Goal: Task Accomplishment & Management: Use online tool/utility

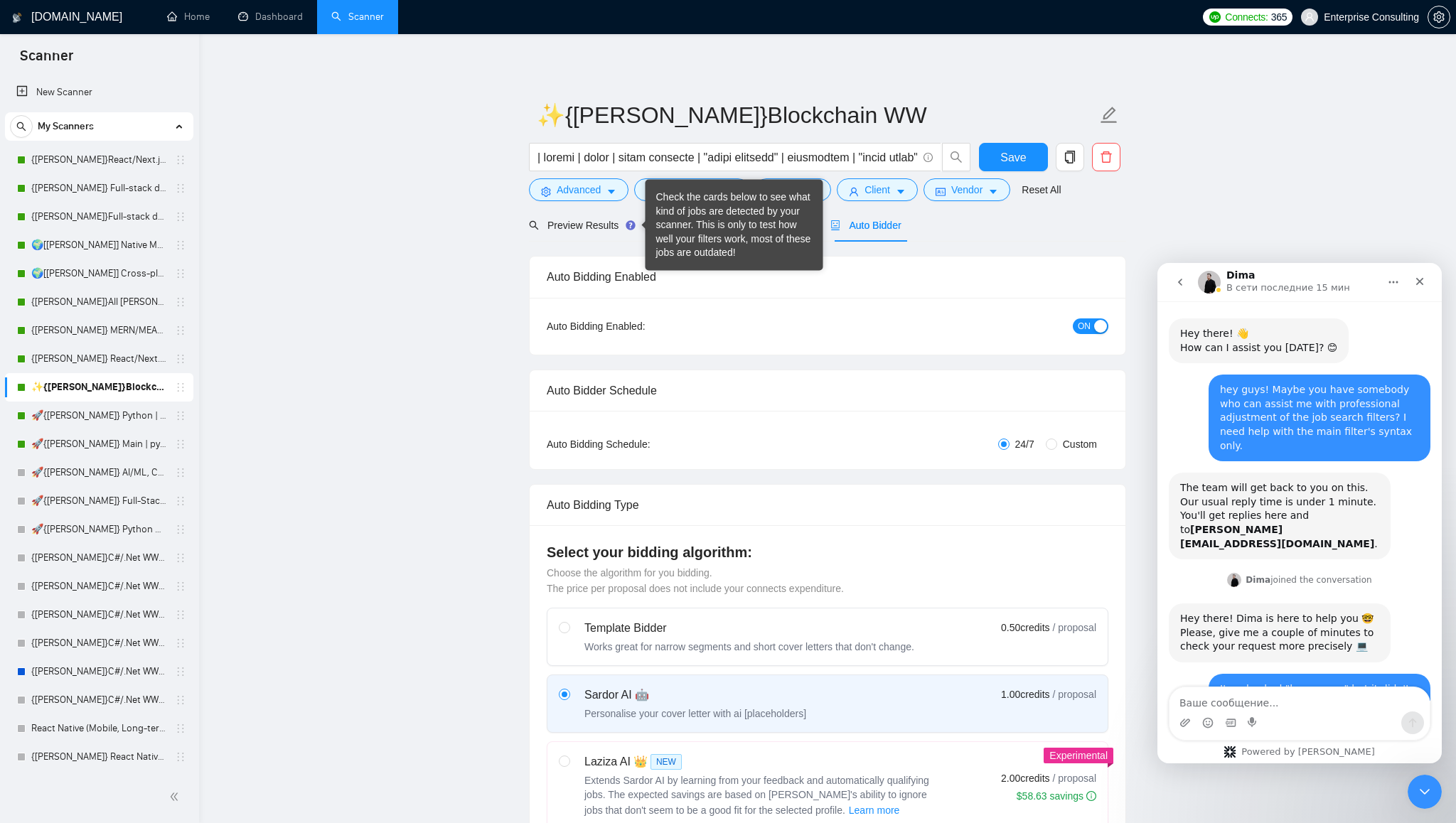
scroll to position [2037, 0]
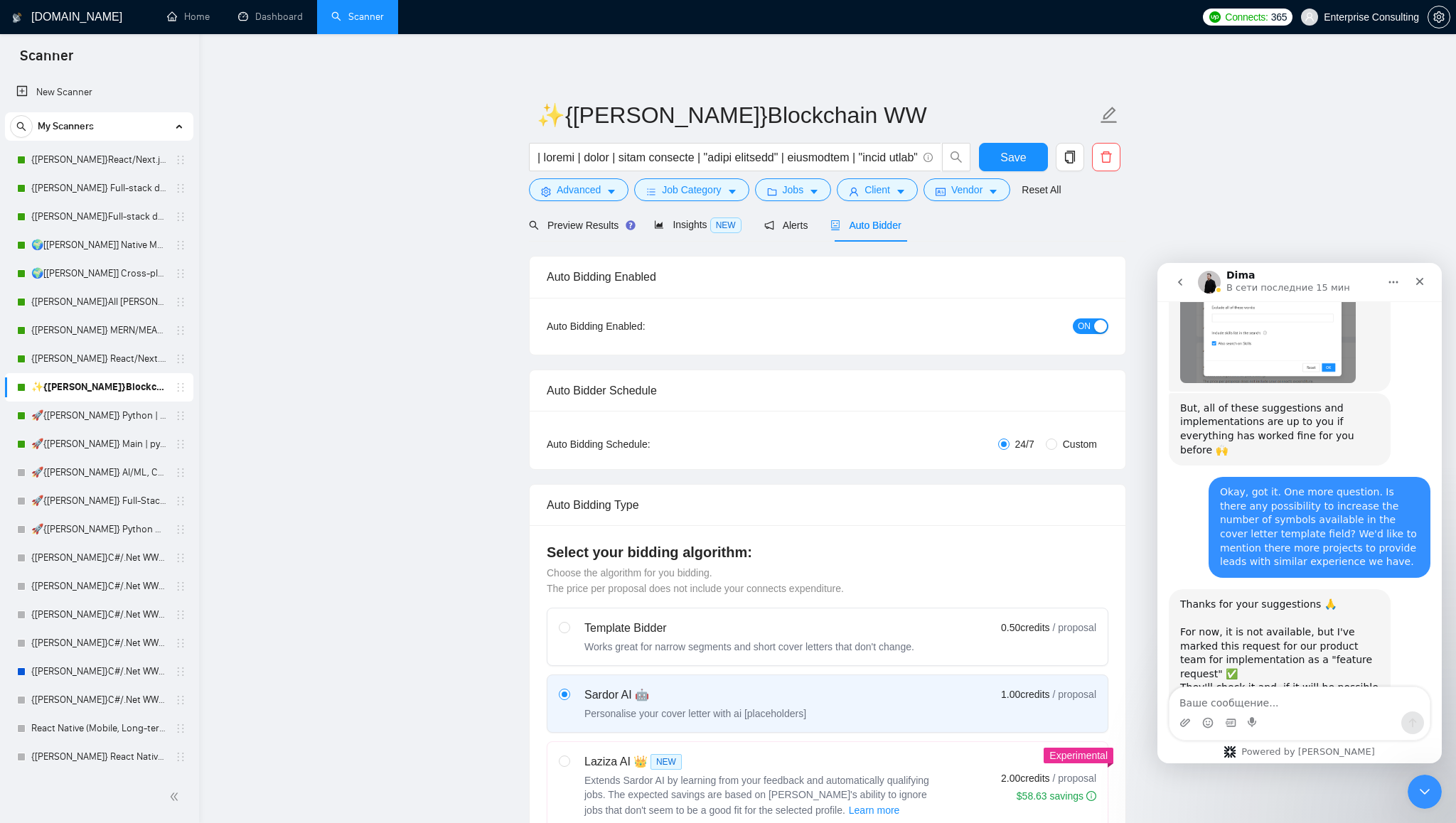
click at [1272, 737] on img "Dima говорит…" at bounding box center [1275, 763] width 190 height 51
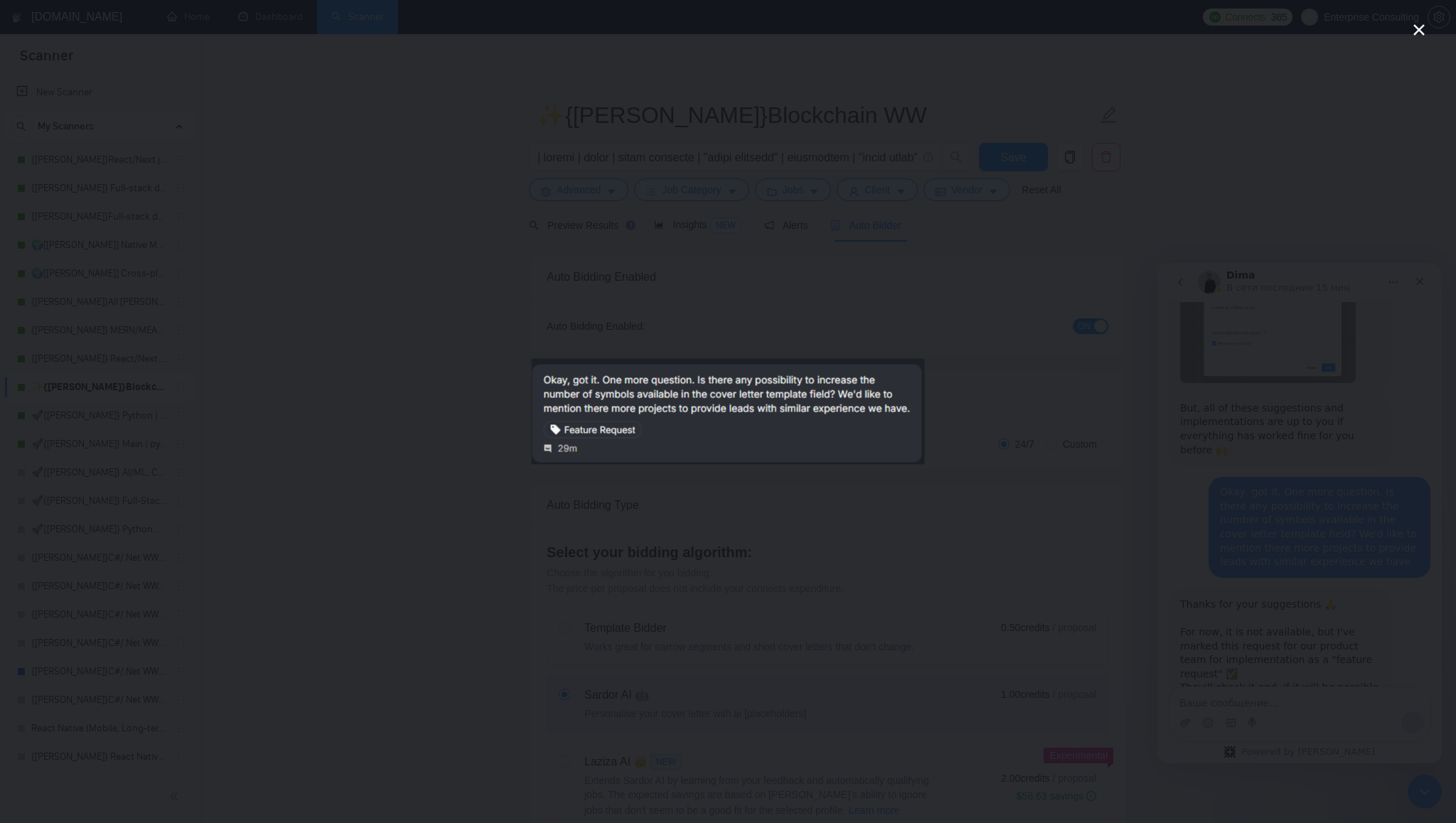
click at [1267, 549] on div "Мессенджер Intercom" at bounding box center [728, 412] width 1456 height 823
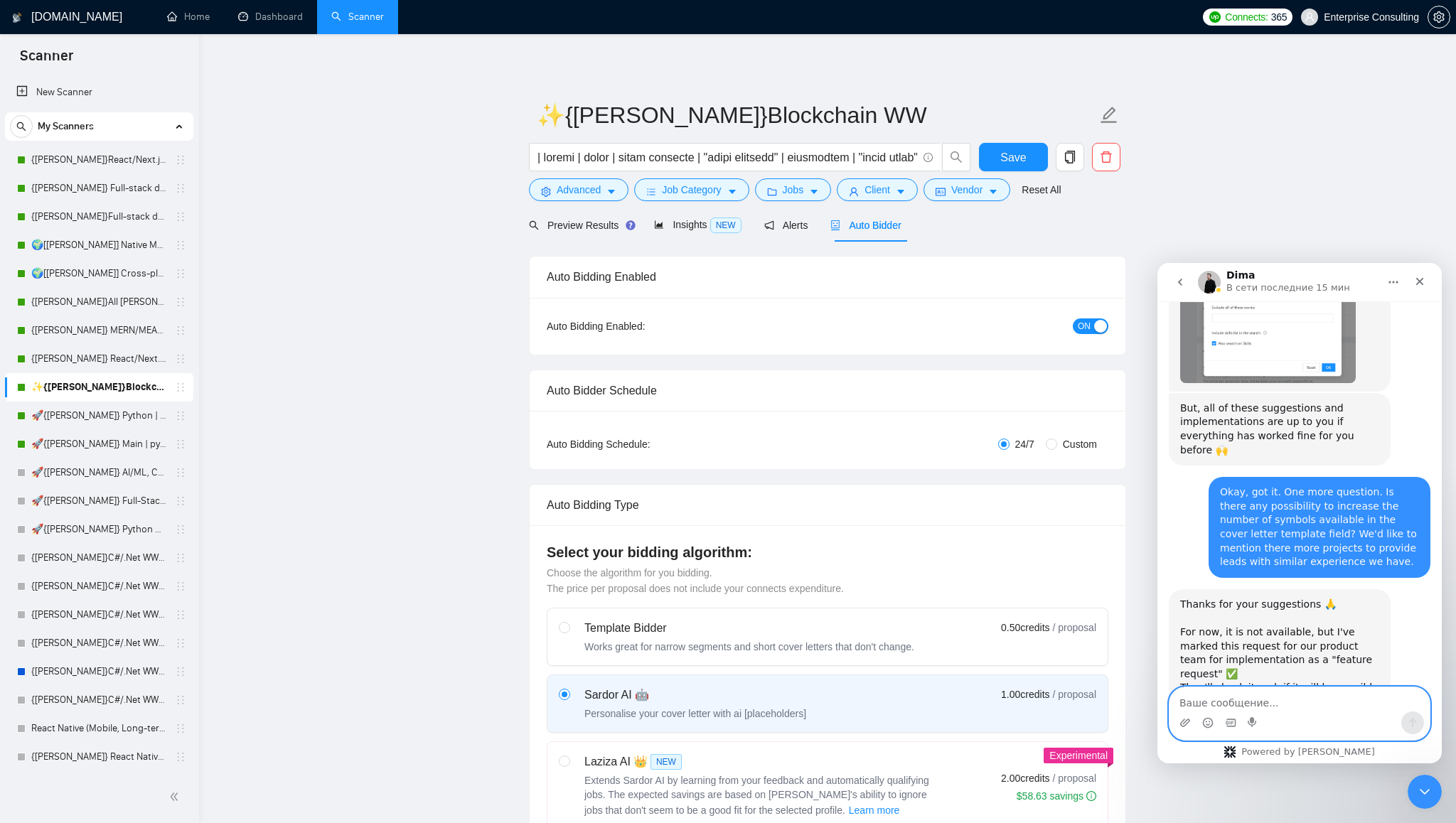
click at [1305, 699] on textarea "Ваше сообщение..." at bounding box center [1299, 699] width 260 height 24
type textarea "thanks"
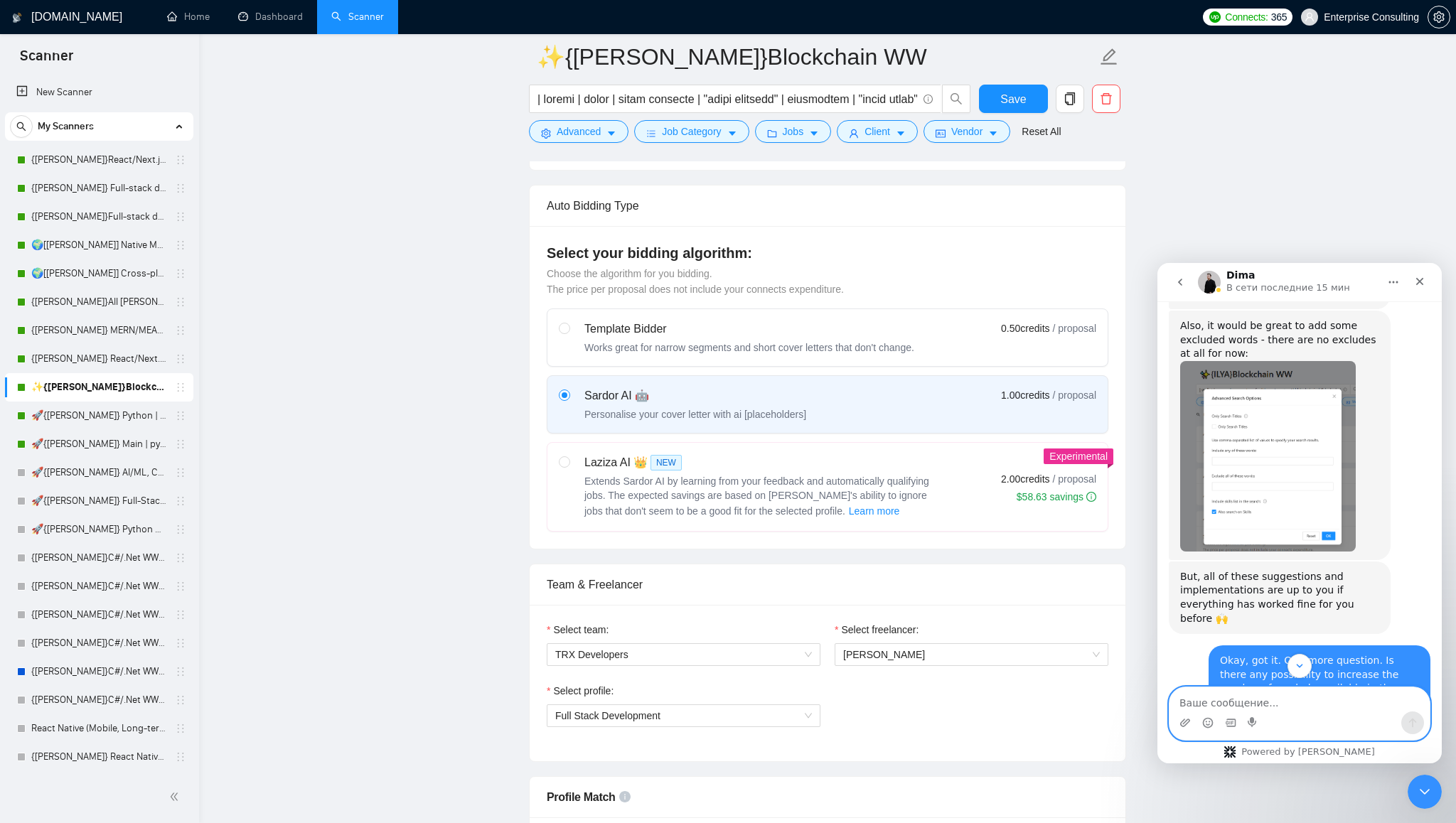
scroll to position [2078, 0]
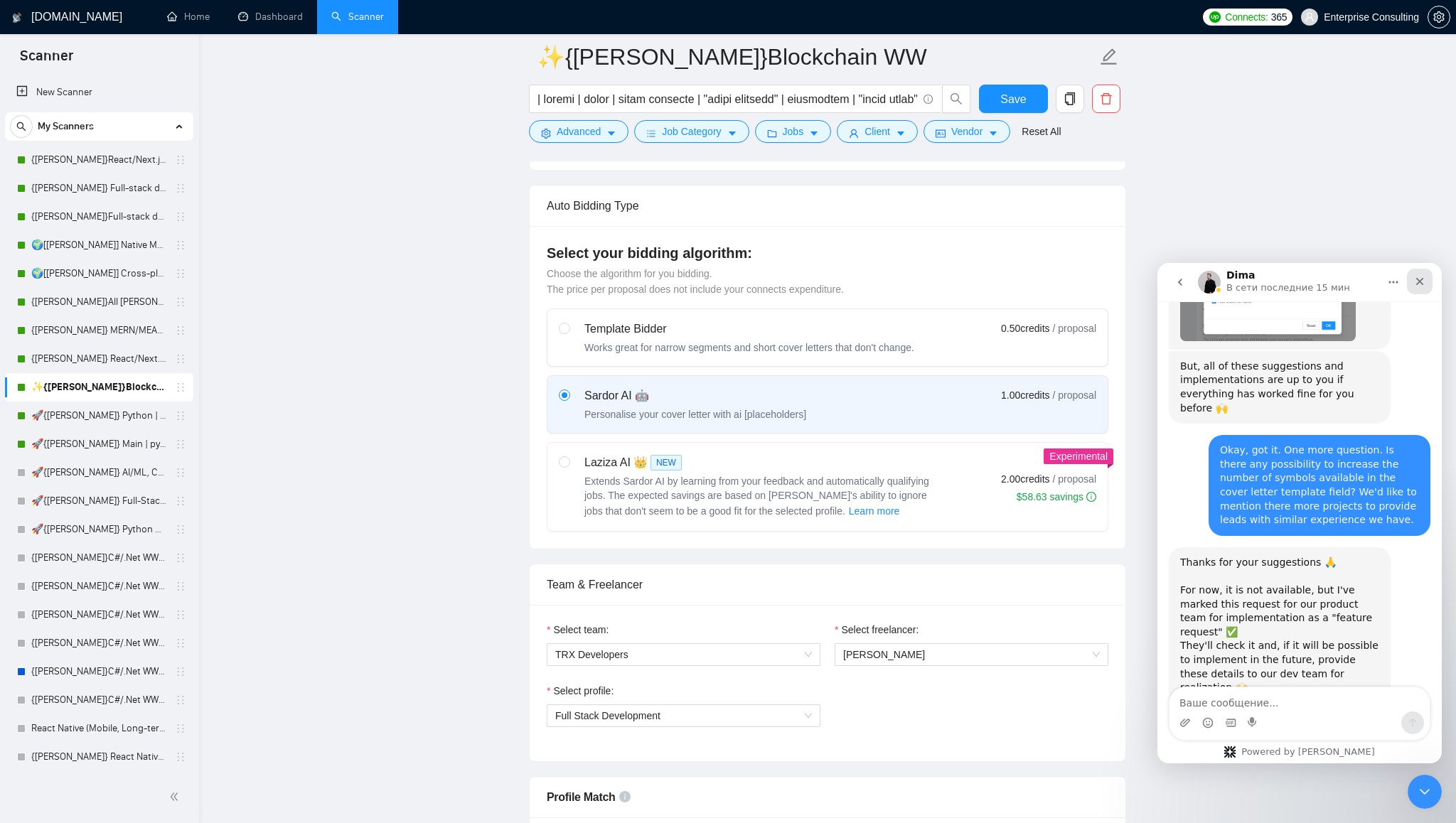
click at [1422, 283] on icon "Закрыть" at bounding box center [1420, 282] width 7 height 7
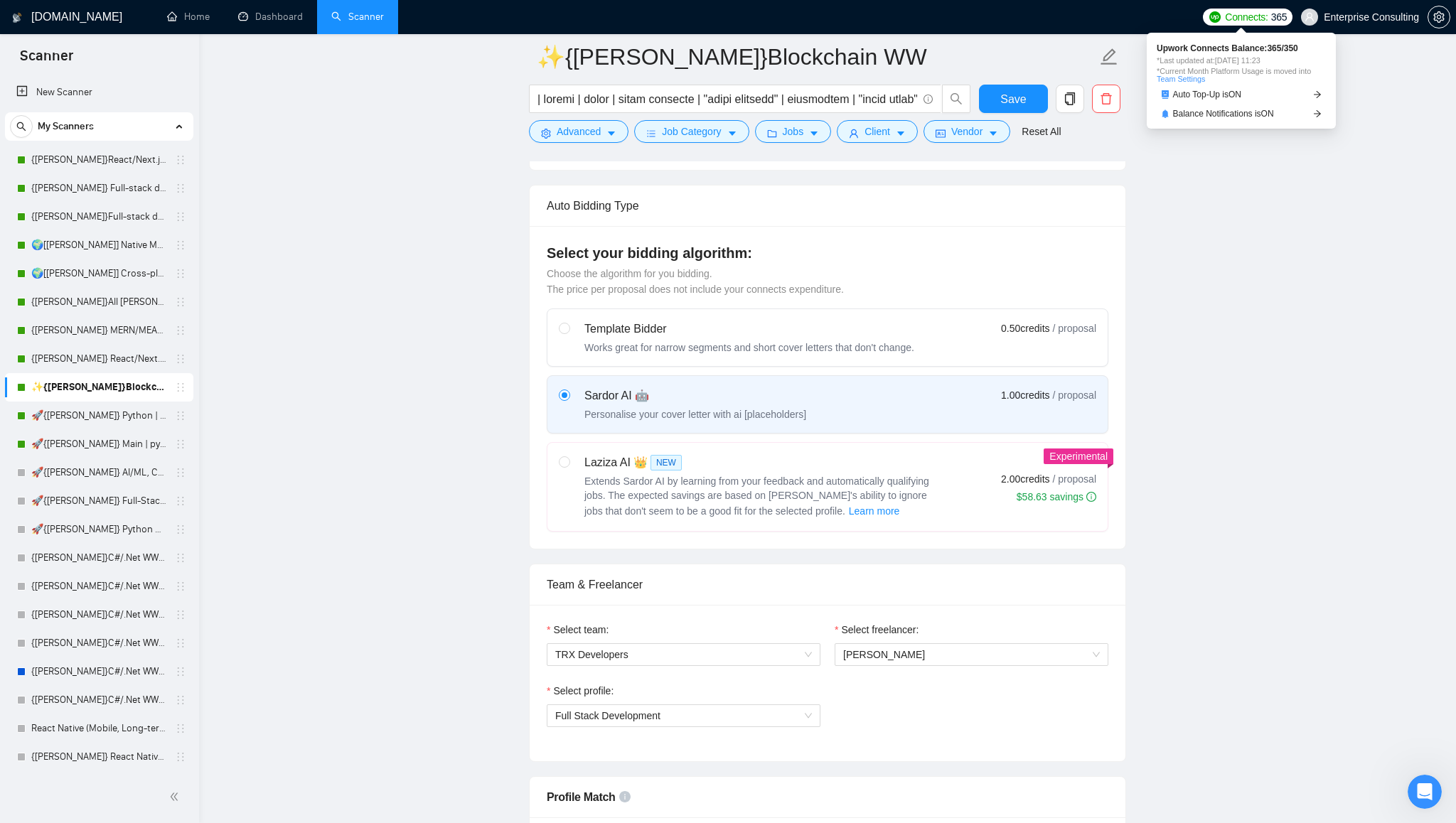
click at [1255, 23] on span "Connects:" at bounding box center [1246, 16] width 43 height 16
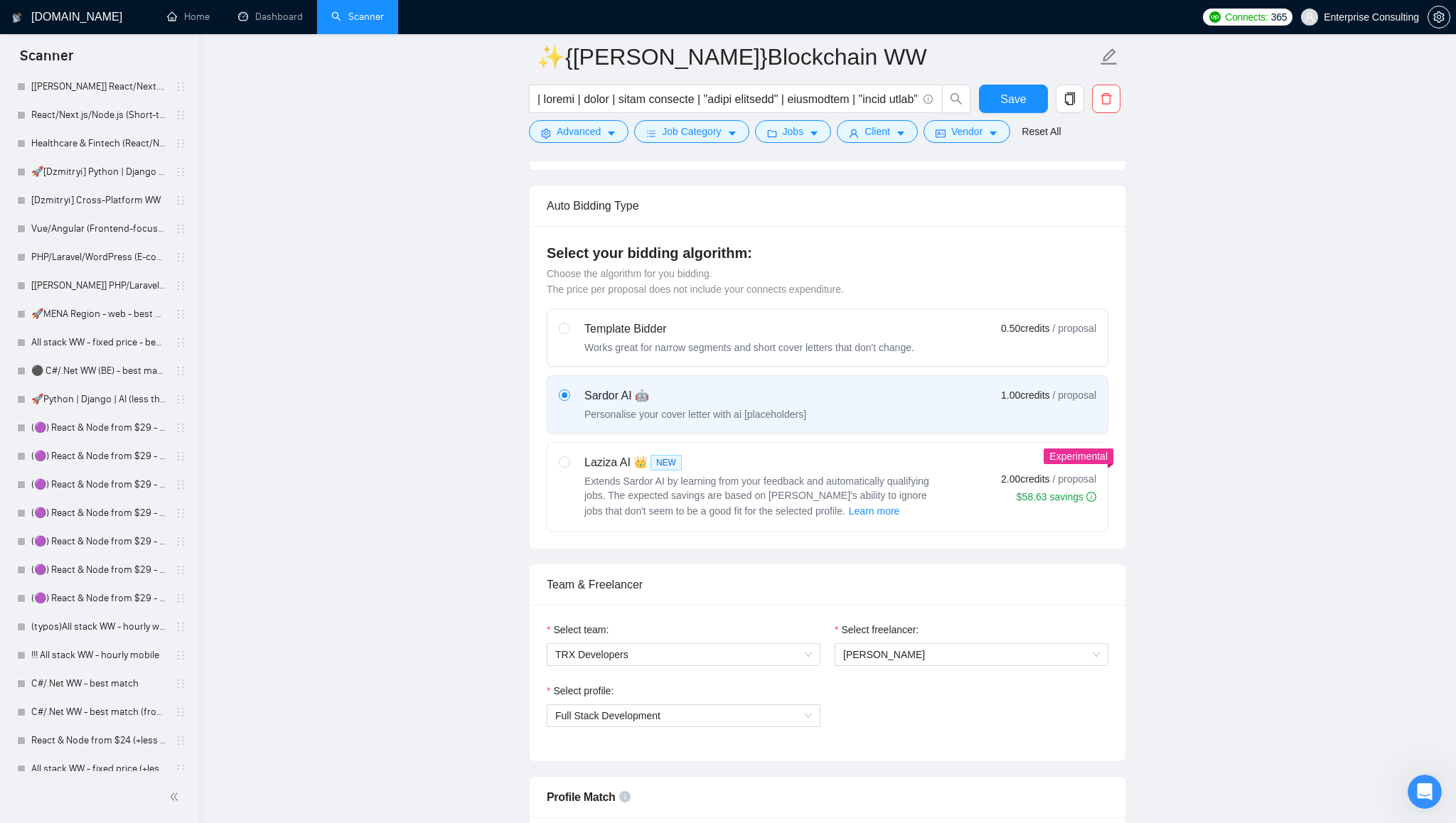
scroll to position [247, 0]
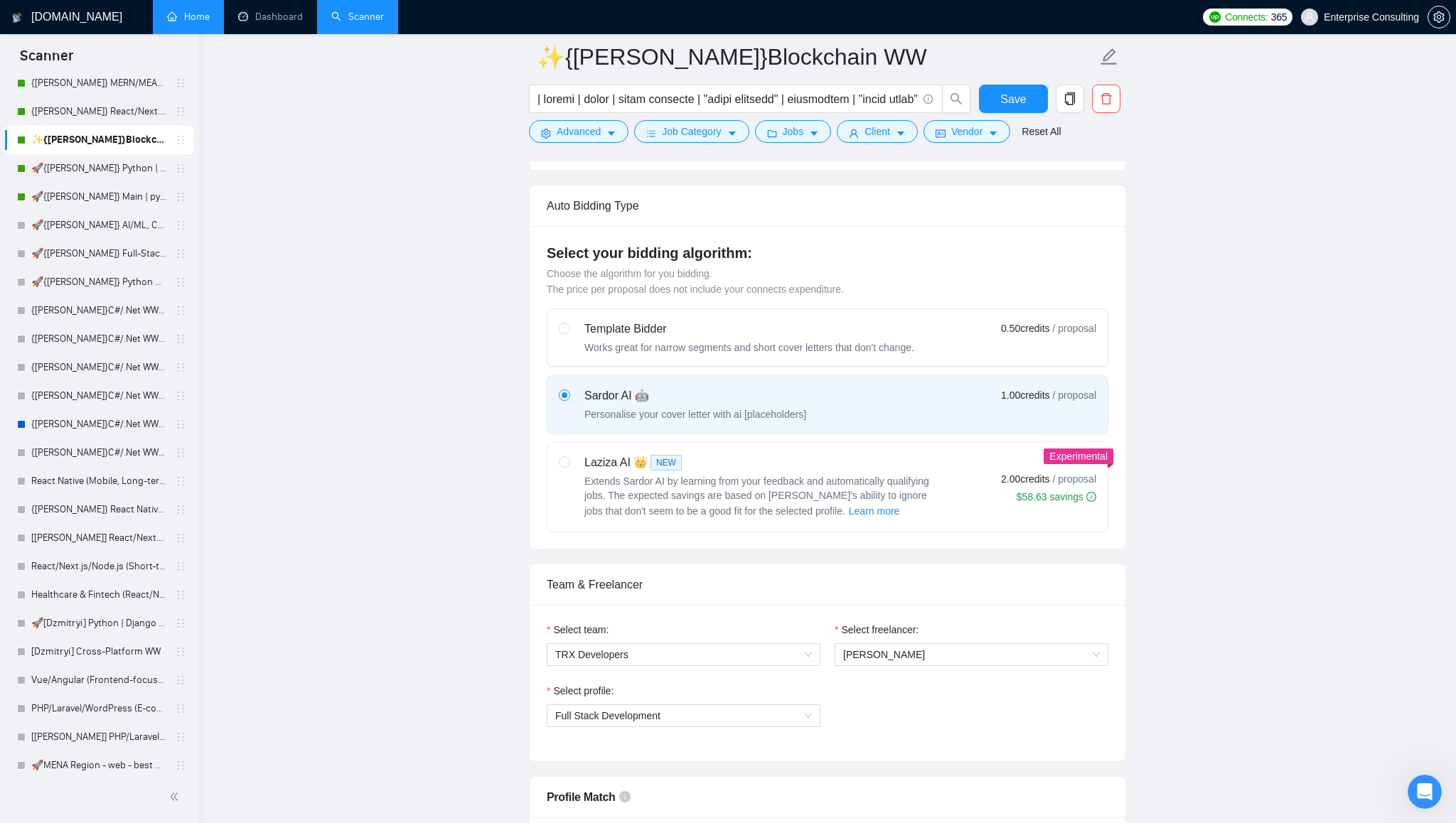
click at [198, 15] on link "Home" at bounding box center [188, 16] width 43 height 12
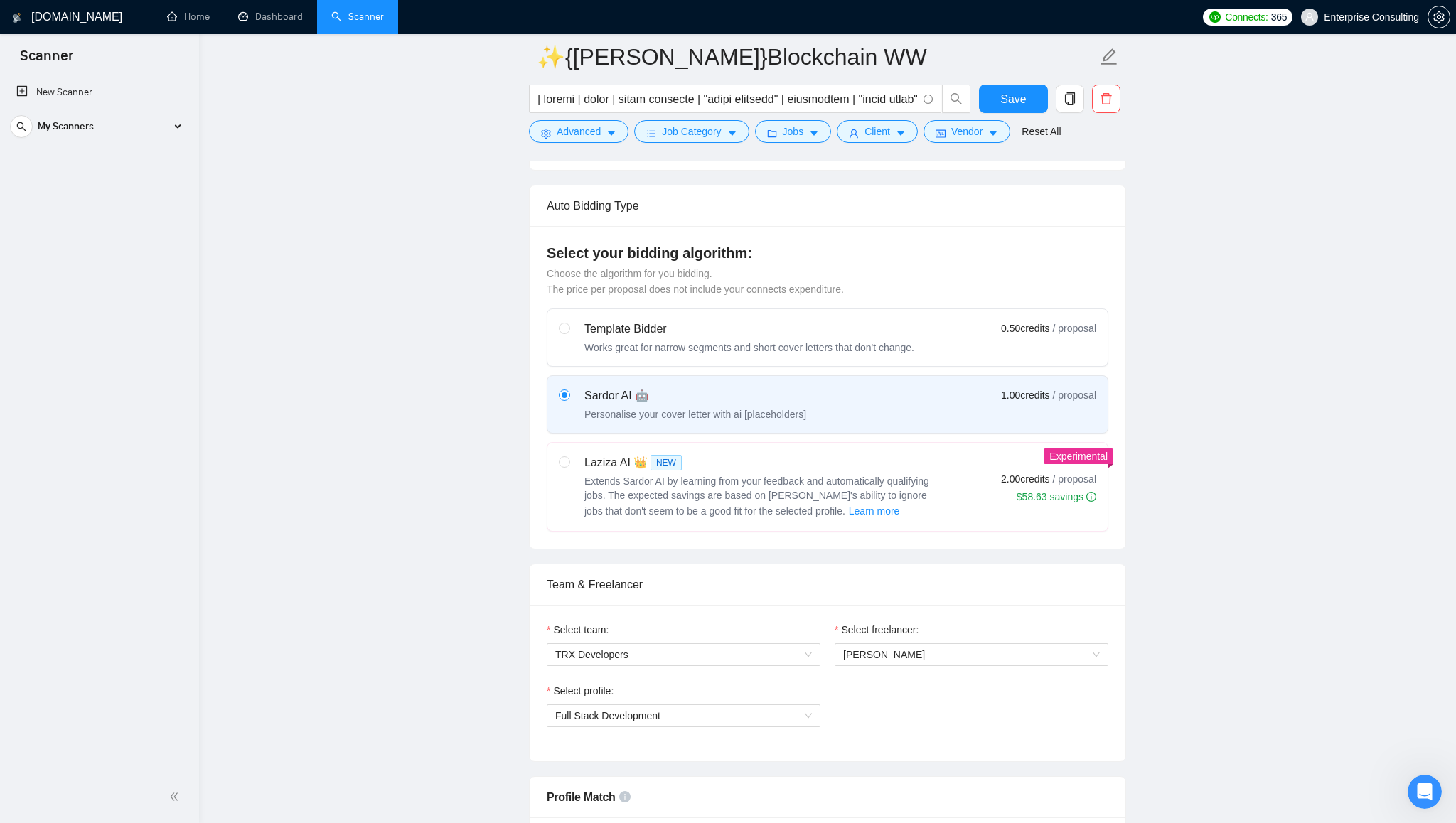
scroll to position [0, 0]
click at [606, 136] on button "Advanced" at bounding box center [578, 131] width 99 height 23
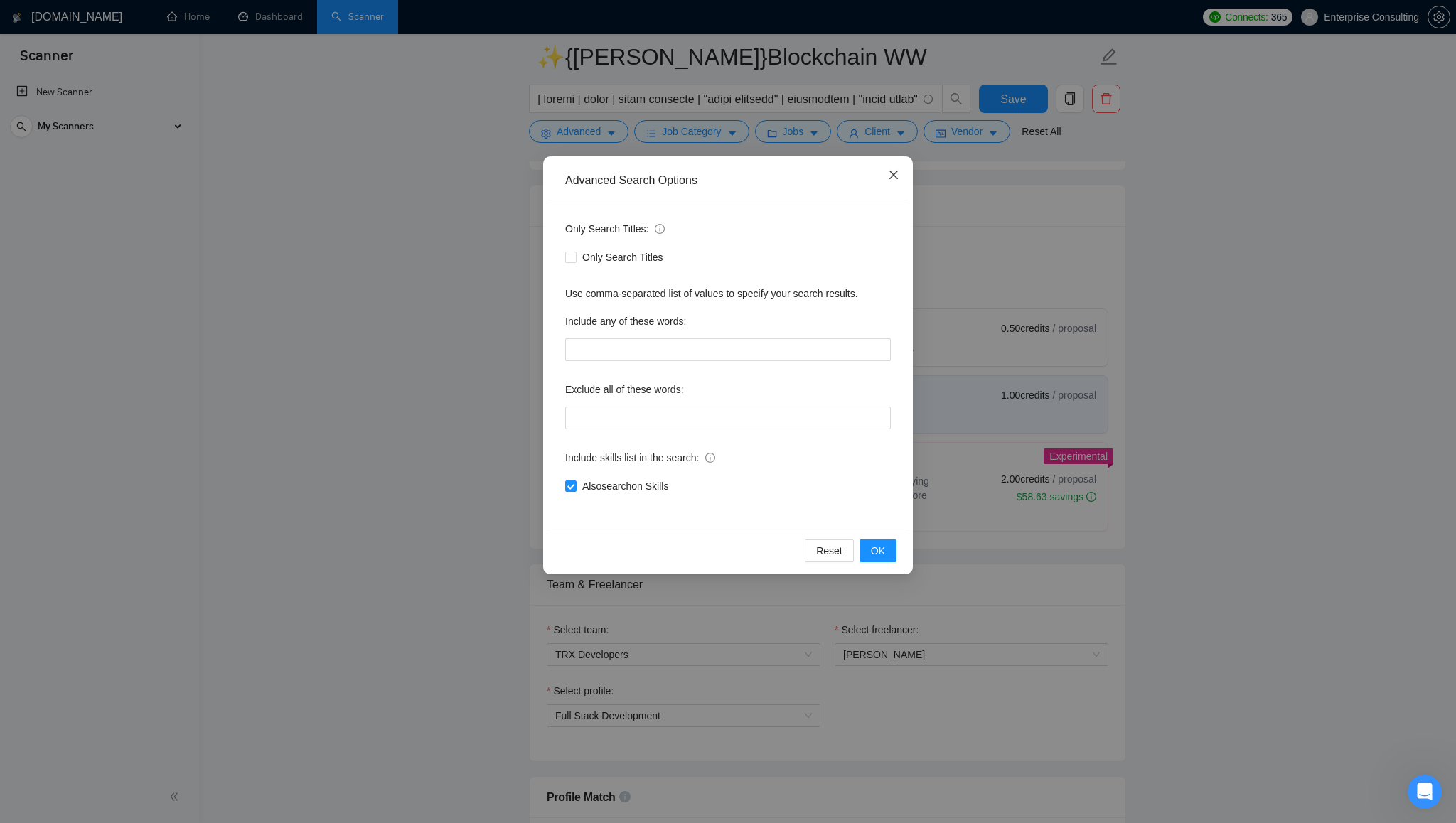
click at [898, 182] on span "Close" at bounding box center [893, 175] width 38 height 38
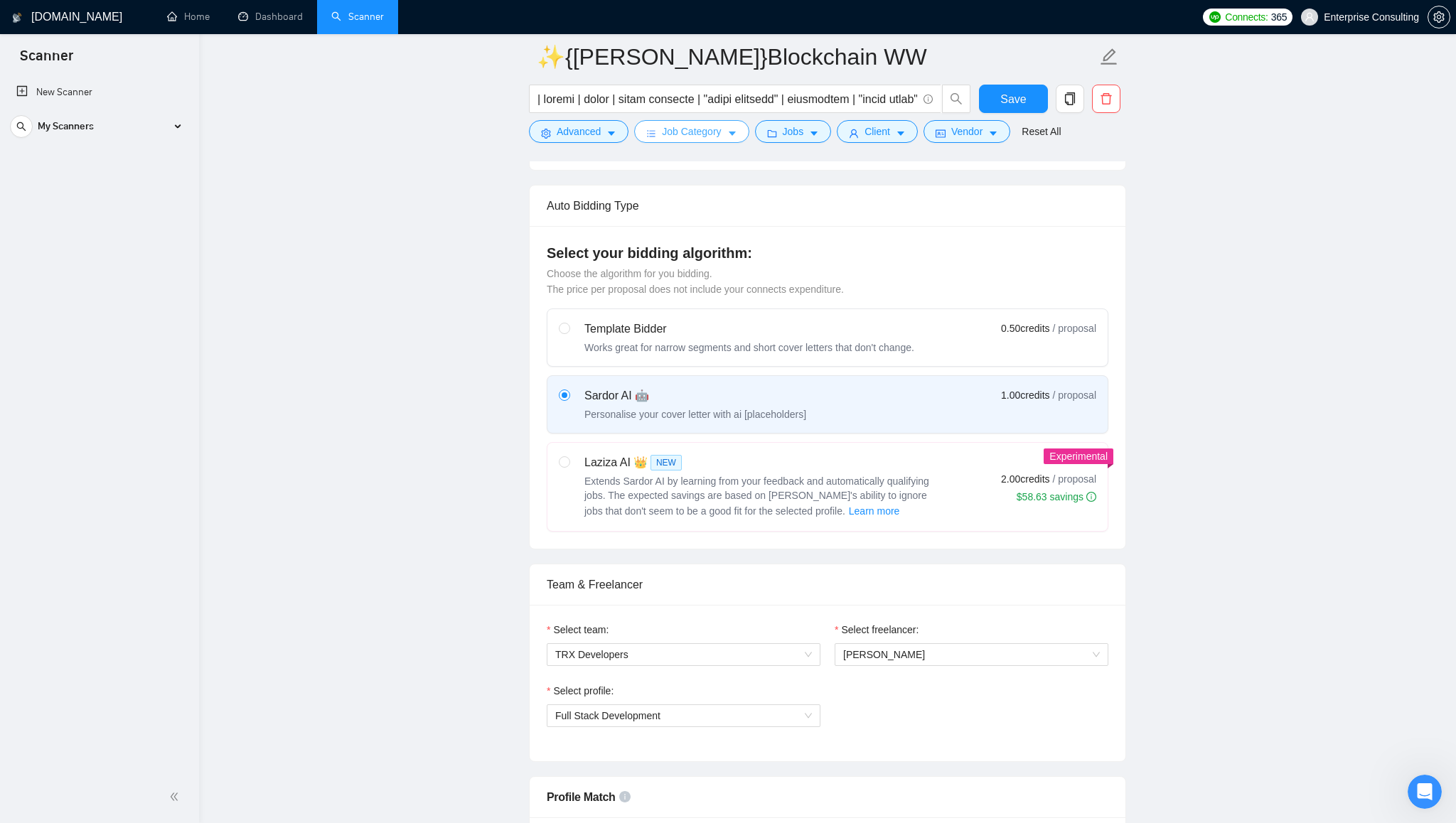
click at [737, 131] on icon "caret-down" at bounding box center [732, 133] width 10 height 10
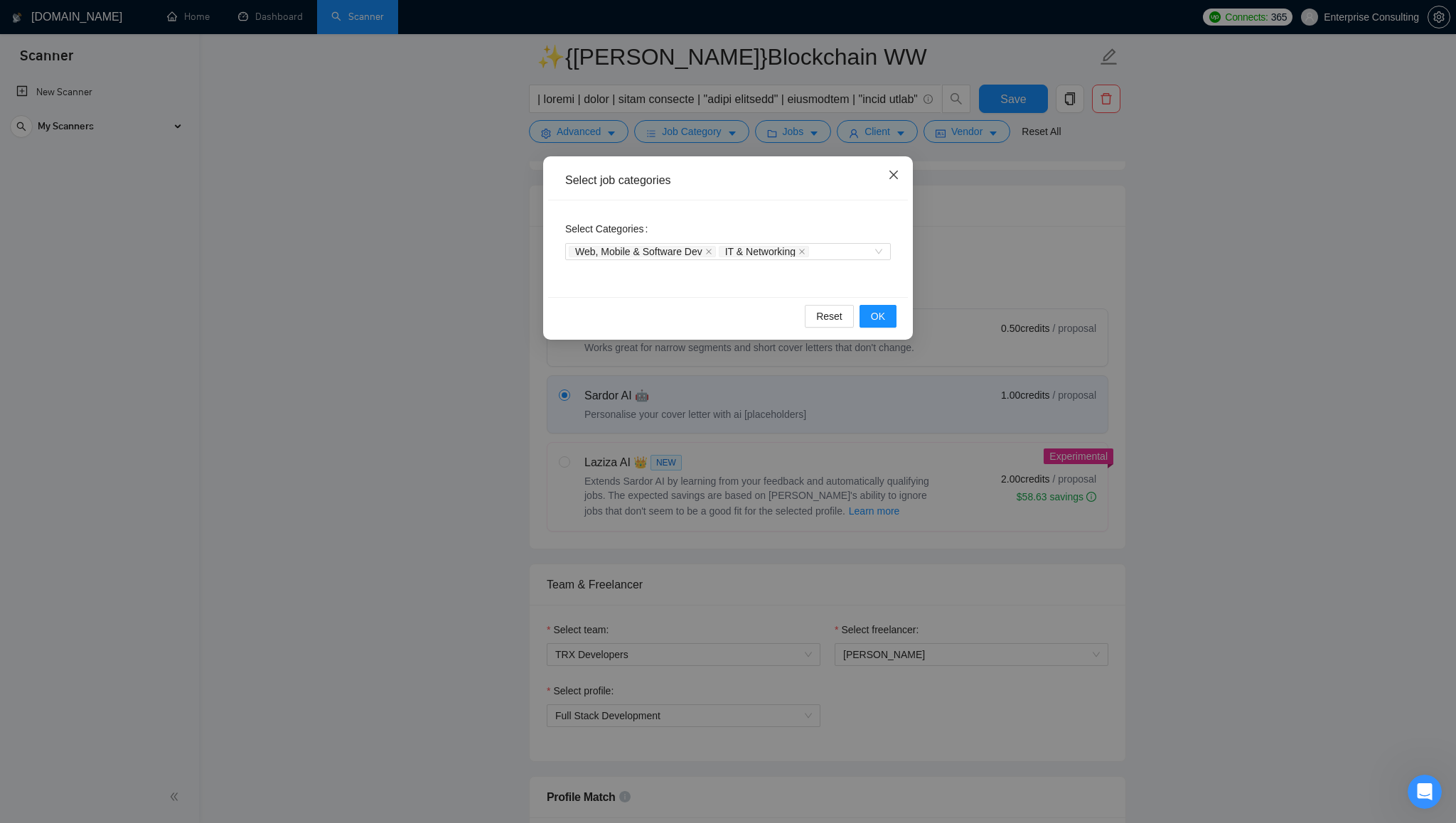
click at [900, 178] on span "Close" at bounding box center [893, 175] width 38 height 38
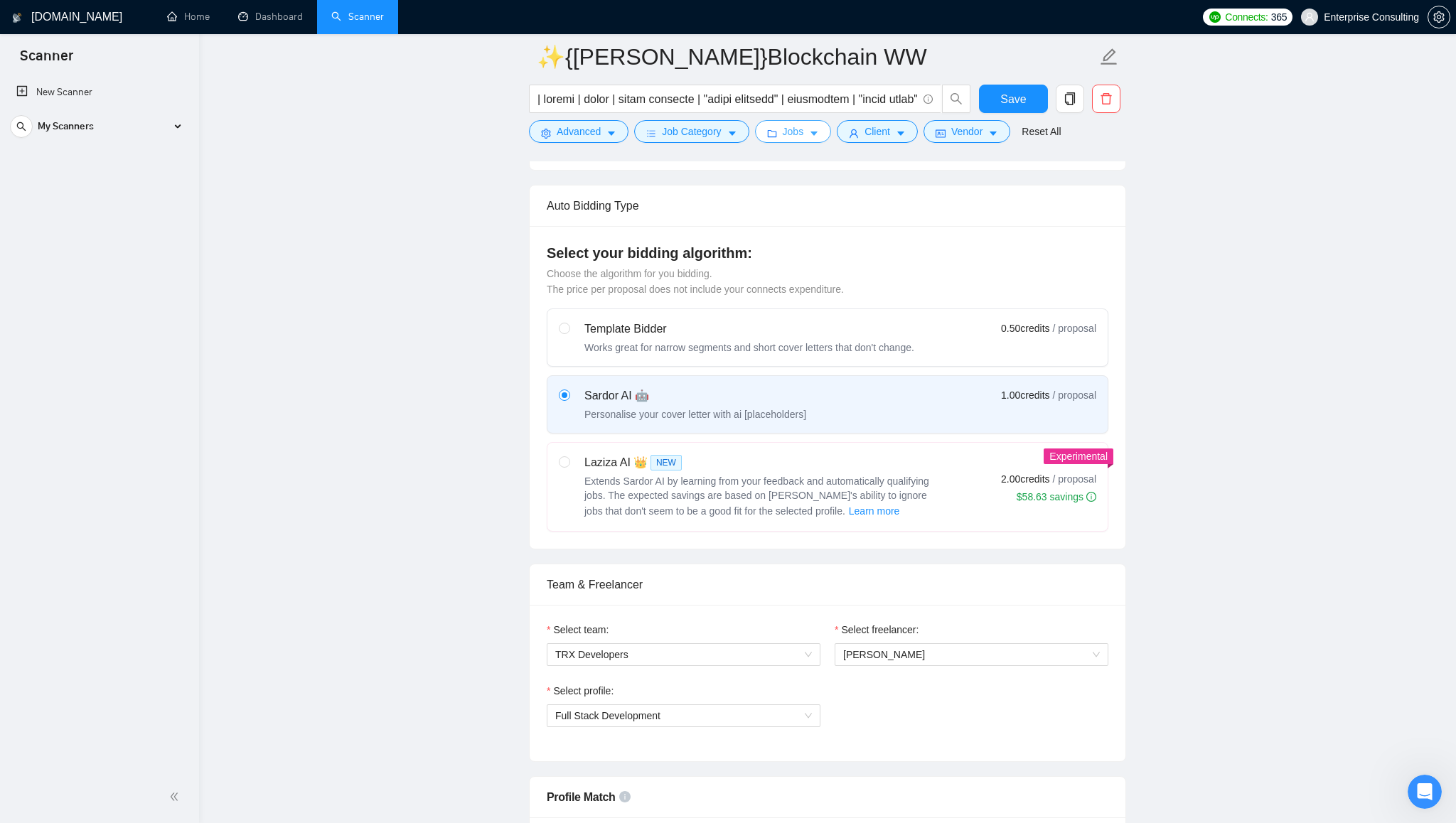
click at [800, 139] on button "Jobs" at bounding box center [793, 131] width 77 height 23
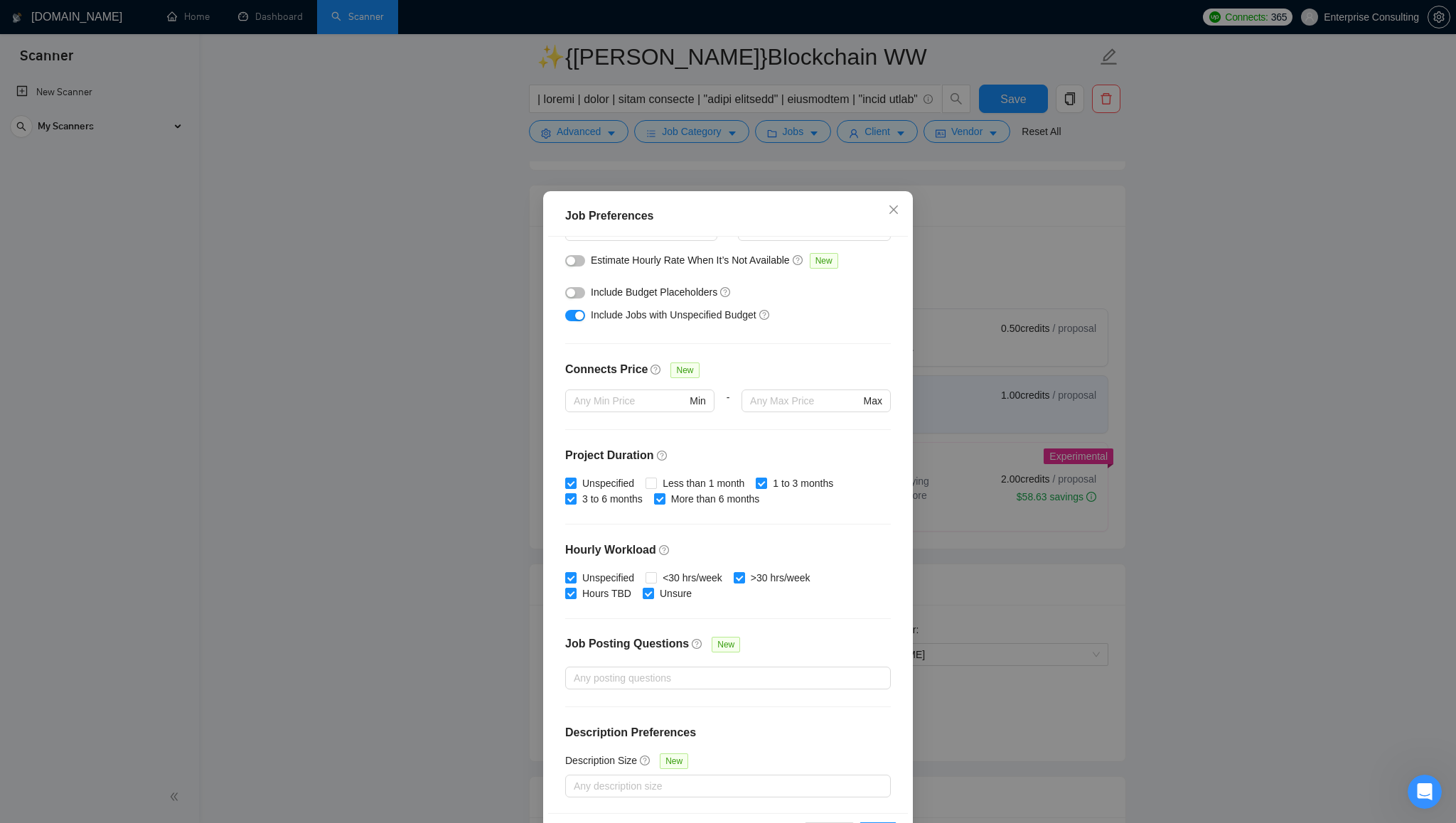
scroll to position [53, 0]
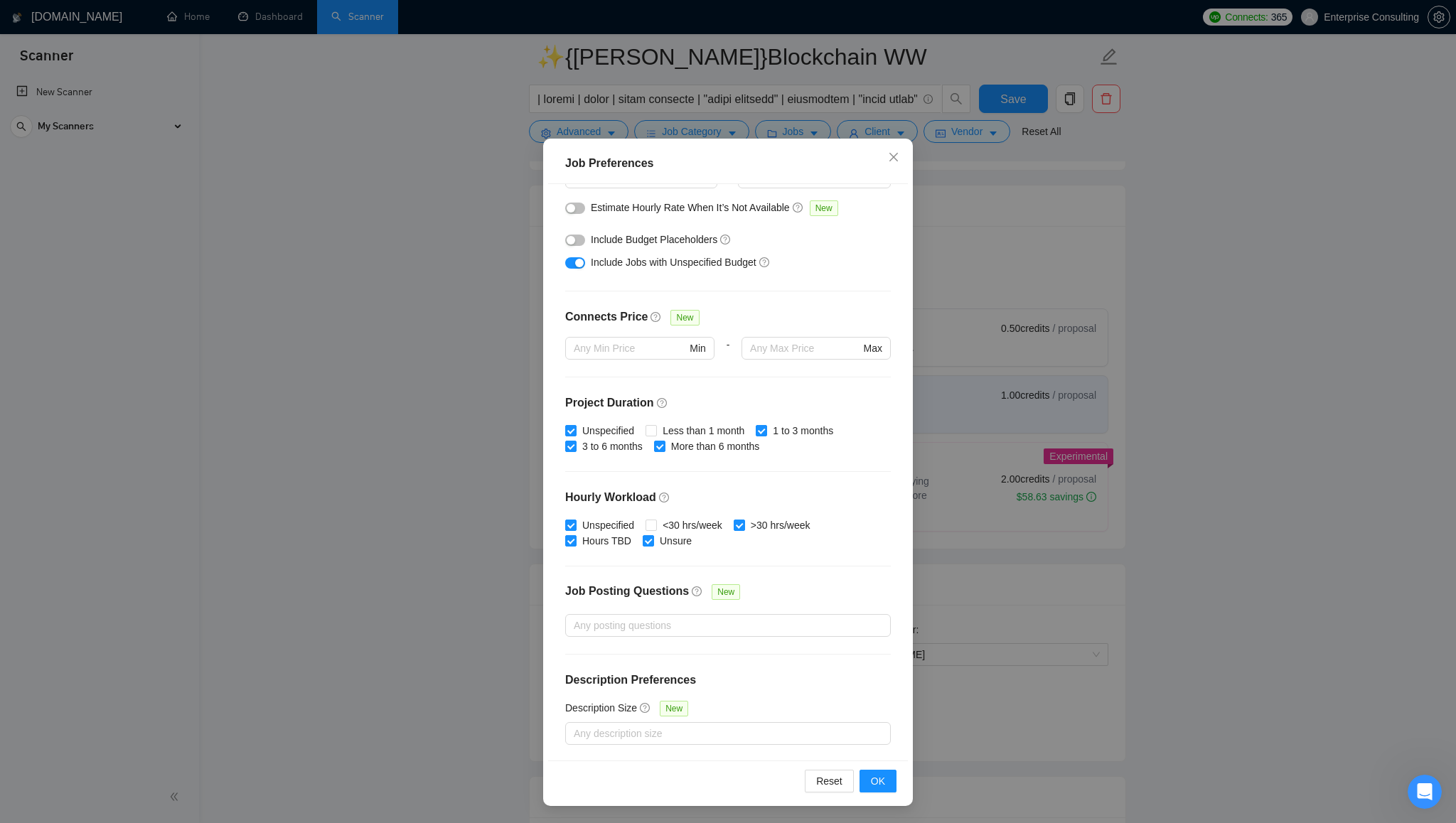
click at [1227, 356] on div "Job Preferences Budget Project Type All Fixed Price Hourly Rate Fixed Price Bud…" at bounding box center [728, 412] width 1456 height 823
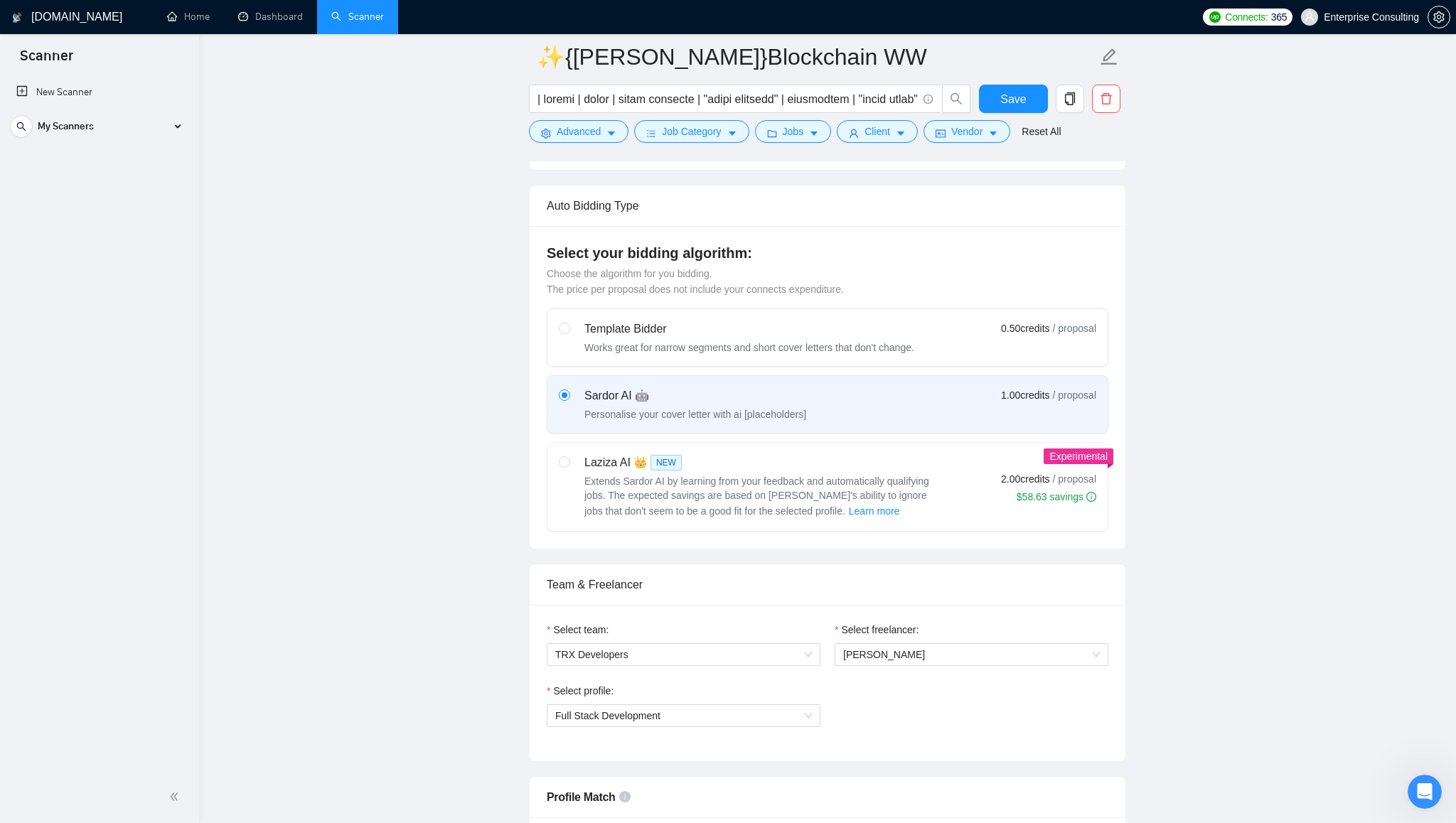
scroll to position [0, 0]
click at [889, 141] on button "Client" at bounding box center [877, 131] width 81 height 23
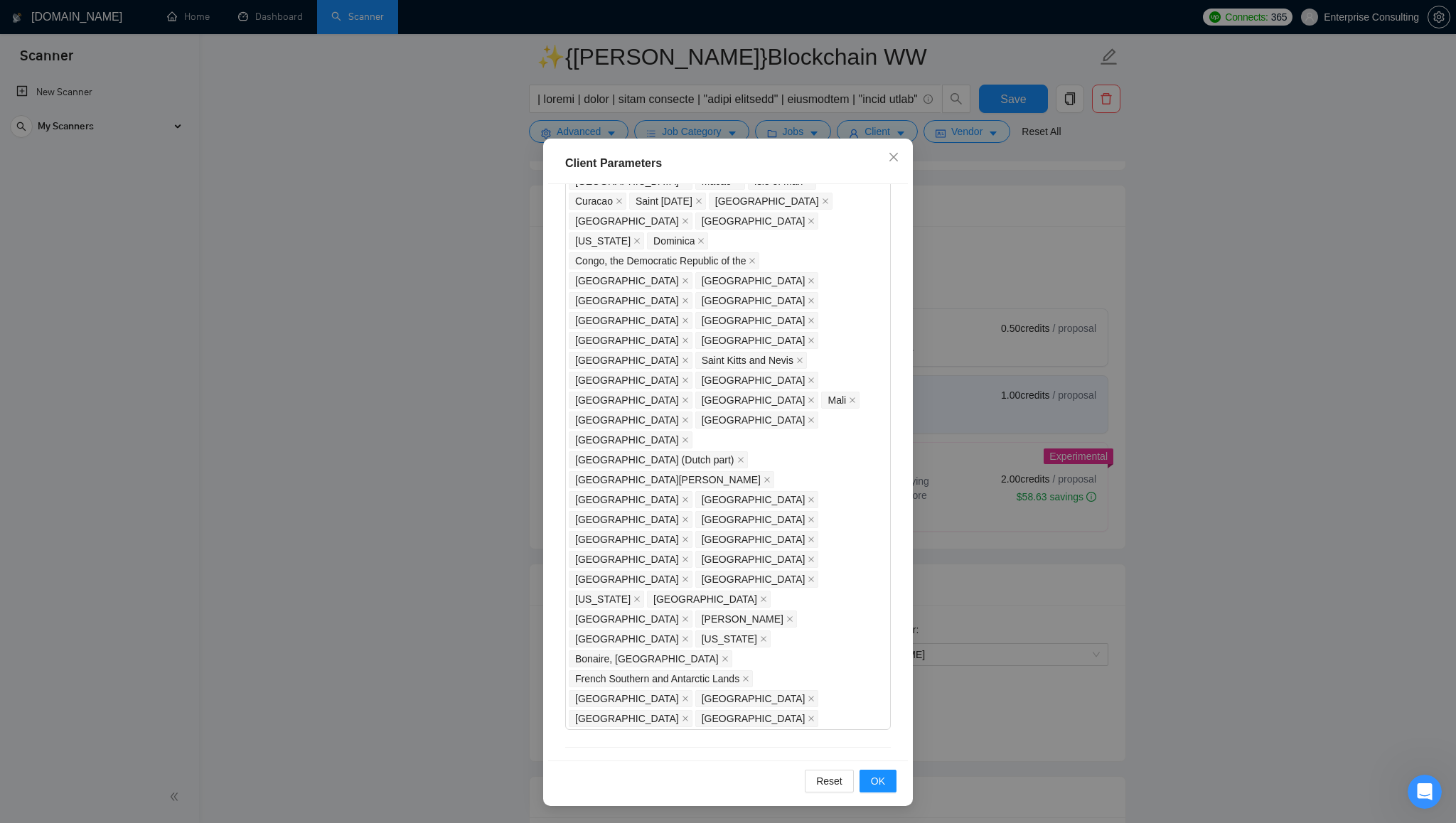
scroll to position [1051, 0]
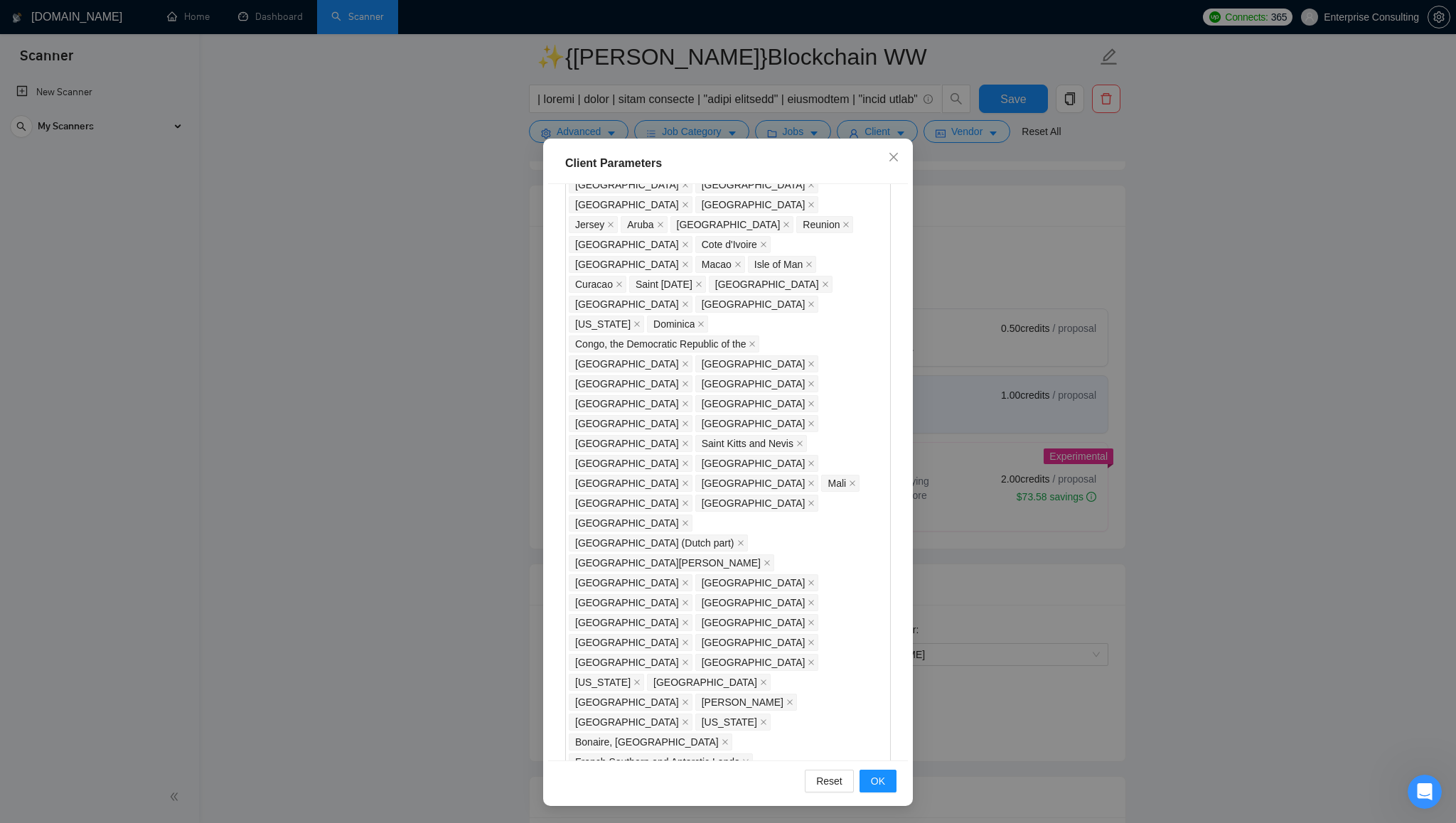
scroll to position [1125, 0]
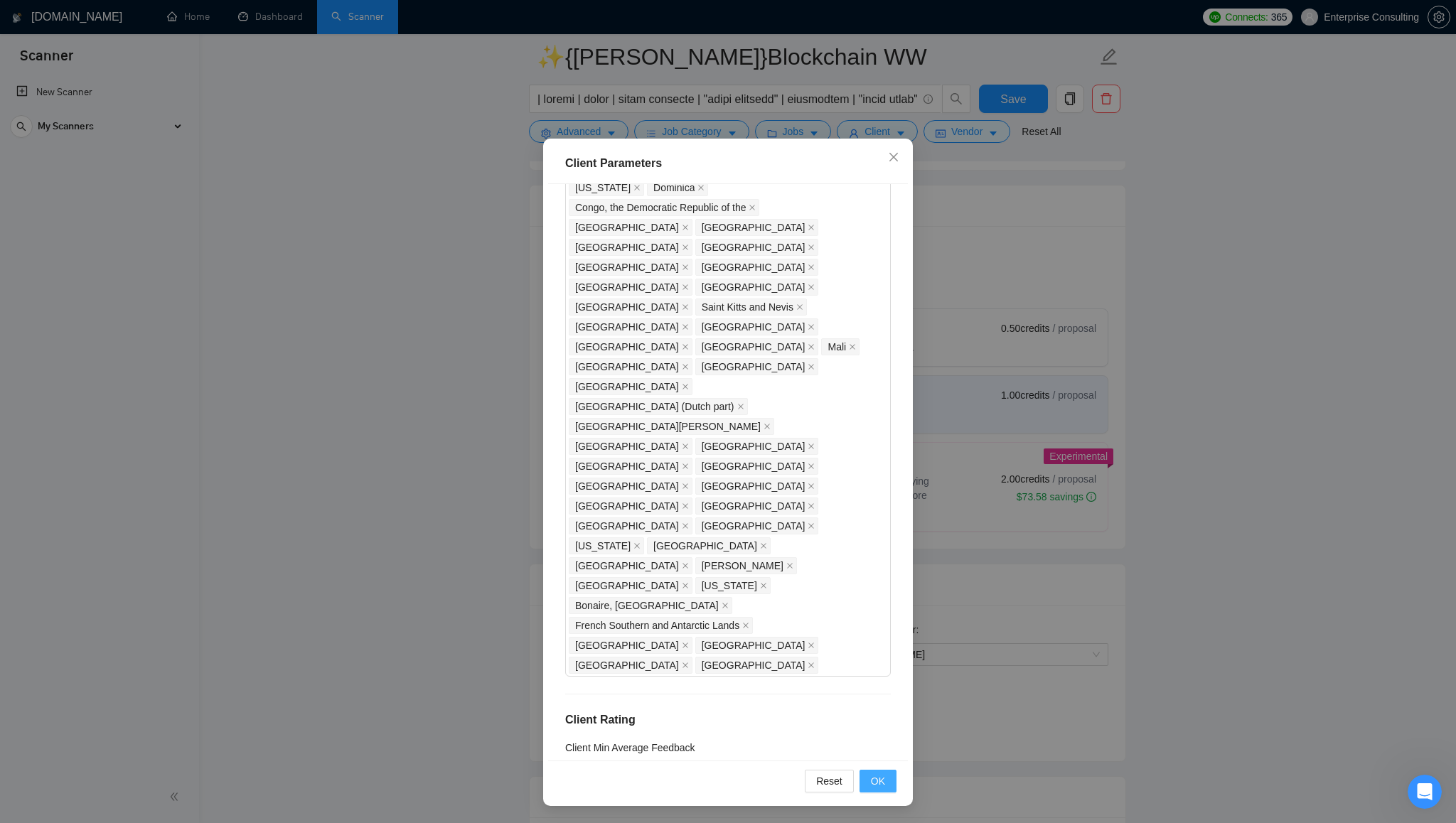
click at [883, 780] on span "OK" at bounding box center [878, 781] width 14 height 16
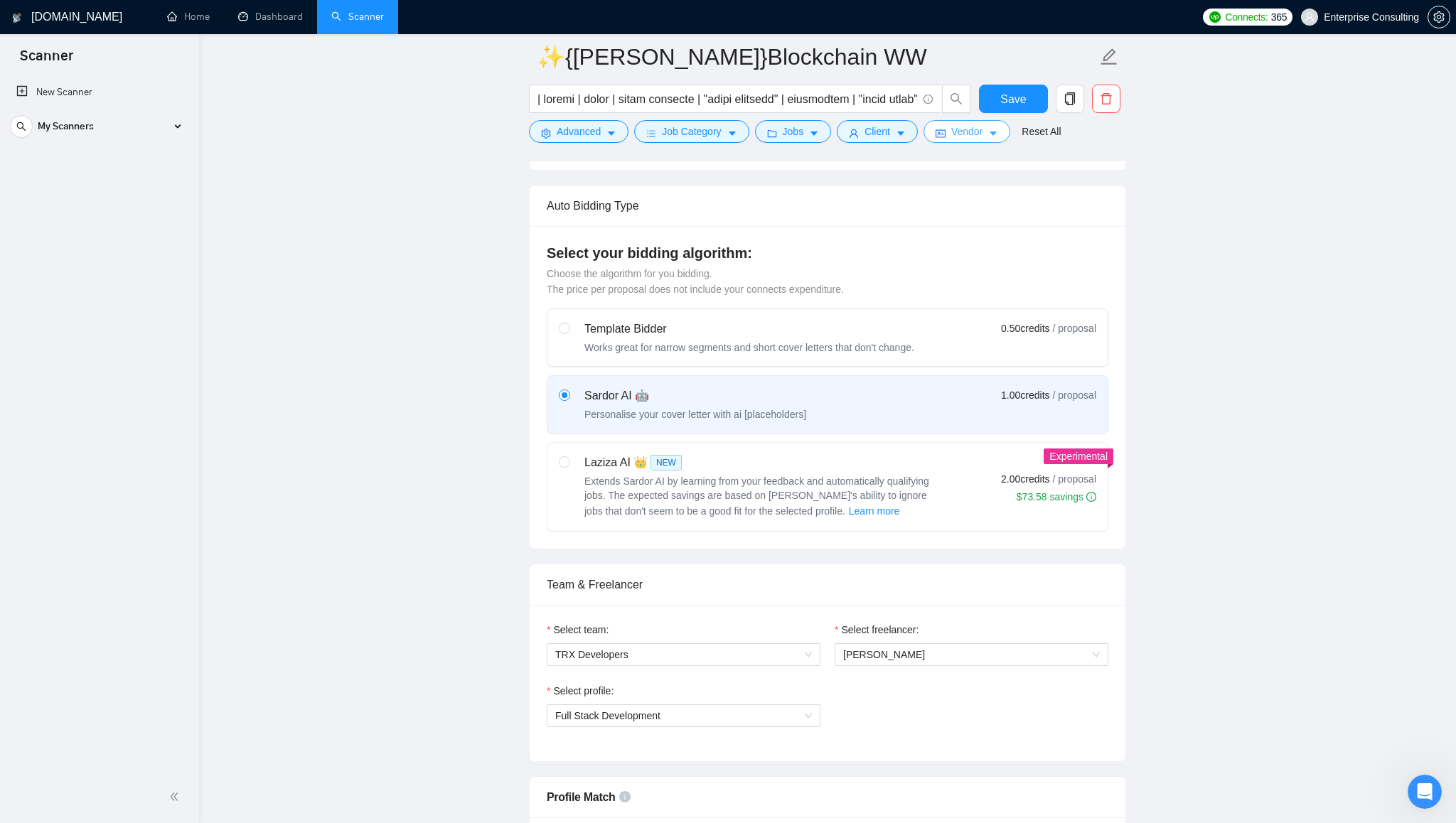
click at [971, 129] on span "Vendor" at bounding box center [967, 131] width 31 height 16
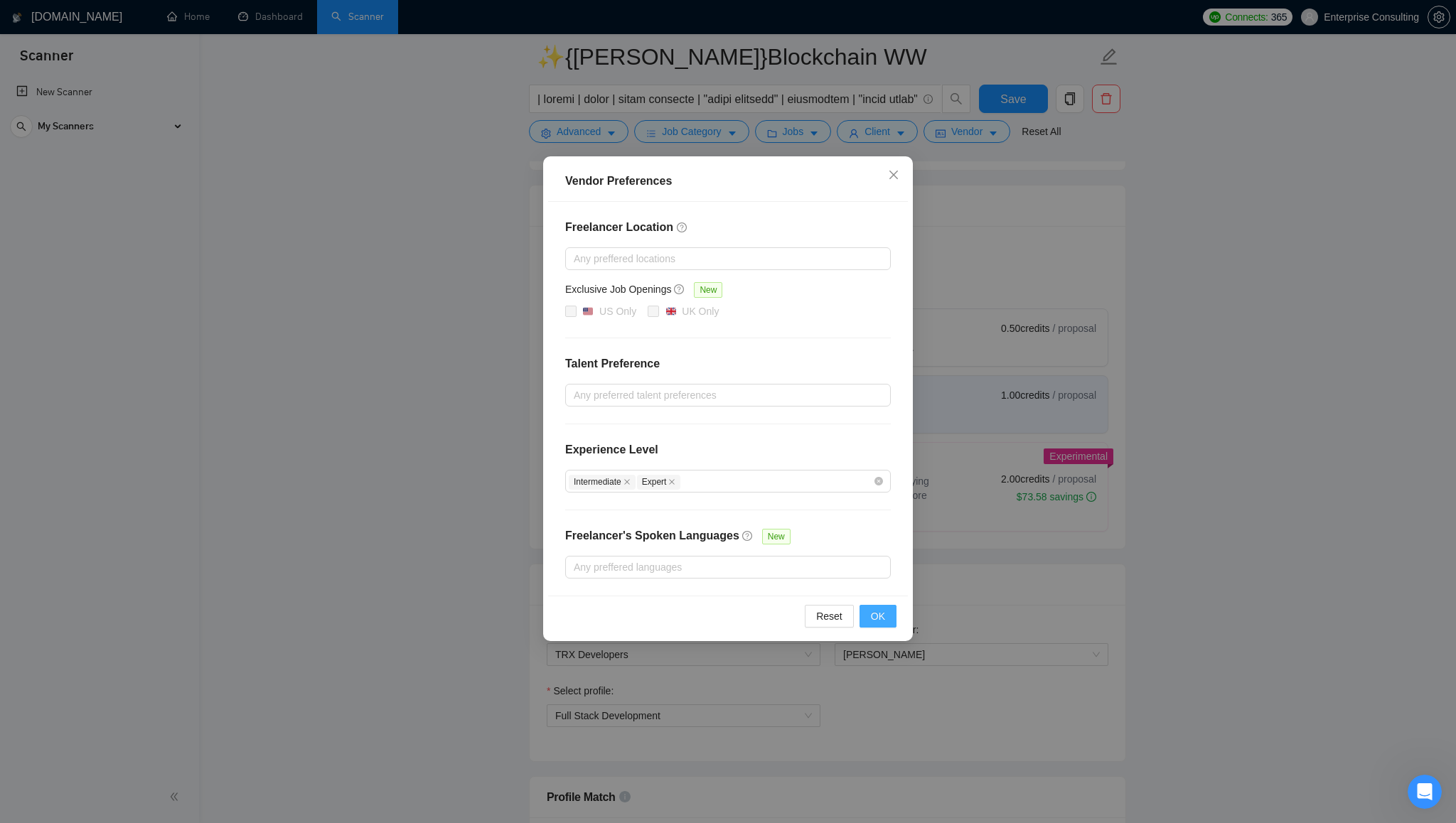
click at [886, 615] on button "OK" at bounding box center [878, 616] width 37 height 23
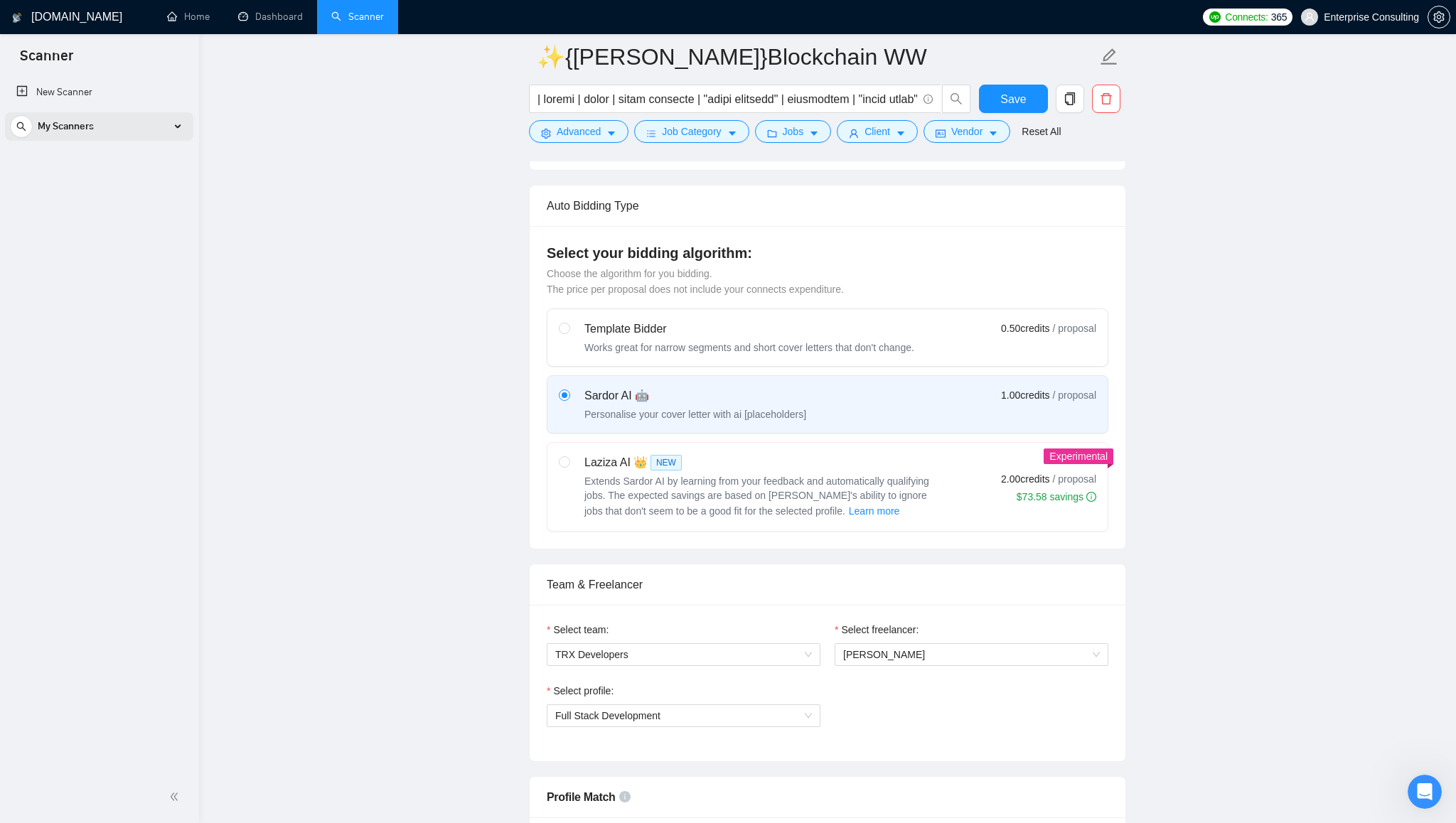
click at [92, 119] on span "My Scanners" at bounding box center [66, 127] width 56 height 28
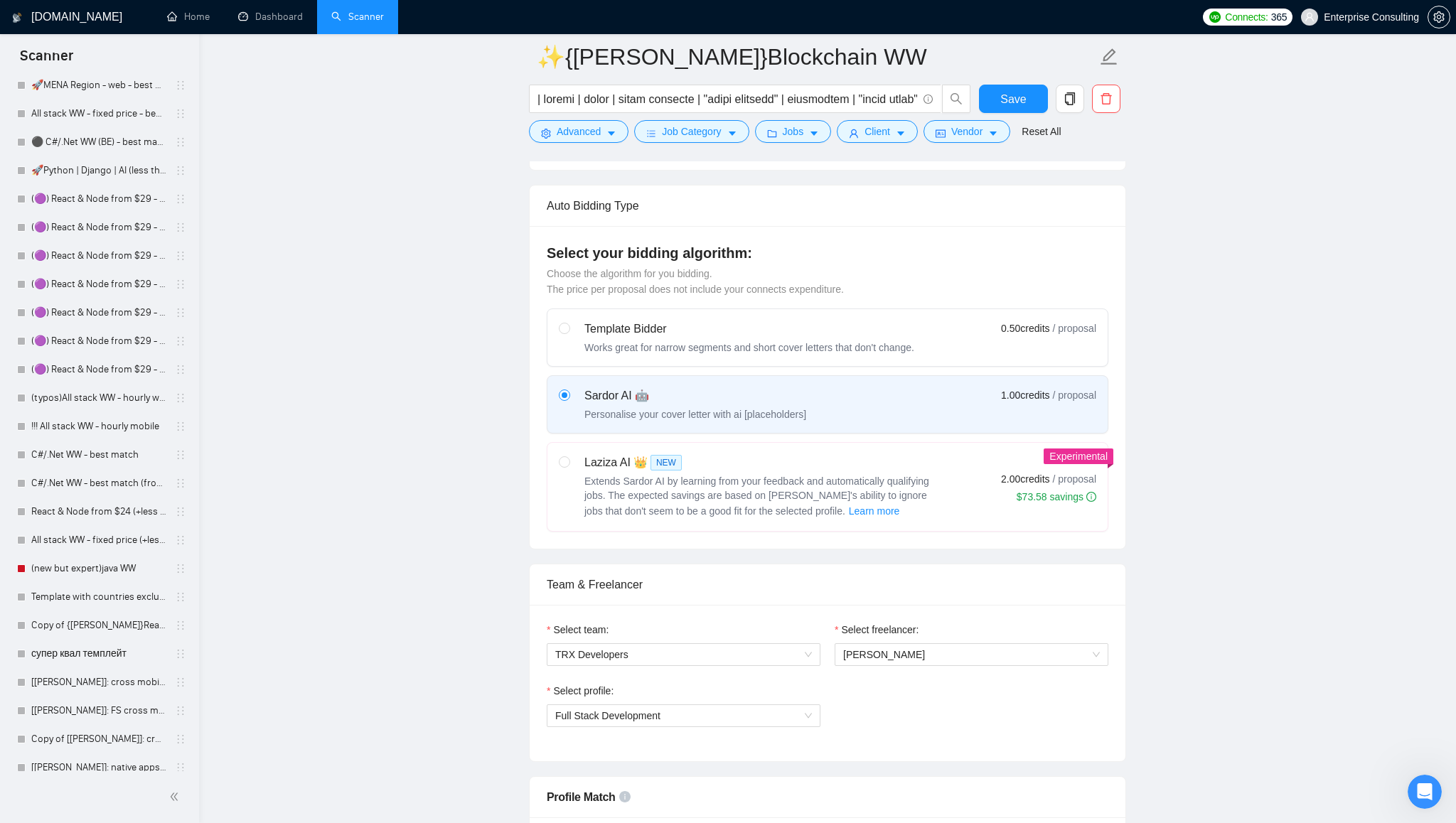
scroll to position [1024, 0]
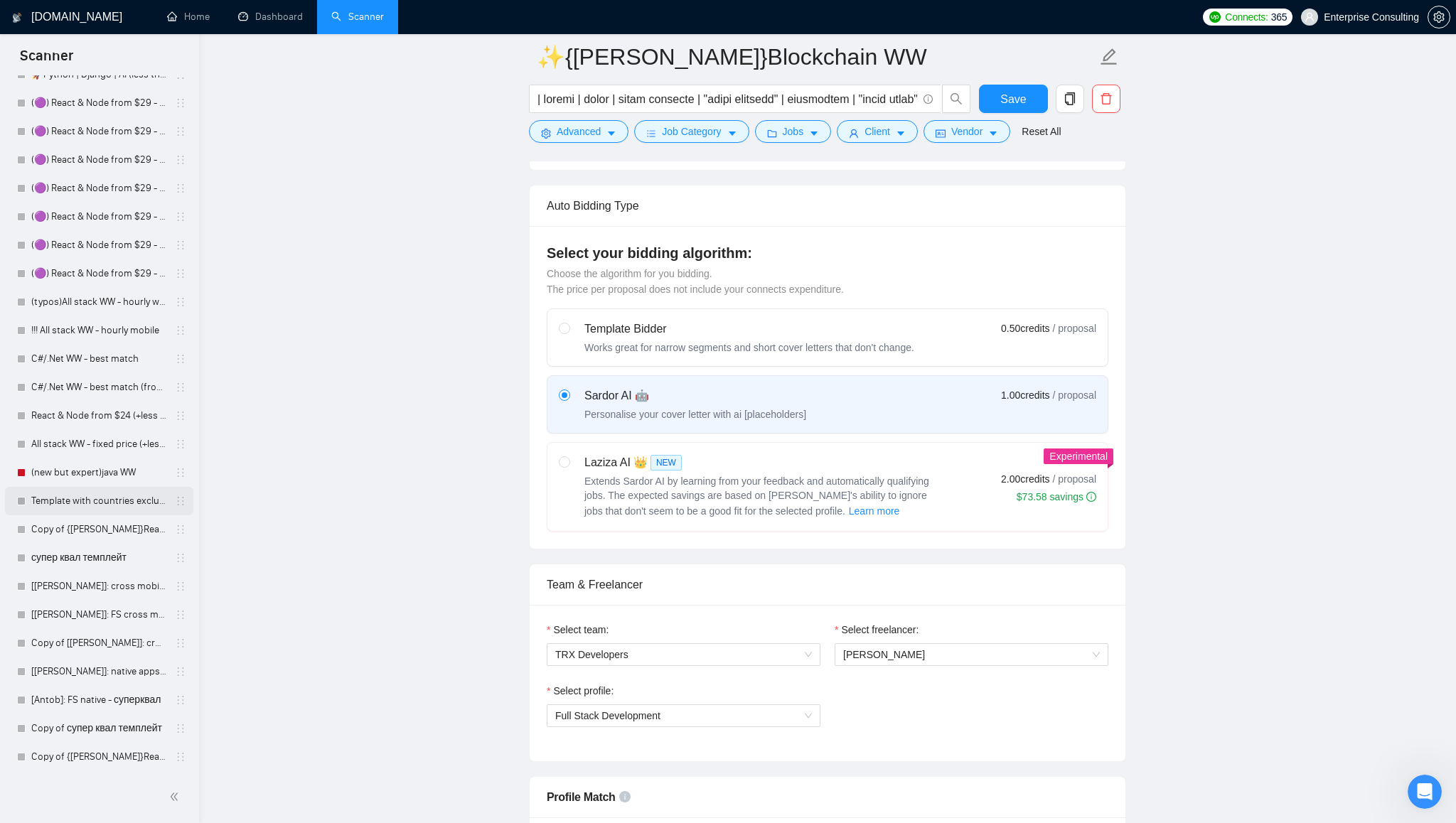
click at [63, 502] on link "Template with countries excluded" at bounding box center [98, 501] width 135 height 28
click at [998, 137] on icon "caret-down" at bounding box center [993, 133] width 10 height 10
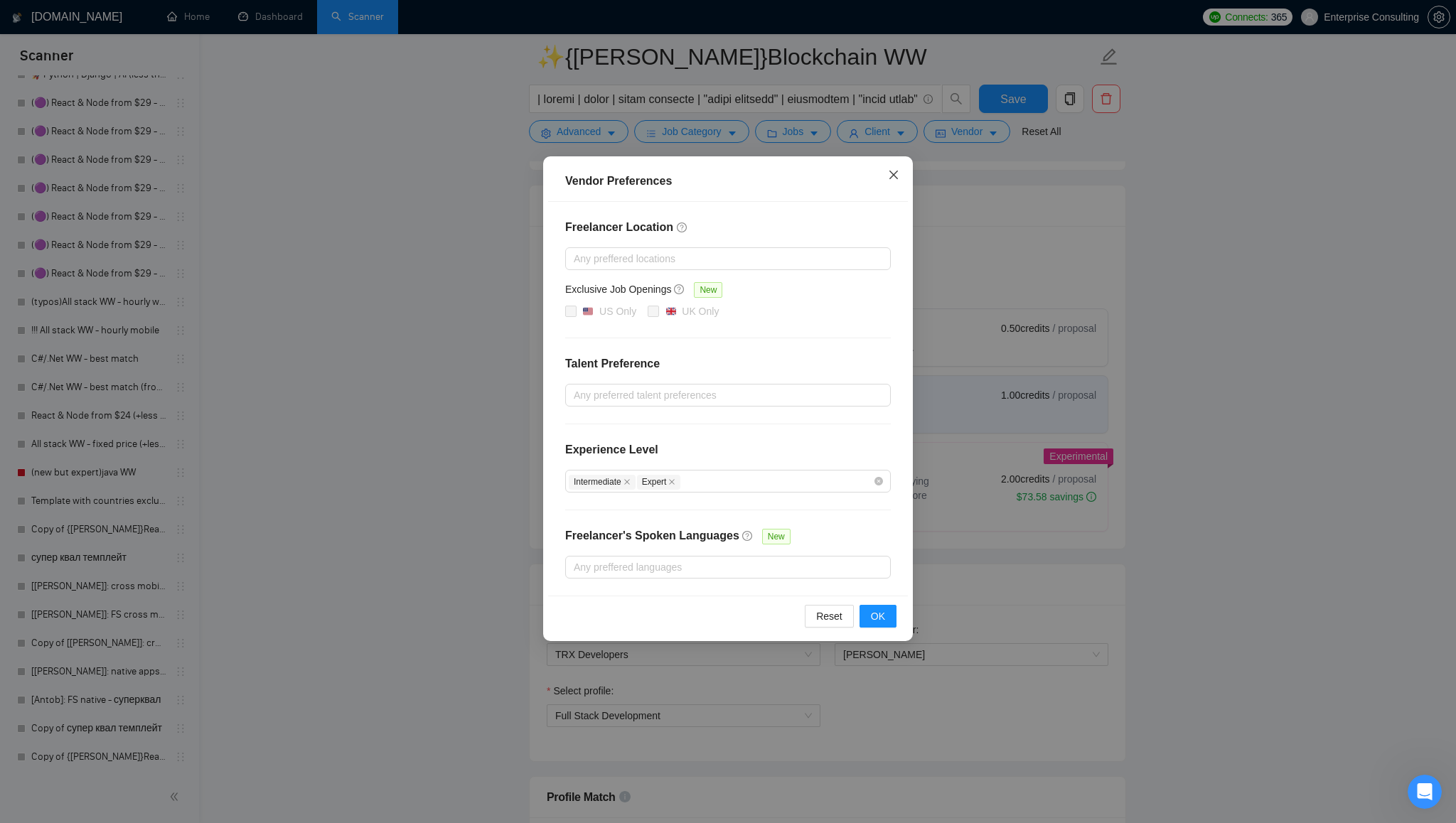
click at [894, 174] on icon "close" at bounding box center [894, 174] width 11 height 11
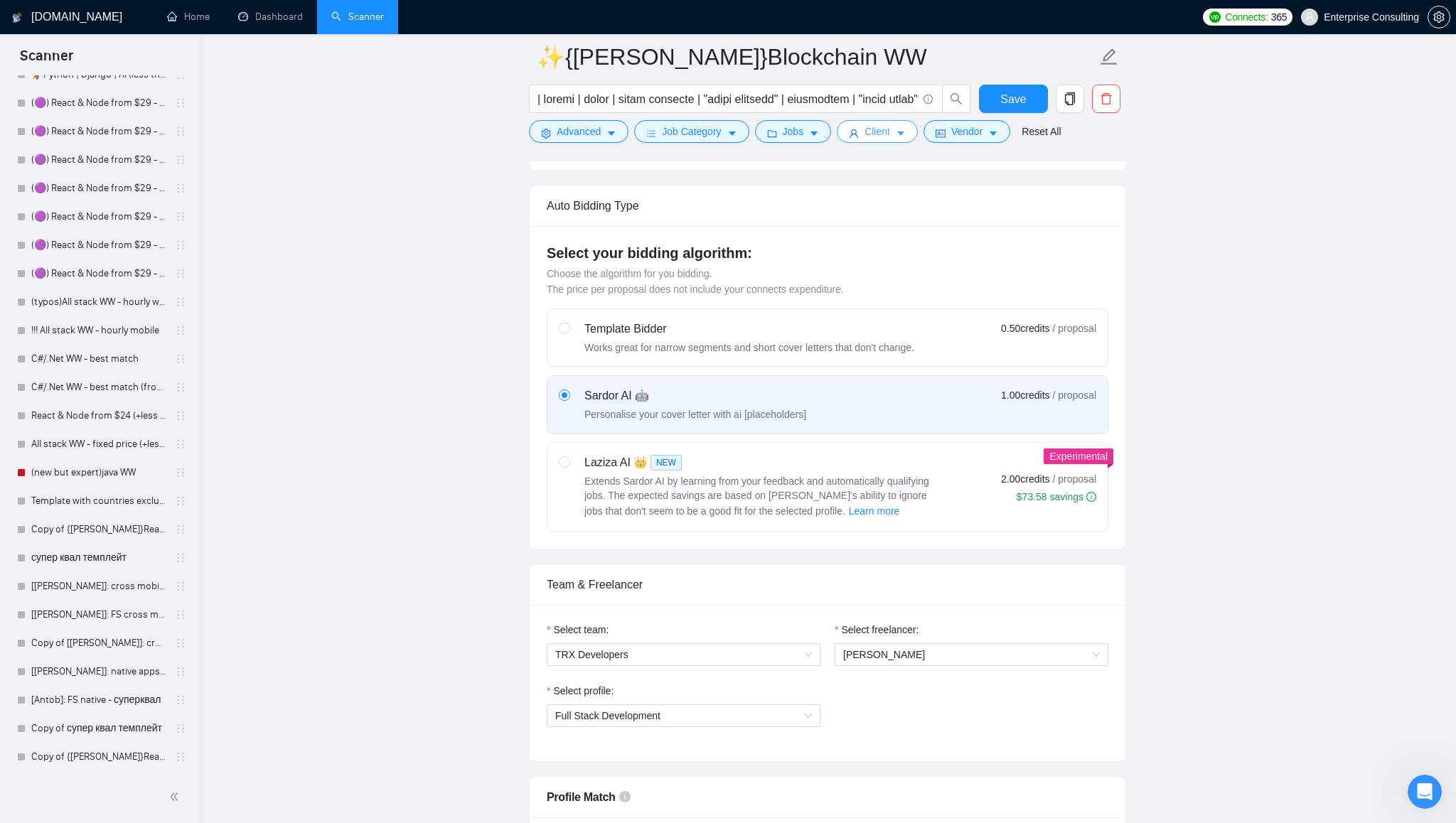
click at [903, 133] on icon "caret-down" at bounding box center [900, 133] width 10 height 10
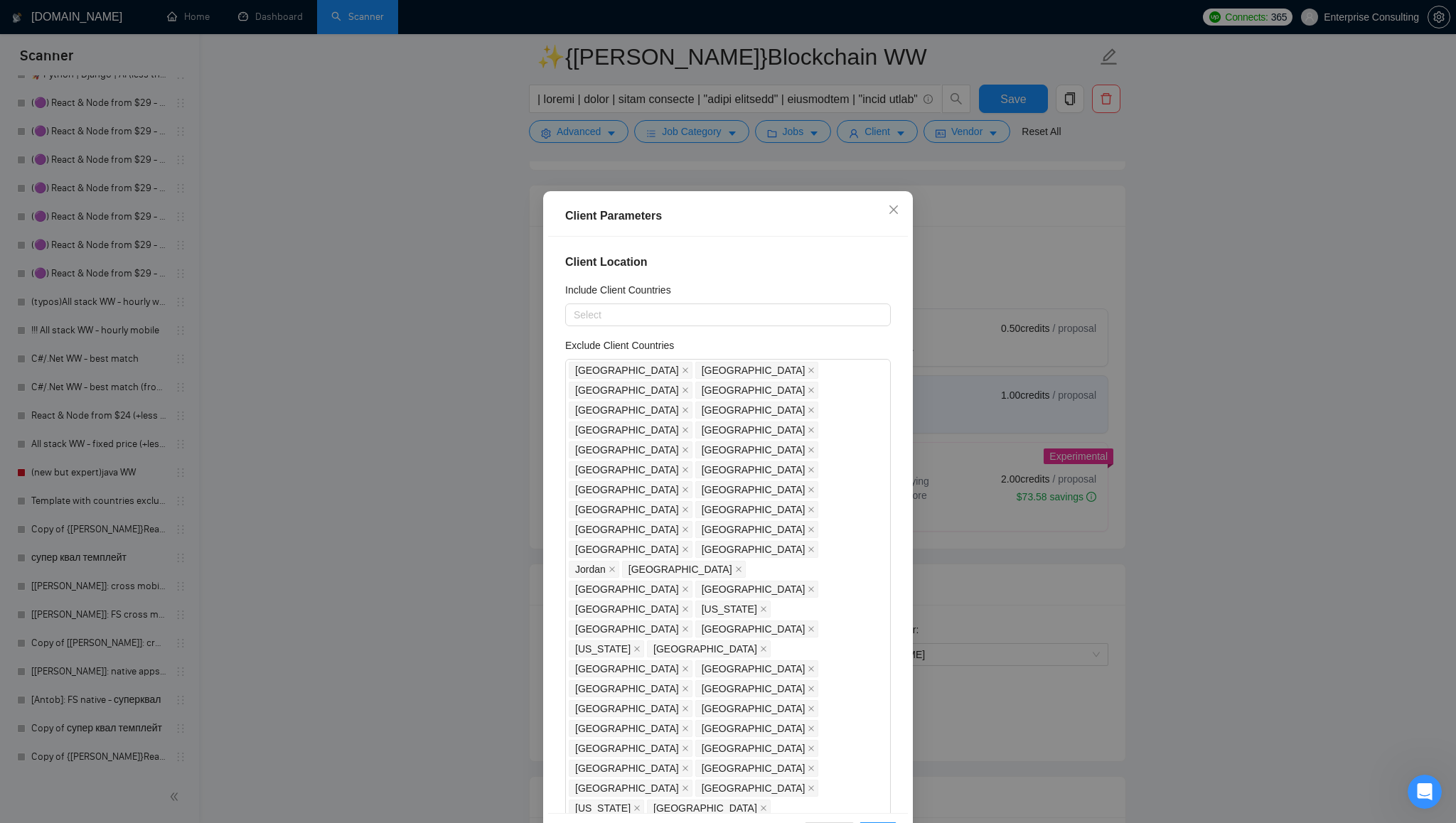
scroll to position [1125, 0]
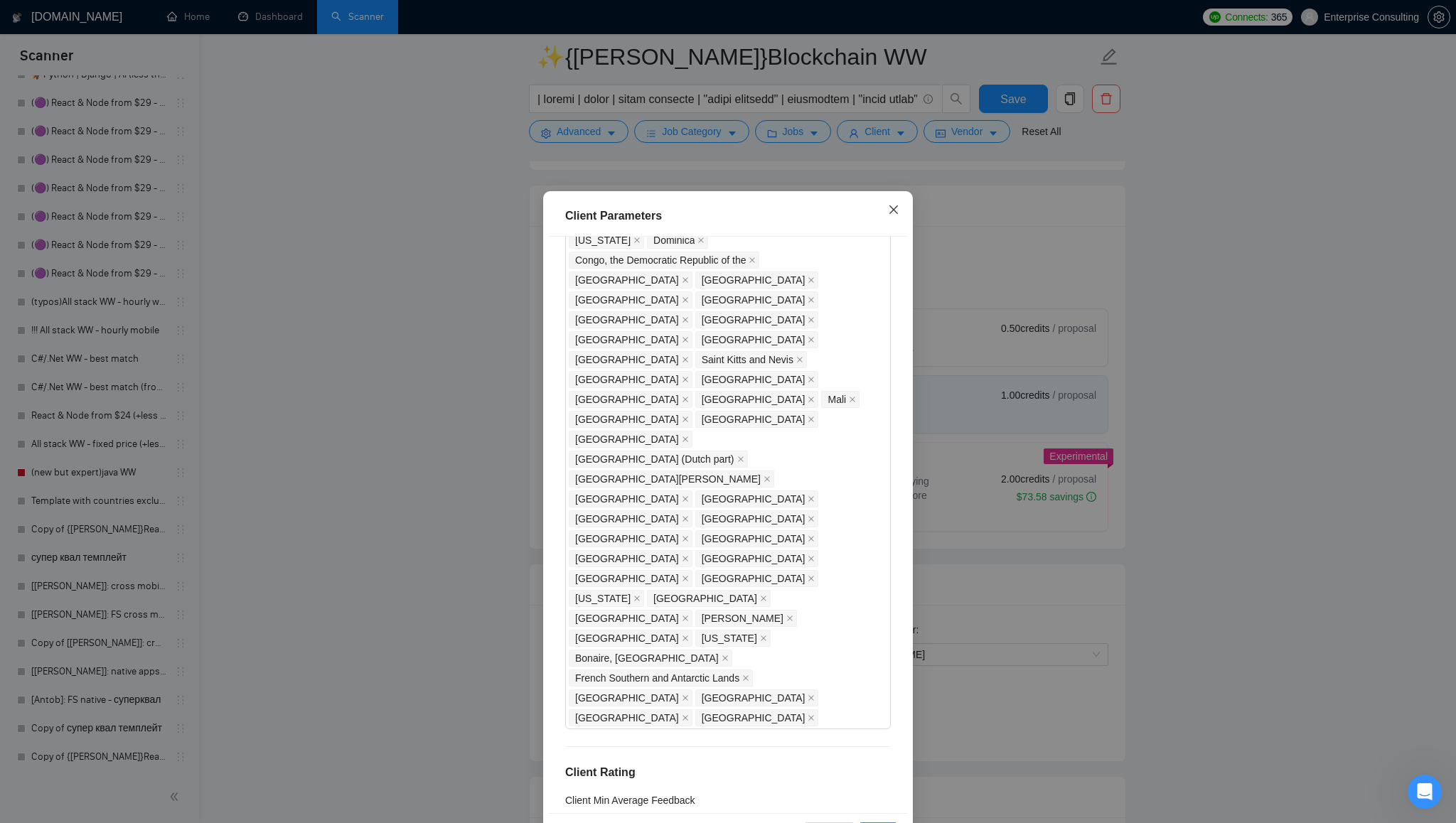
click at [895, 206] on icon "close" at bounding box center [894, 209] width 11 height 11
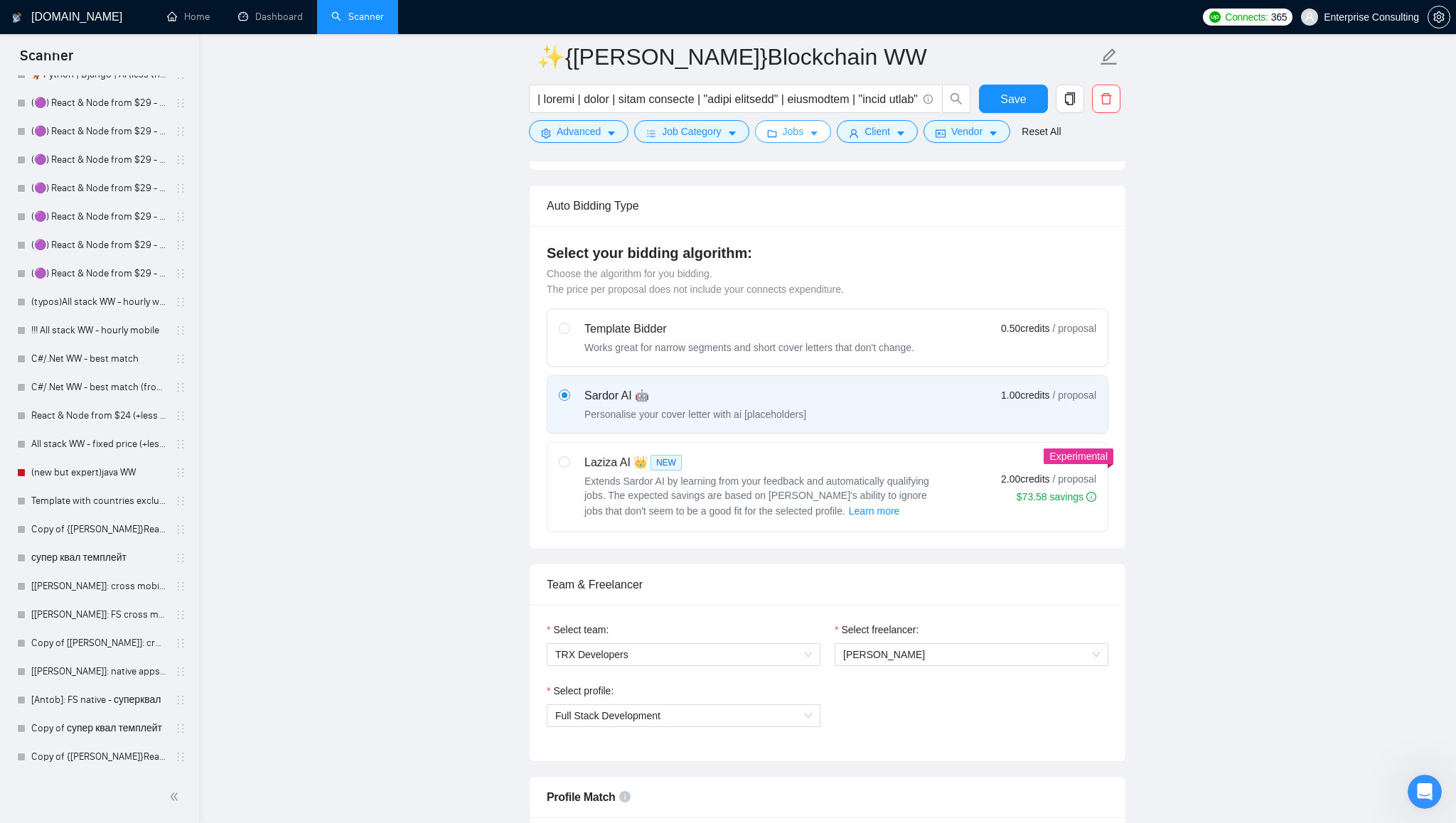
click at [804, 133] on span "Jobs" at bounding box center [794, 131] width 22 height 16
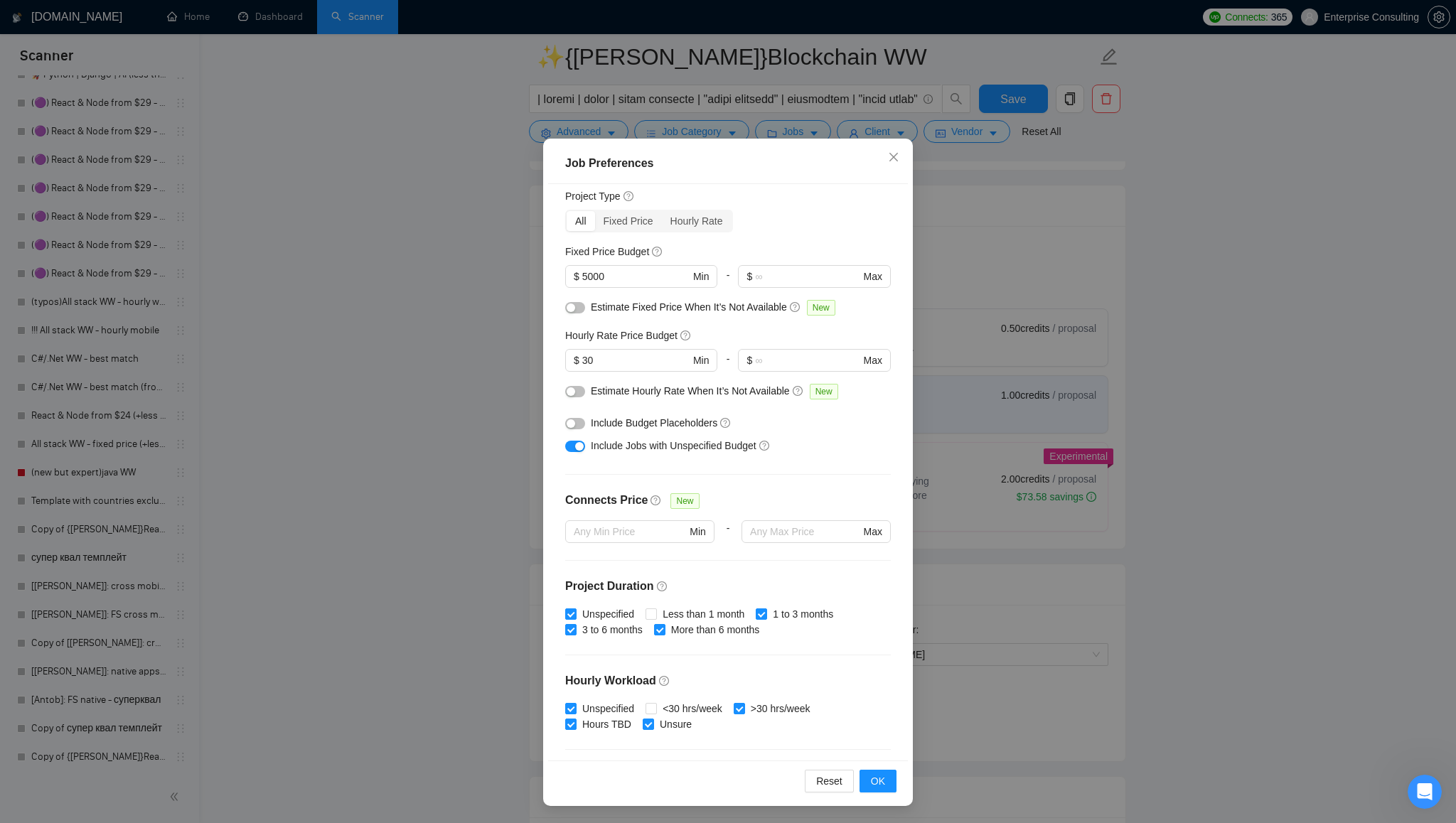
scroll to position [0, 0]
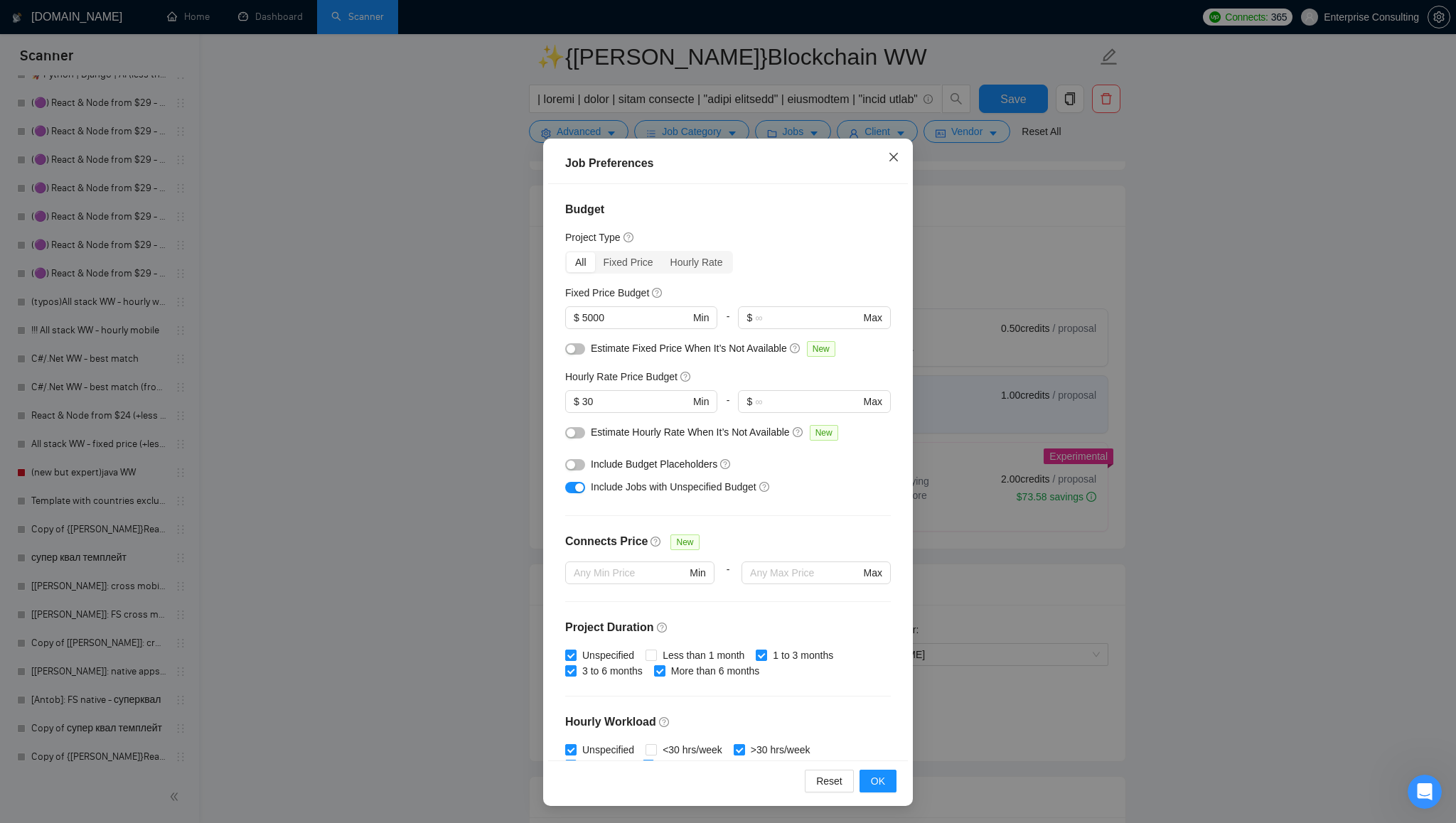
click at [896, 163] on icon "close" at bounding box center [894, 157] width 11 height 11
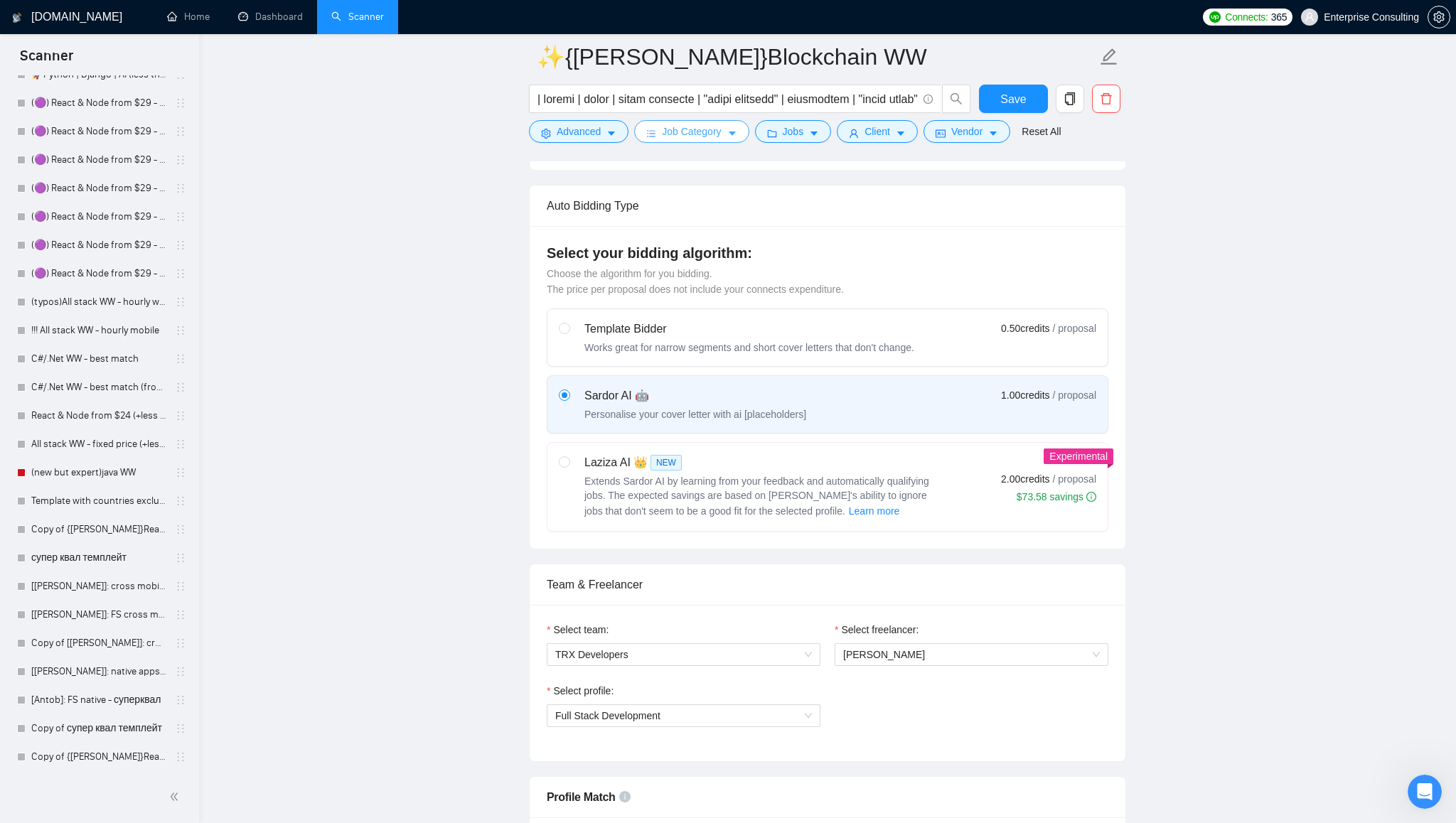
click at [705, 137] on span "Job Category" at bounding box center [691, 131] width 59 height 16
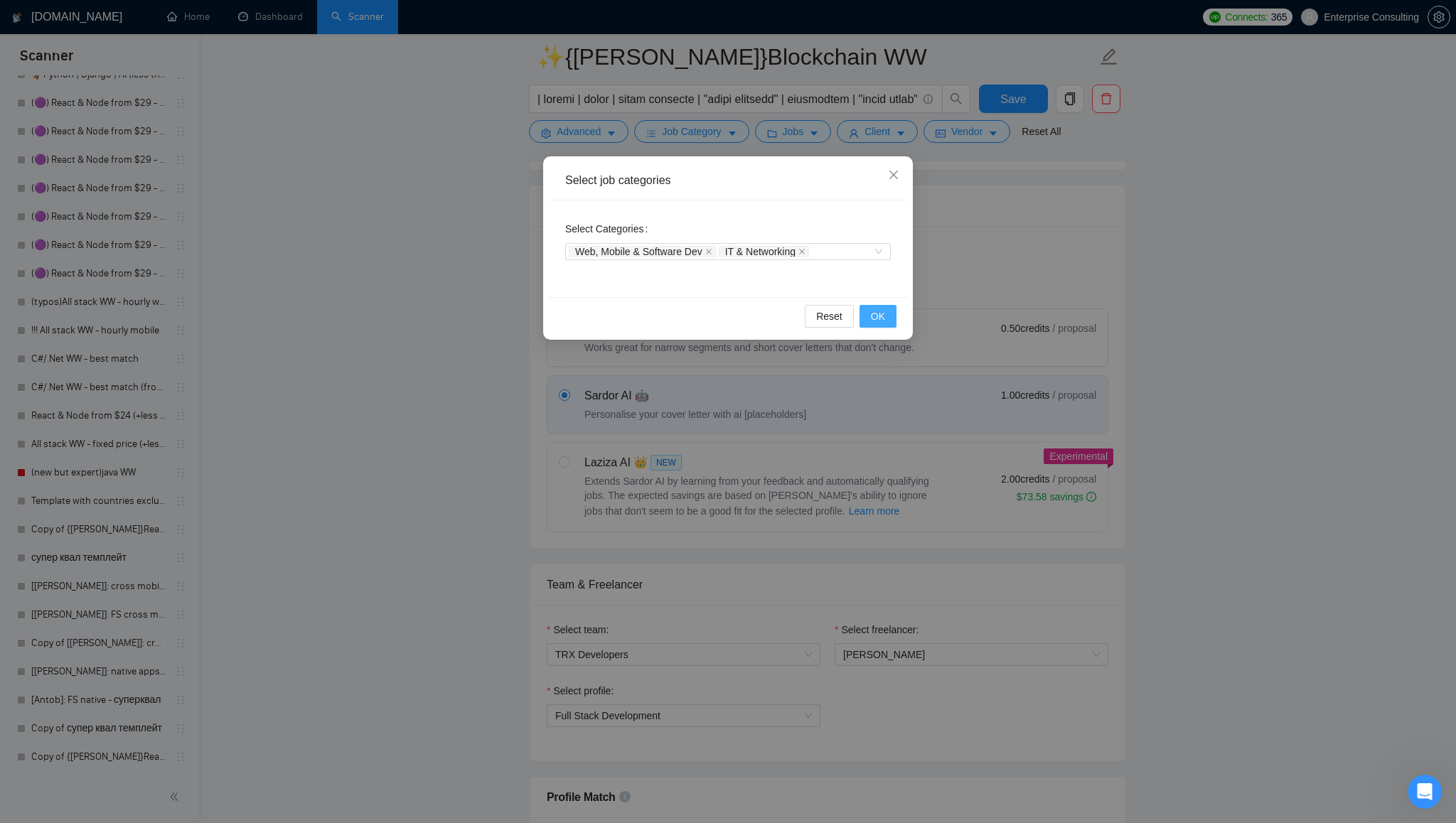
click at [876, 316] on span "OK" at bounding box center [878, 316] width 14 height 16
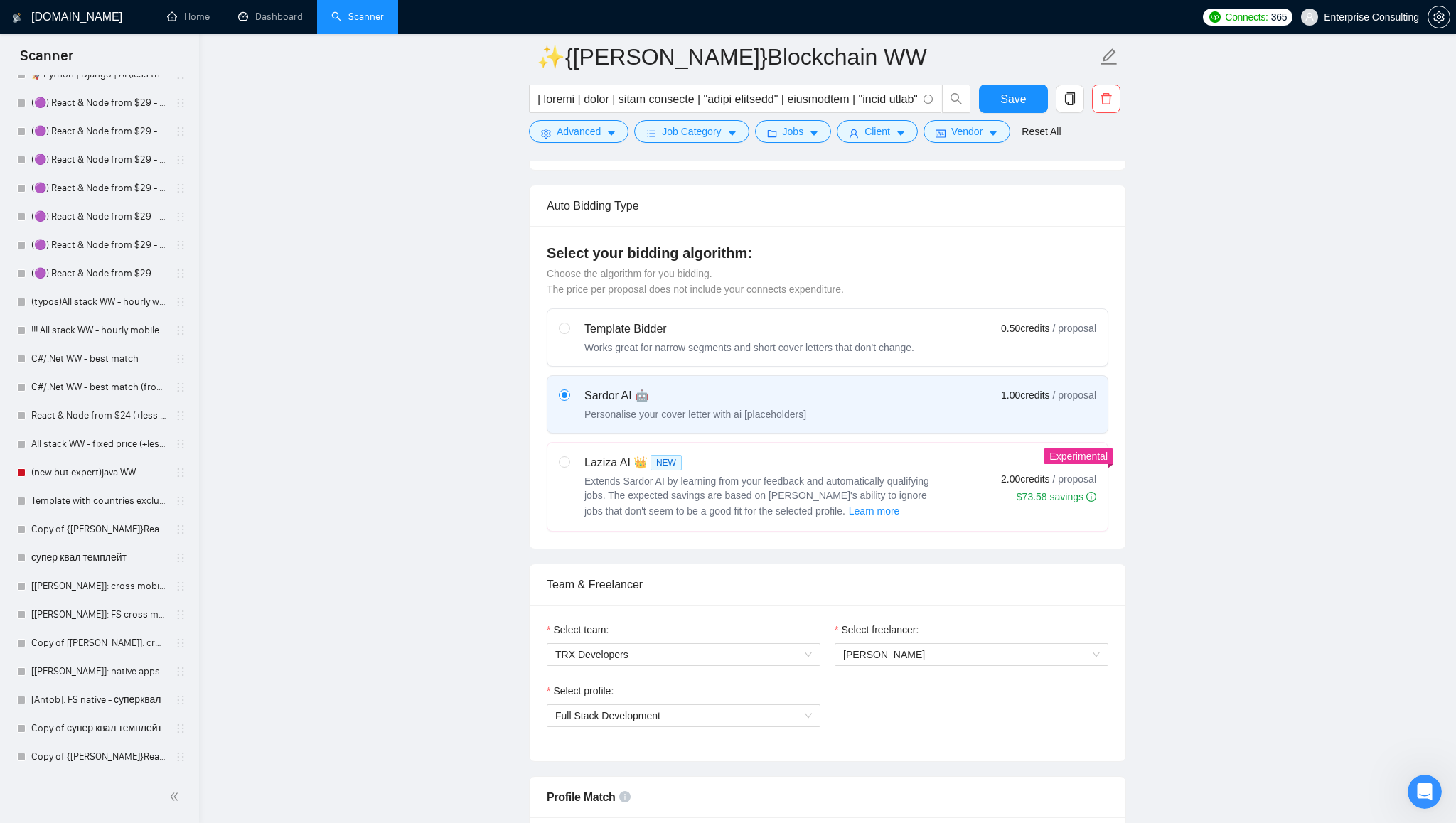
click at [600, 143] on form "✨{[PERSON_NAME]}Blockchain WW Save Advanced Job Category Jobs Client Vendor Res…" at bounding box center [827, 92] width 597 height 116
click at [606, 136] on button "Advanced" at bounding box center [578, 131] width 99 height 23
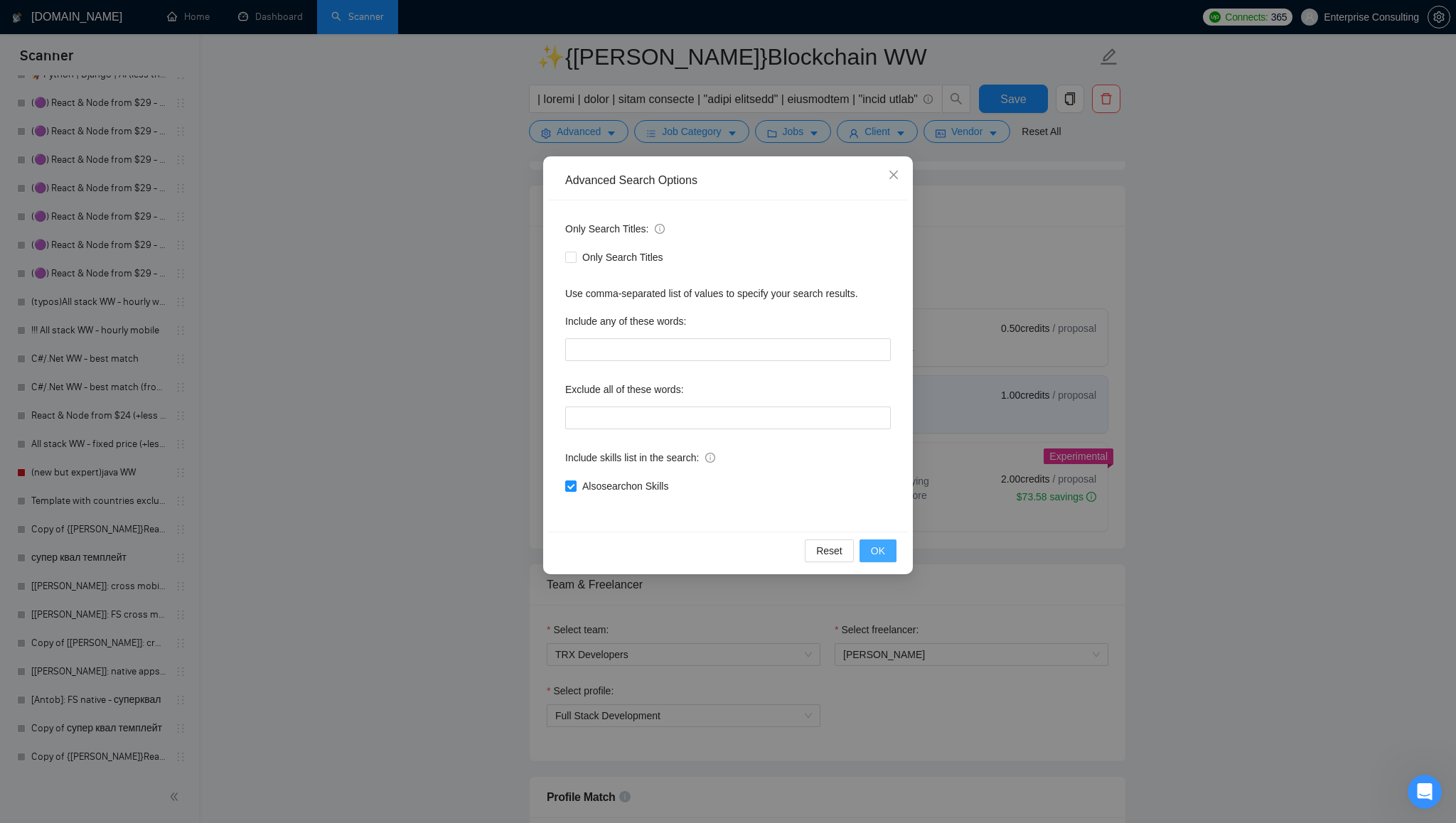
click at [878, 550] on span "OK" at bounding box center [878, 550] width 14 height 16
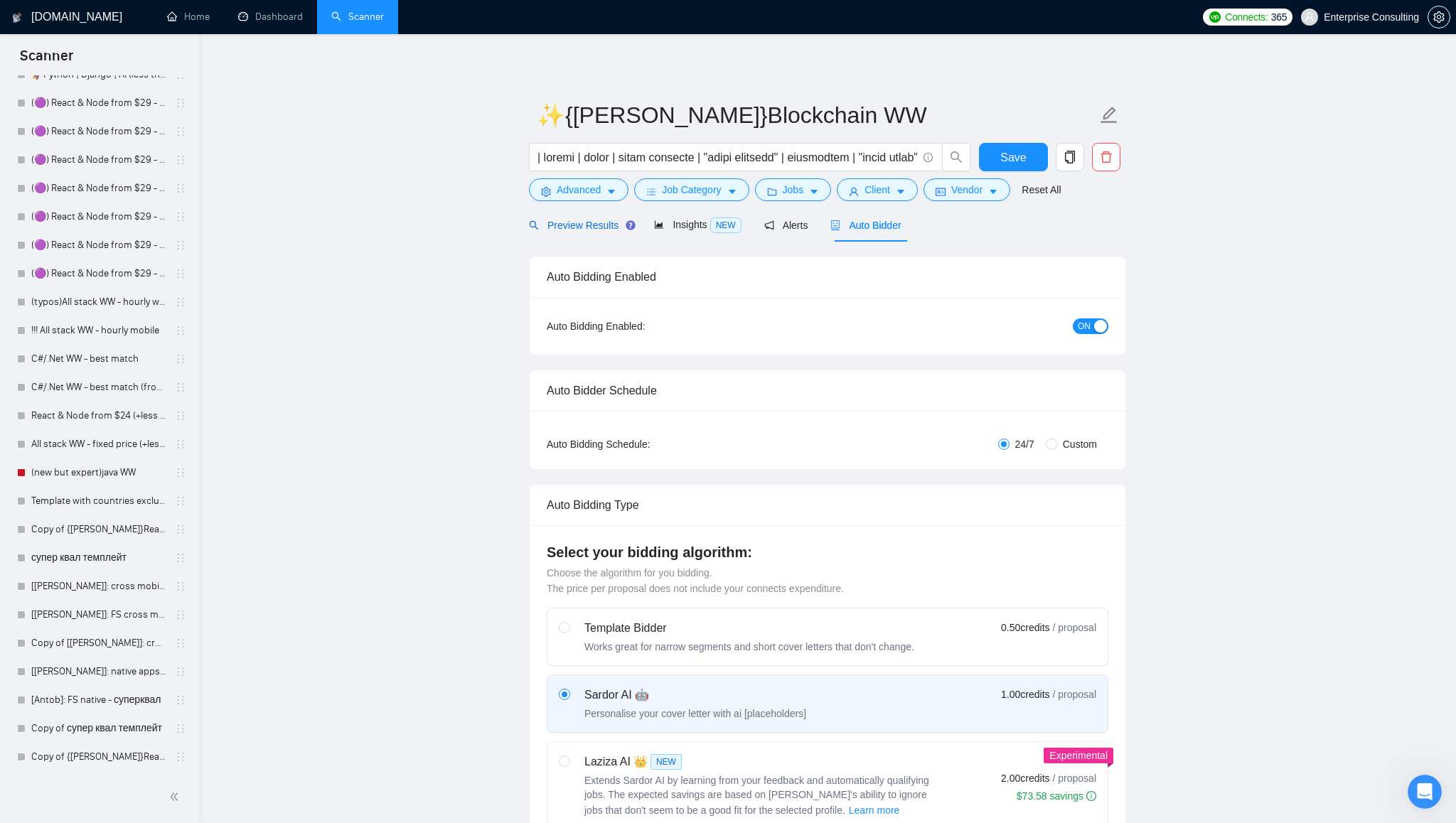
click at [567, 218] on div "Preview Results" at bounding box center [580, 225] width 102 height 16
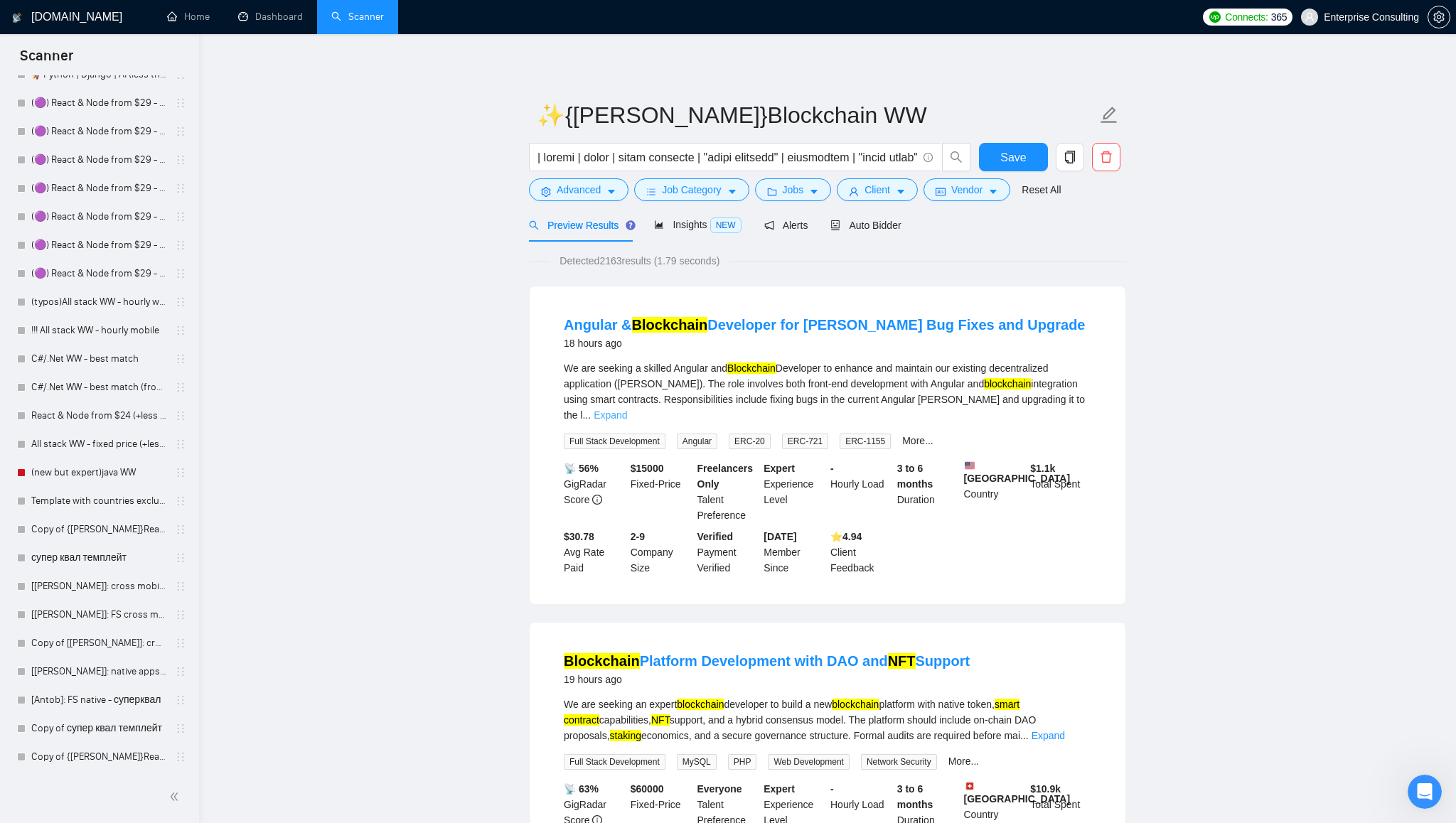
click at [627, 409] on link "Expand" at bounding box center [610, 414] width 34 height 11
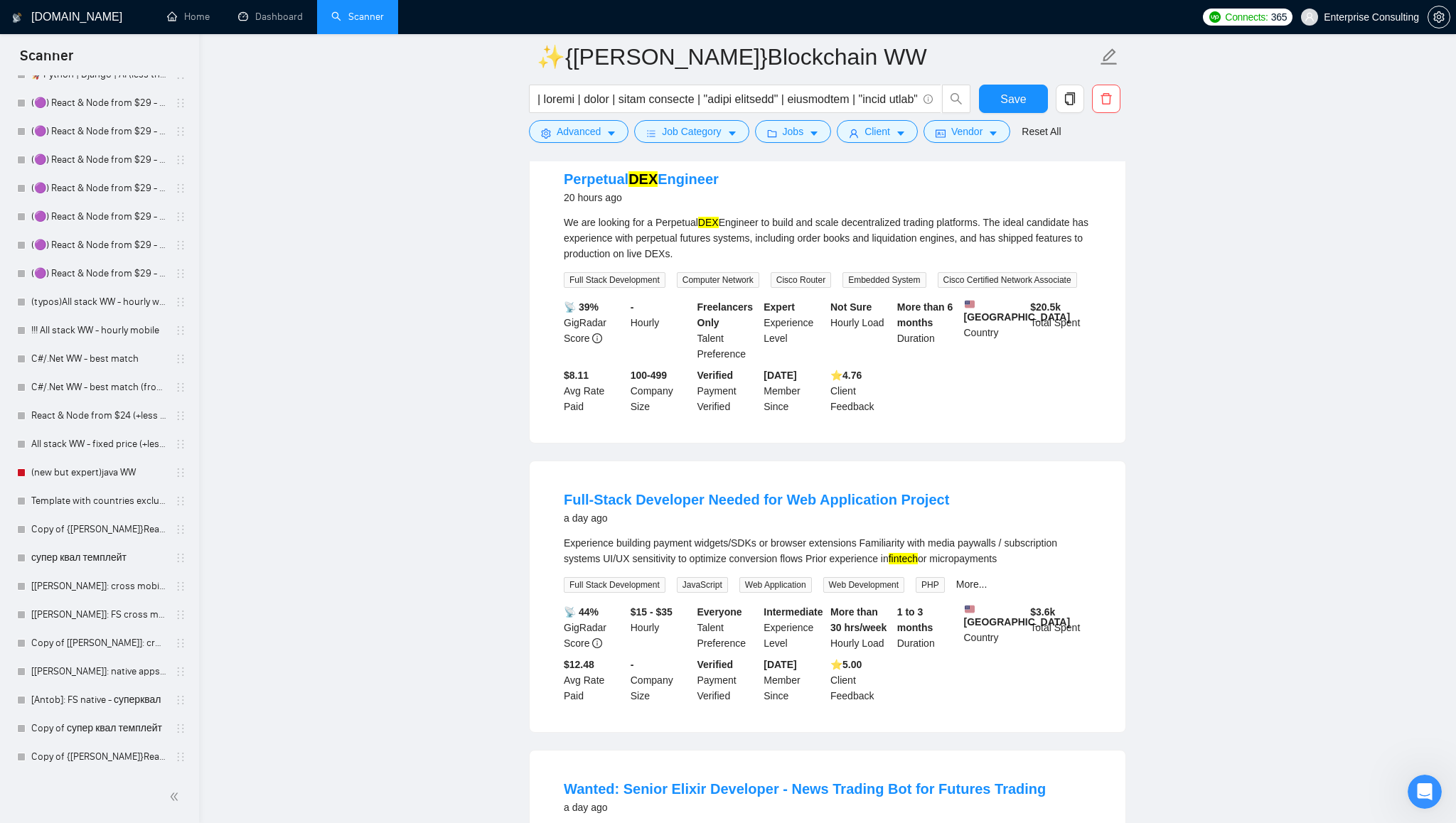
scroll to position [924, 0]
click at [1018, 98] on span "Save" at bounding box center [1013, 99] width 25 height 18
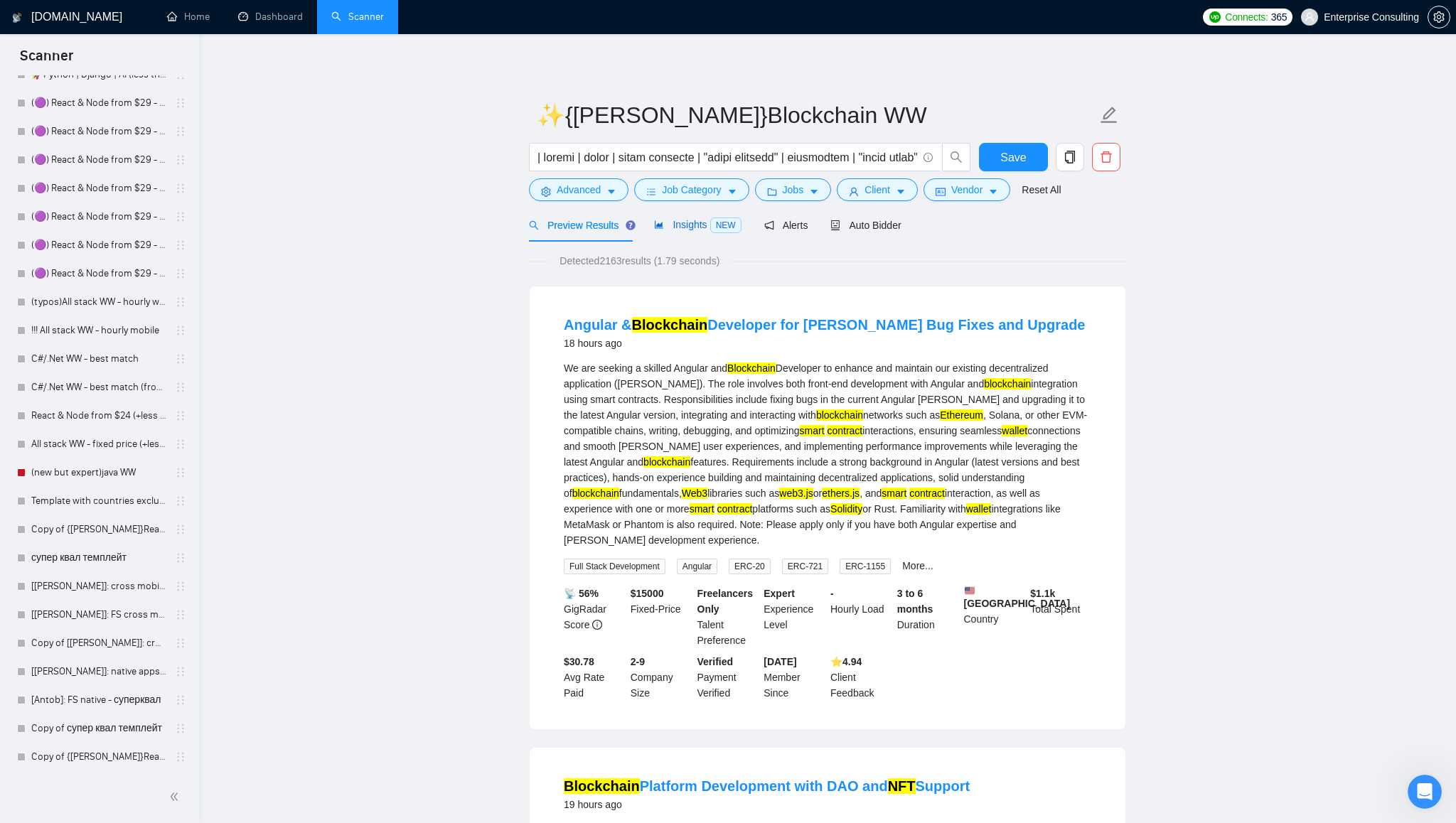
click at [689, 220] on span "Insights NEW" at bounding box center [697, 224] width 87 height 11
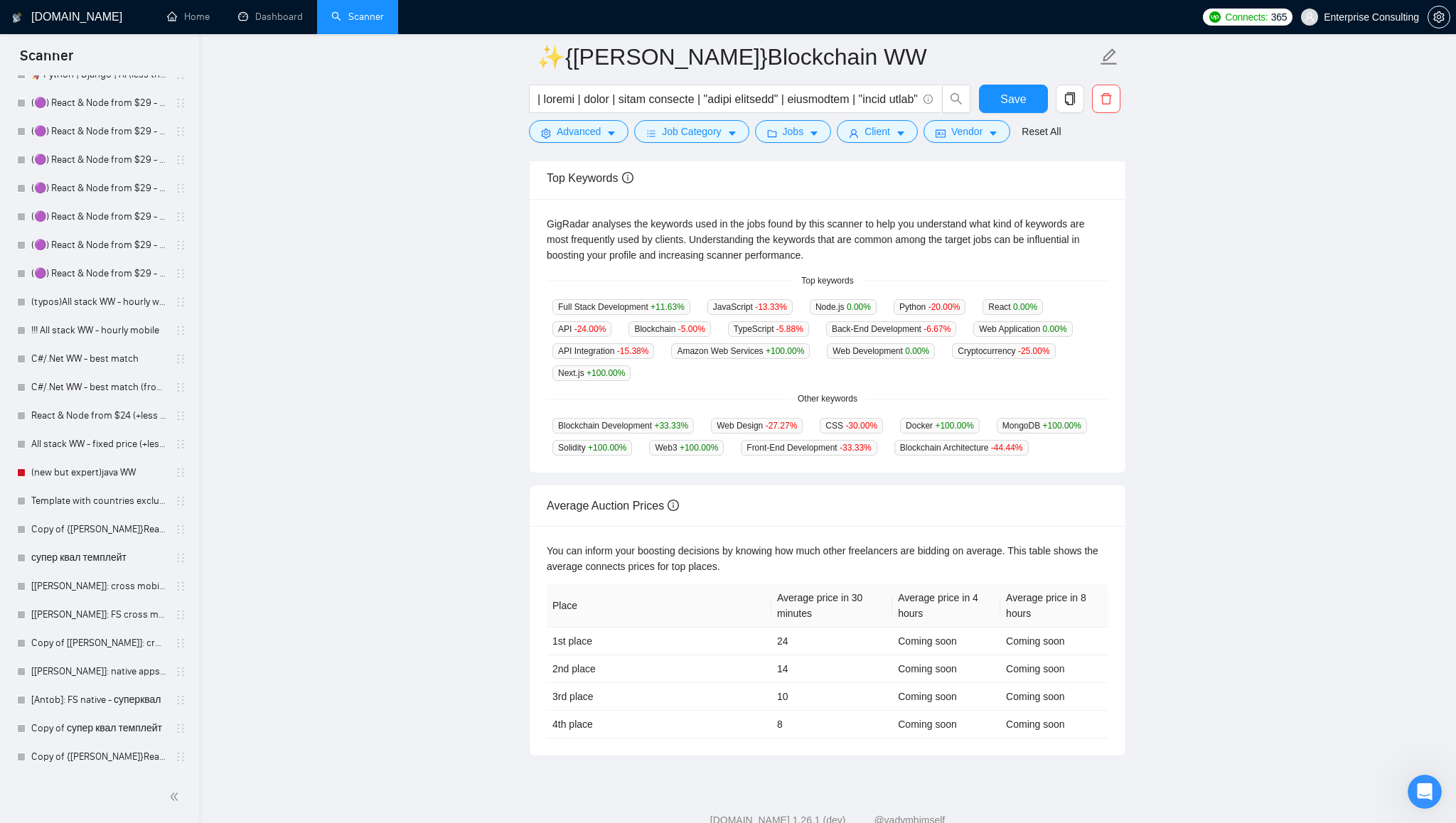
scroll to position [268, 0]
click at [838, 393] on span "Other keywords" at bounding box center [827, 395] width 77 height 13
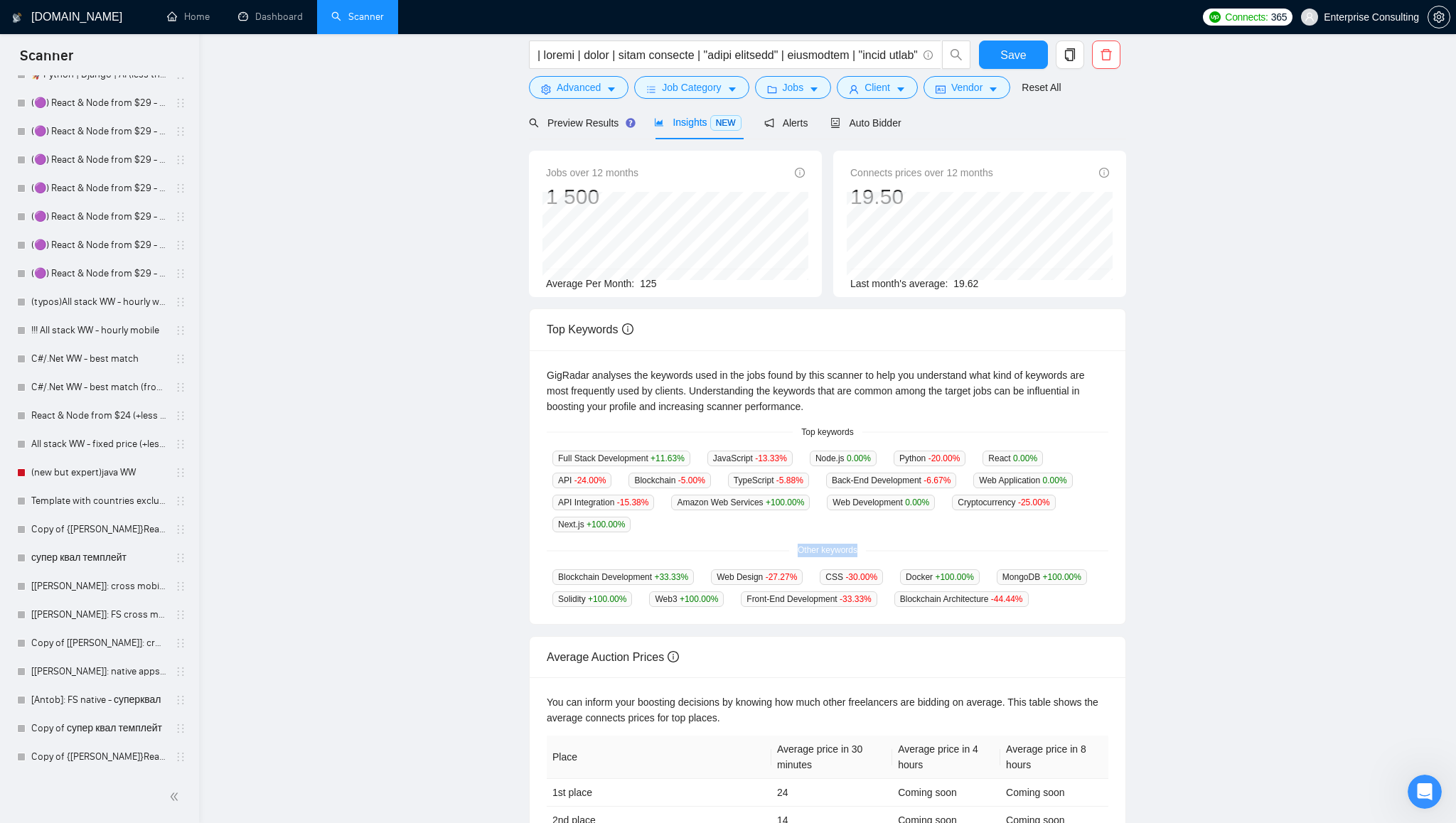
scroll to position [0, 0]
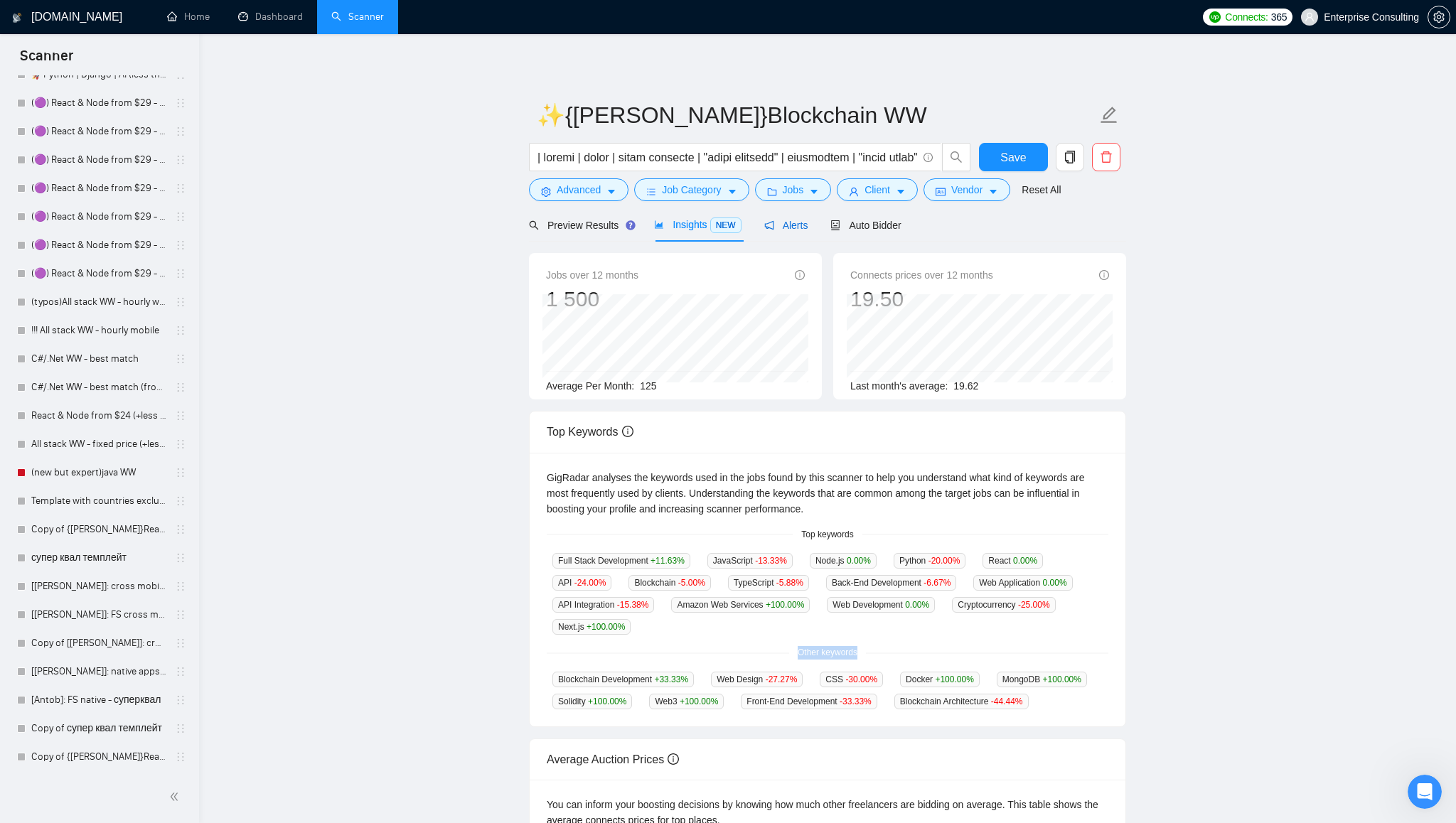
click at [805, 224] on span "Alerts" at bounding box center [786, 225] width 44 height 11
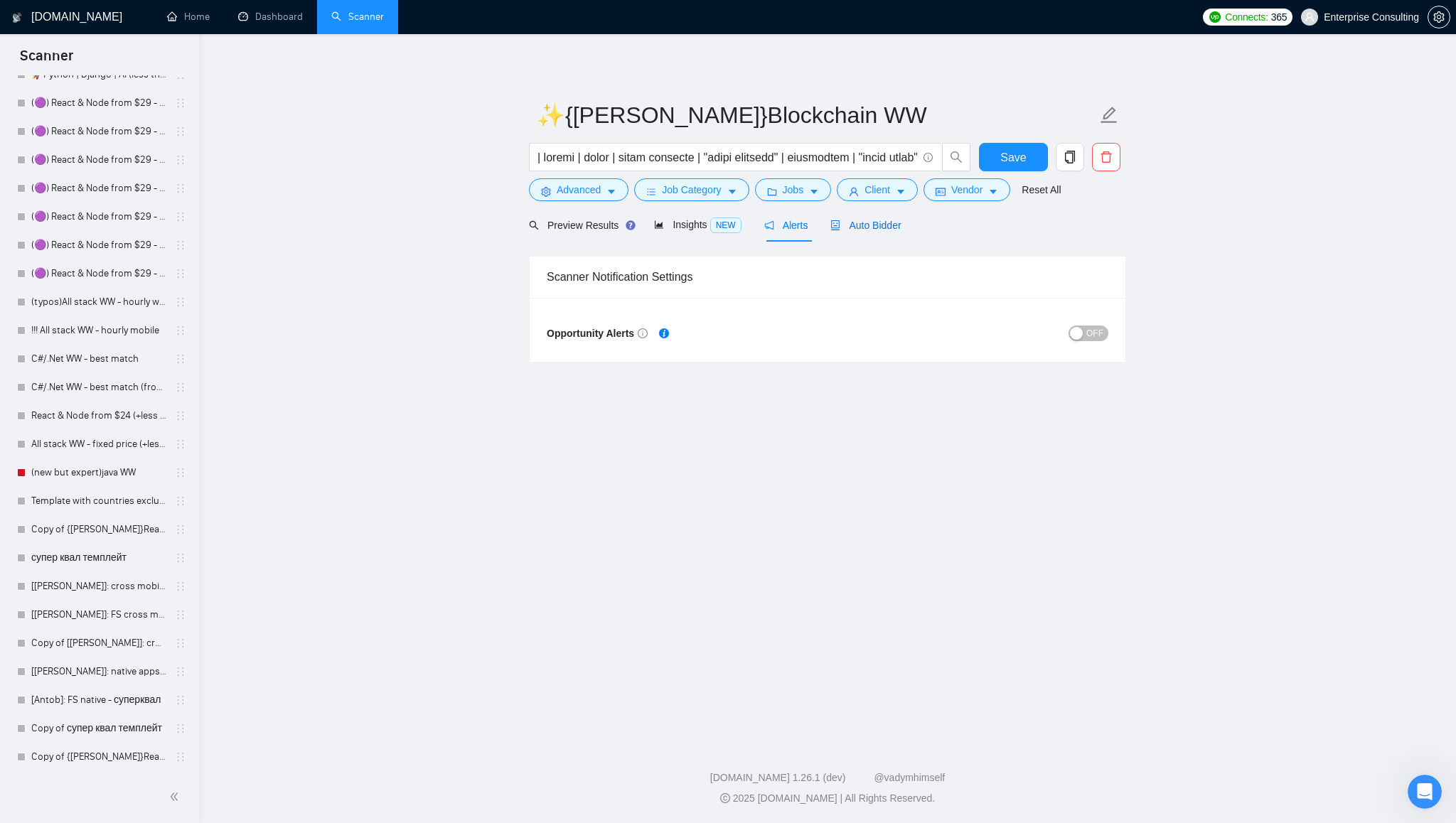
click at [870, 225] on span "Auto Bidder" at bounding box center [865, 225] width 70 height 11
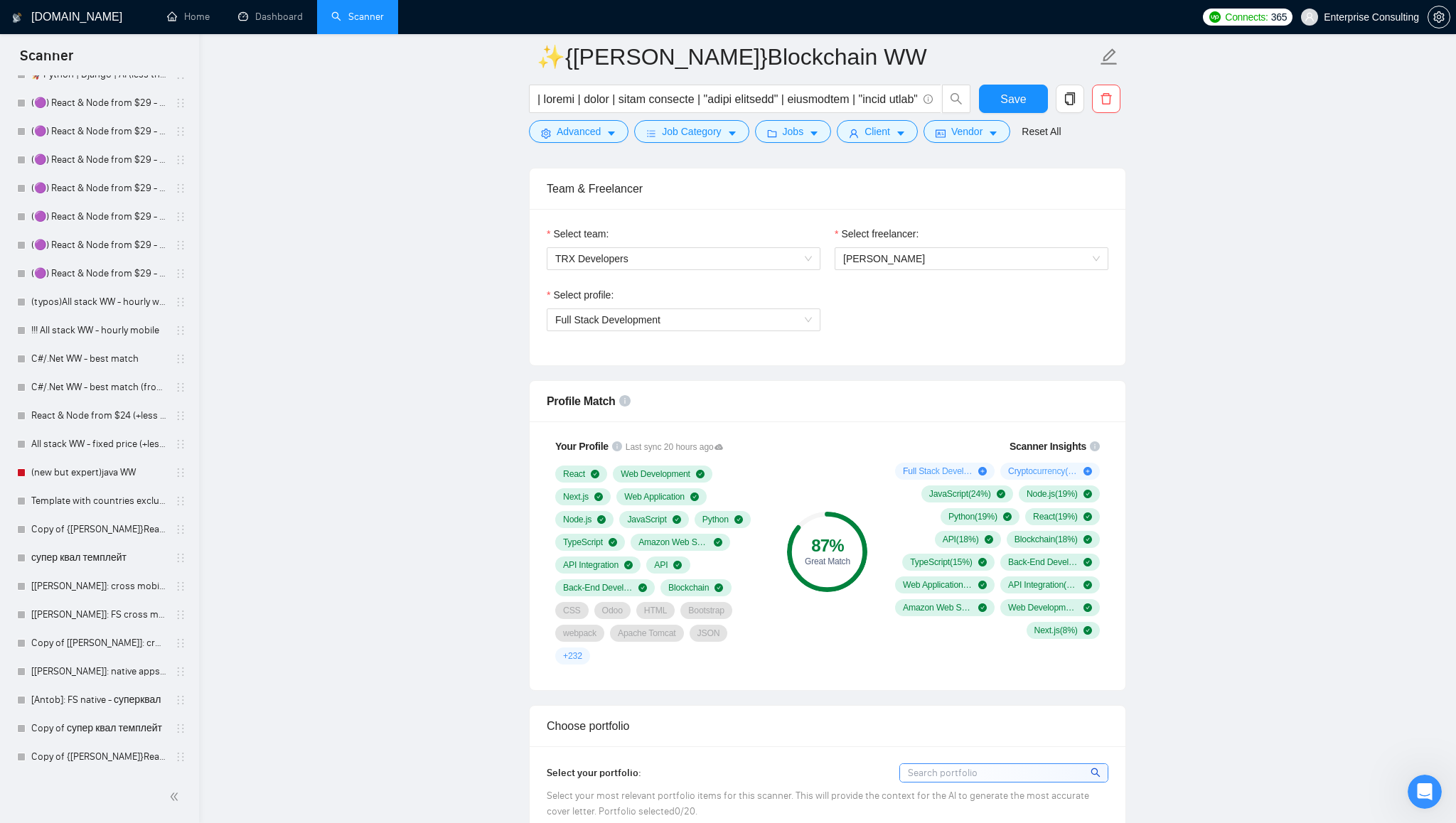
scroll to position [719, 0]
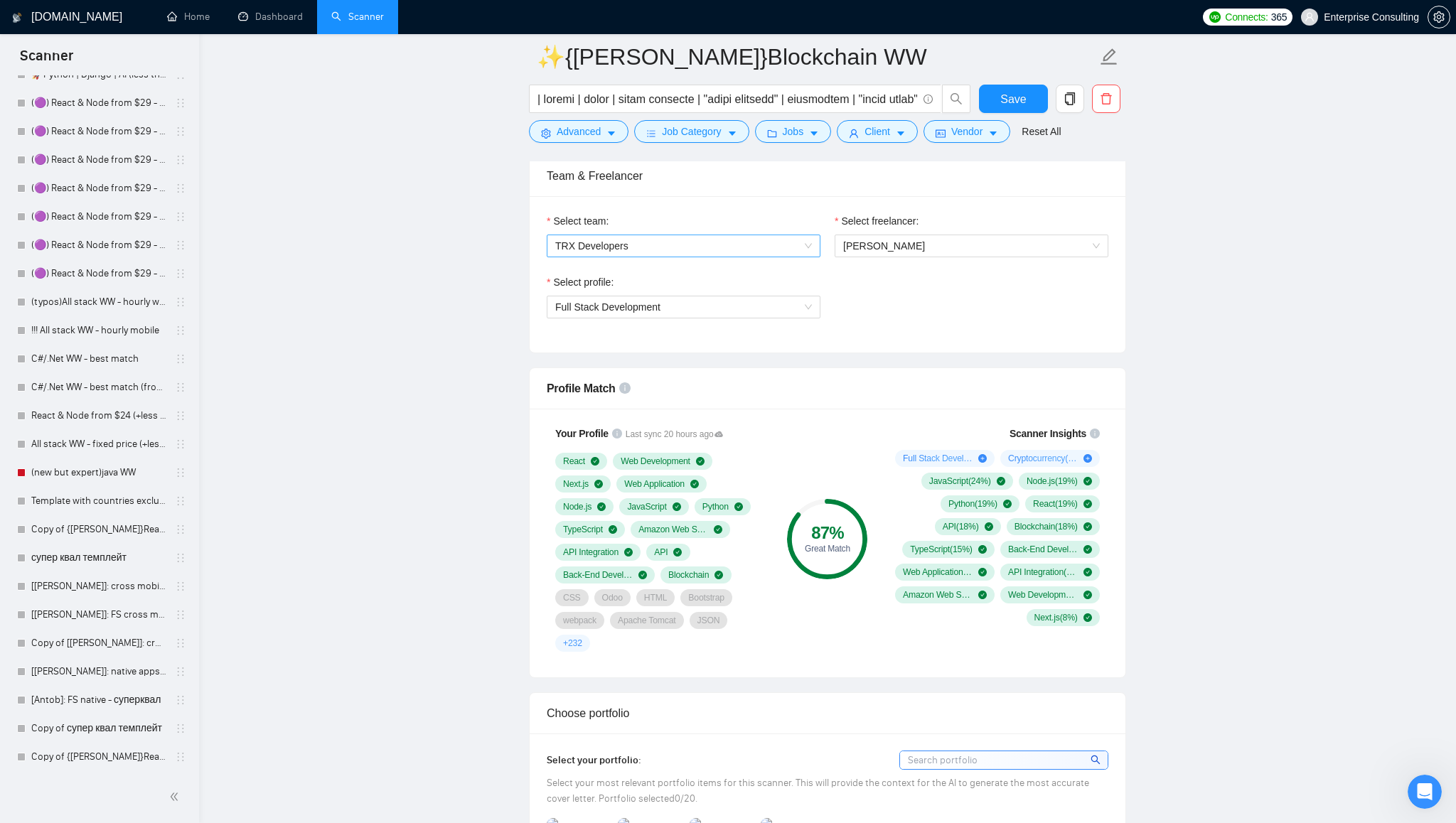
click at [803, 244] on span "TRX Developers" at bounding box center [683, 246] width 257 height 22
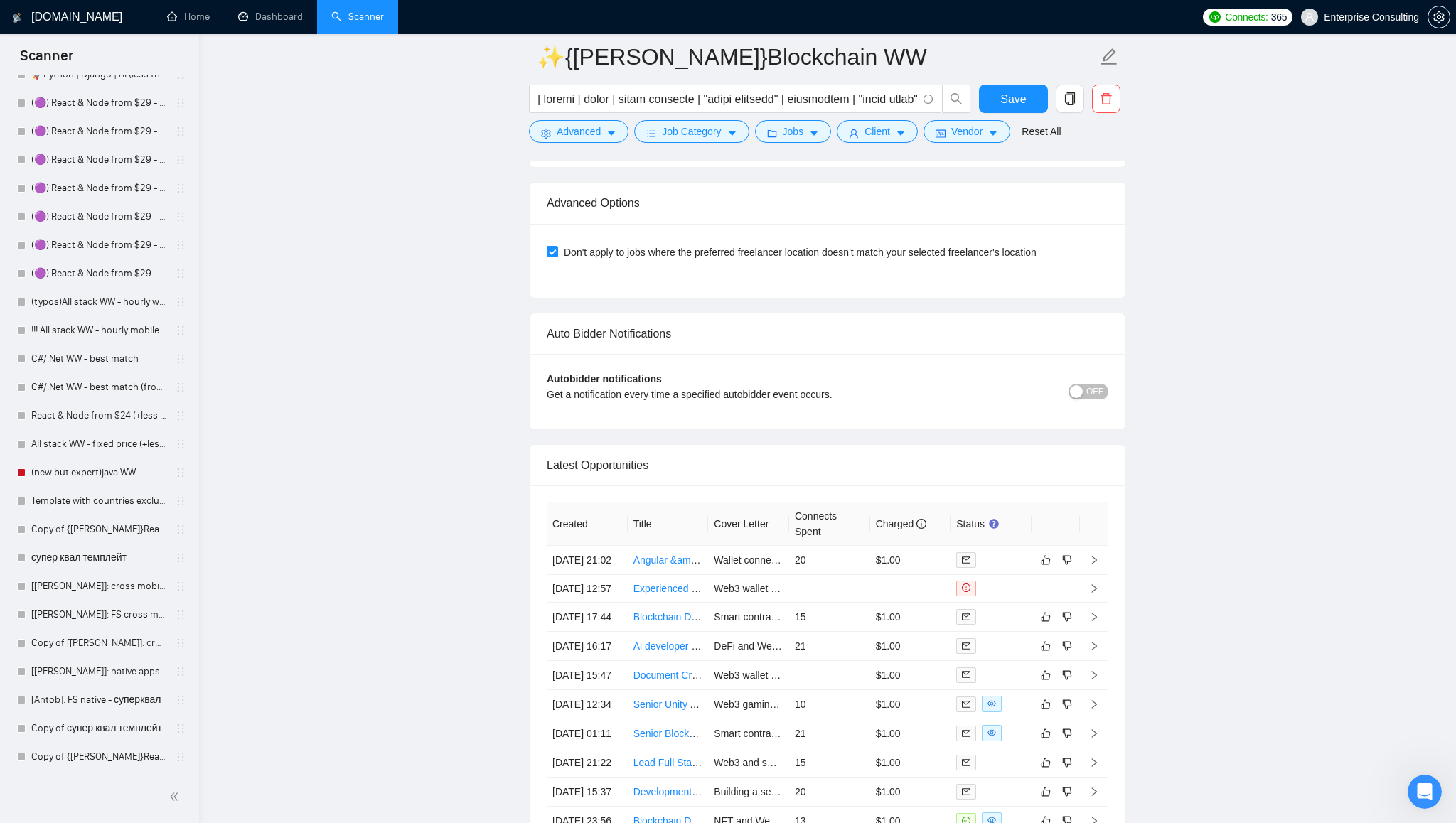
scroll to position [3196, 0]
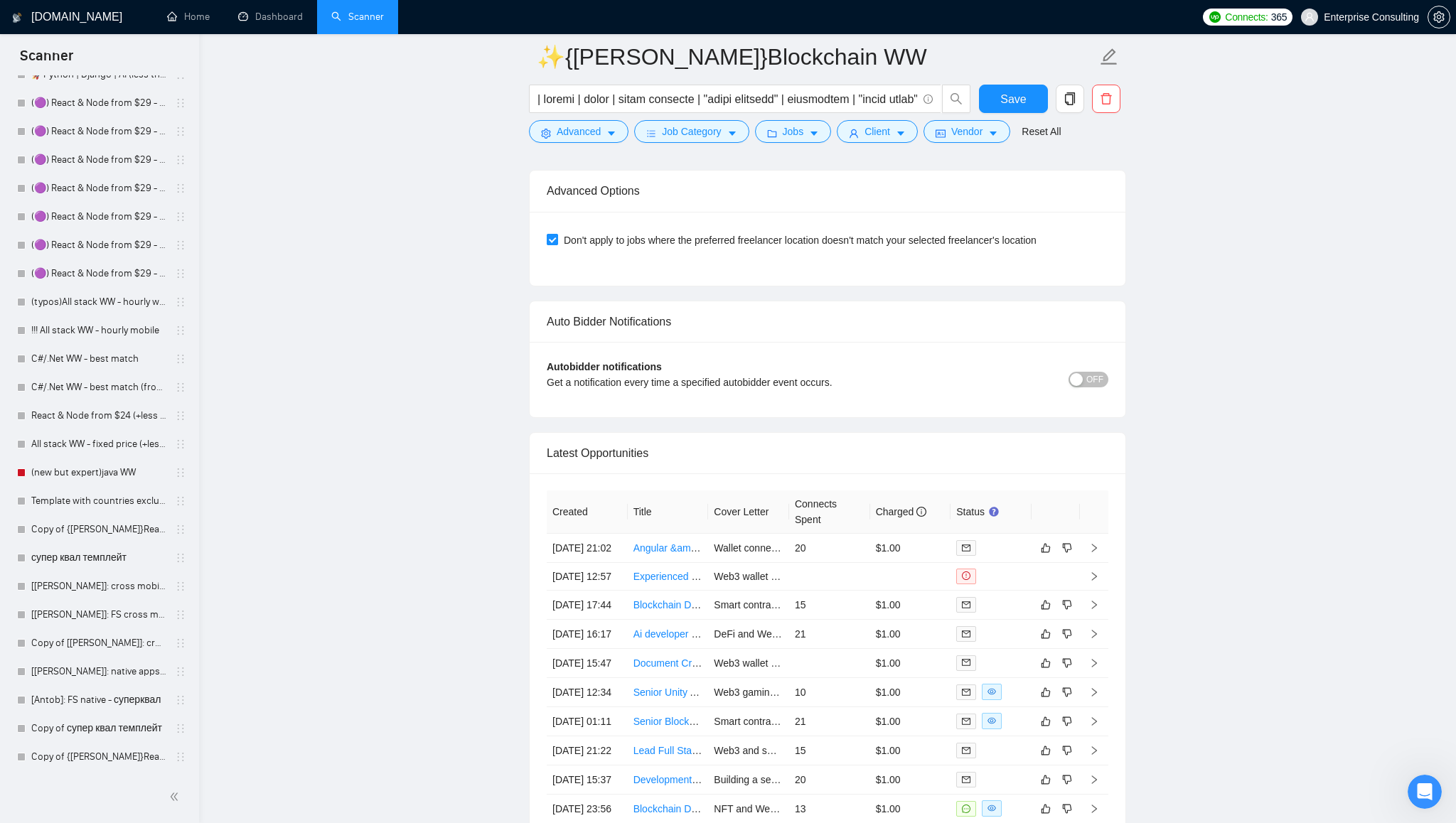
click at [764, 242] on span "Don't apply to jobs where the preferred freelancer location doesn't match your …" at bounding box center [800, 240] width 484 height 16
click at [556, 242] on input "Don't apply to jobs where the preferred freelancer location doesn't match your …" at bounding box center [551, 239] width 10 height 10
click at [764, 242] on span "Don't apply to jobs where the preferred freelancer location doesn't match your …" at bounding box center [800, 240] width 484 height 16
click at [556, 242] on input "Don't apply to jobs where the preferred freelancer location doesn't match your …" at bounding box center [551, 239] width 10 height 10
checkbox input "true"
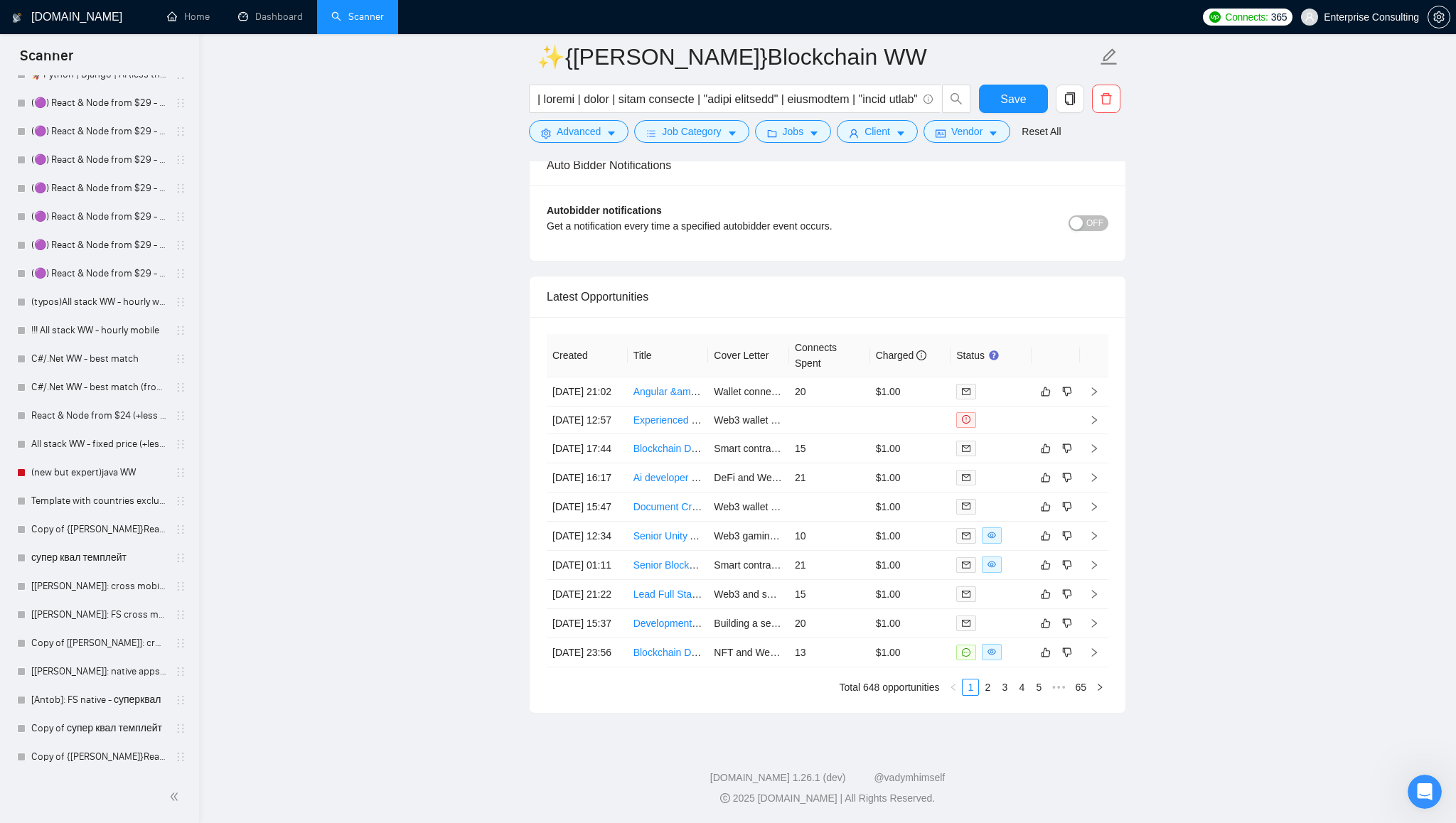
scroll to position [3458, 0]
click at [668, 386] on link "Angular &amp; Blockchain Developer for [PERSON_NAME] Bug Fixes and Upgrade" at bounding box center [819, 391] width 371 height 11
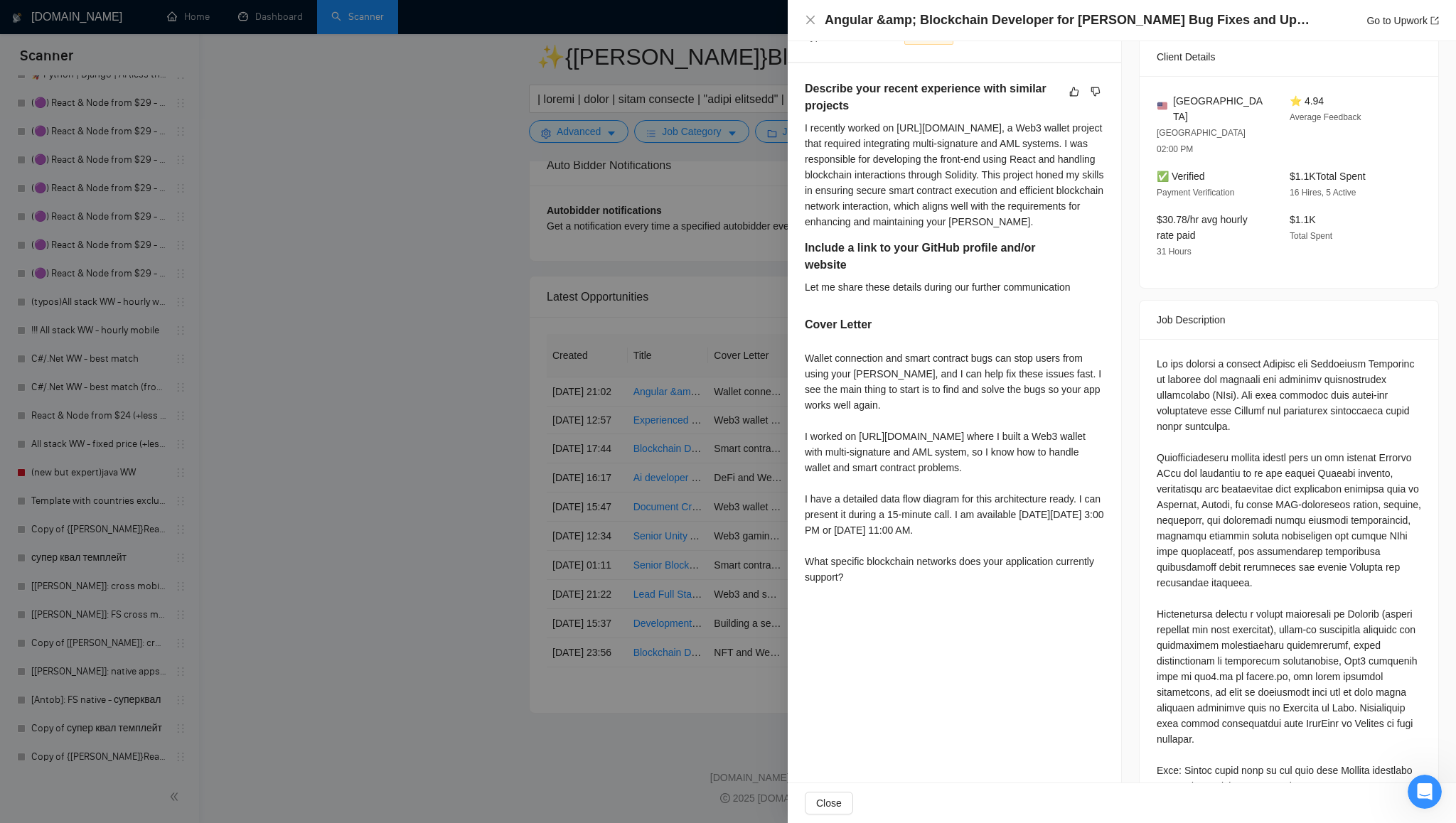
scroll to position [333, 0]
click at [813, 19] on icon "close" at bounding box center [810, 19] width 11 height 11
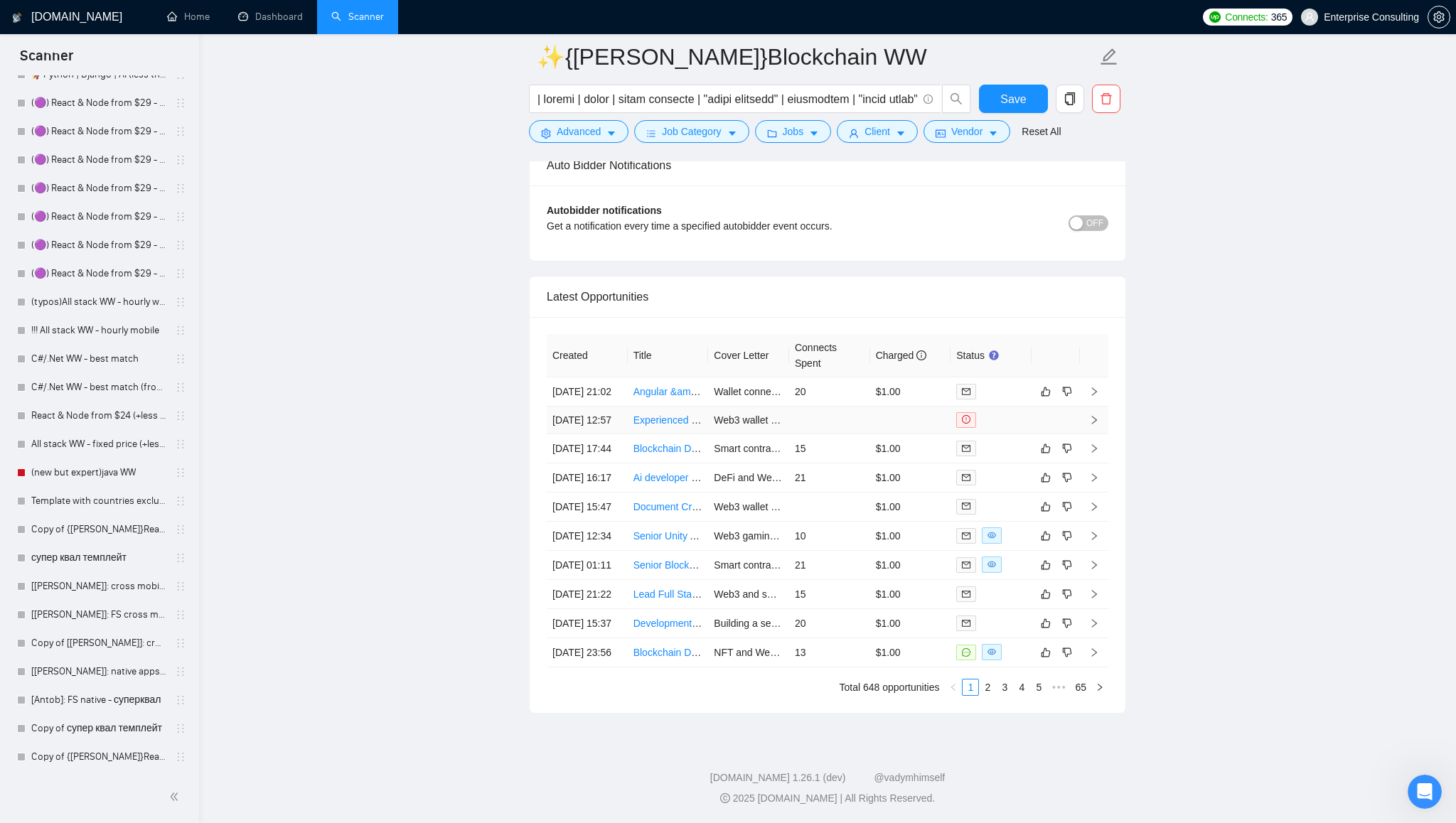
click at [671, 414] on link "Experienced Developer for Fintech App Creation" at bounding box center [740, 420] width 213 height 11
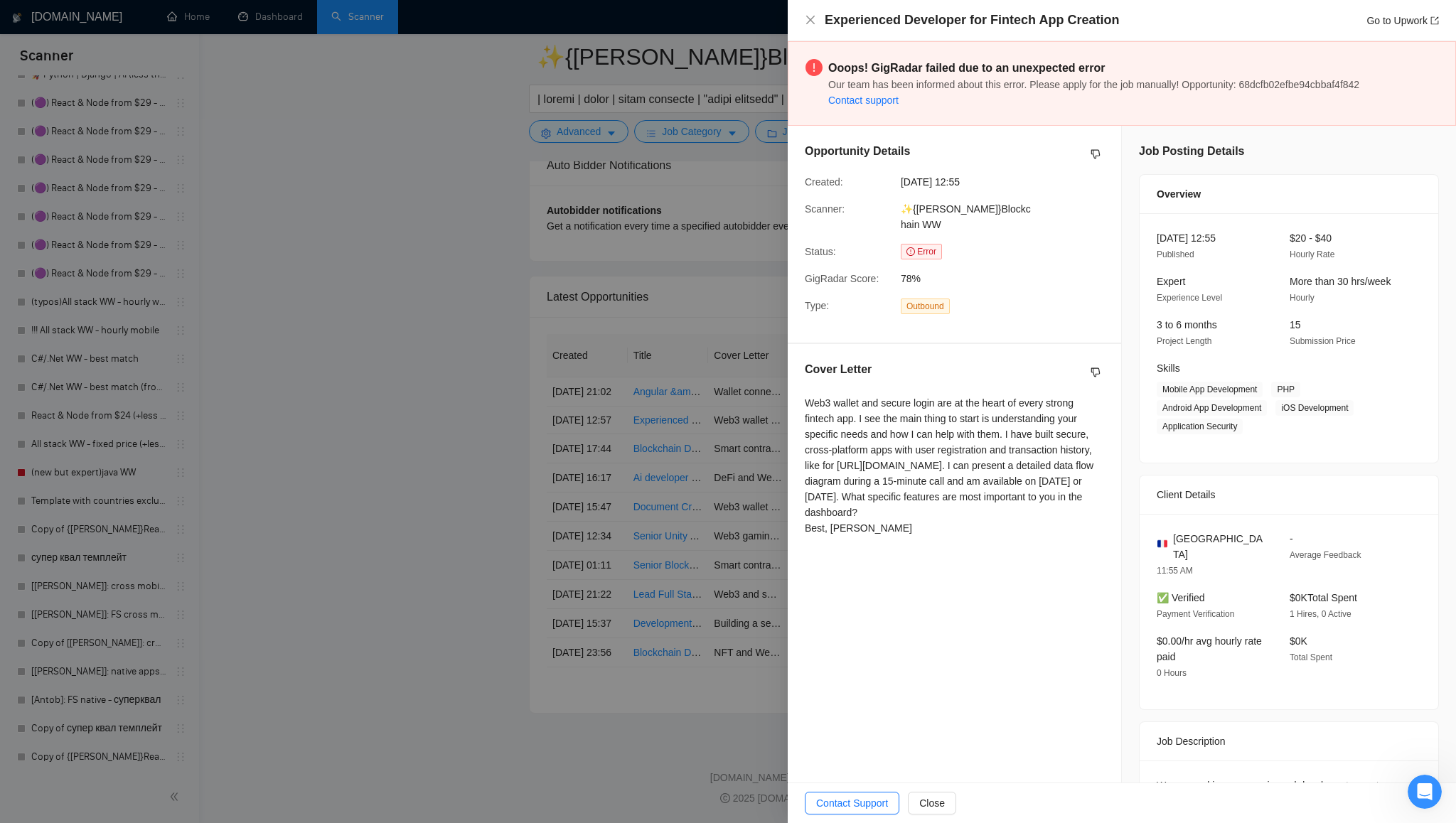
click at [362, 279] on div at bounding box center [728, 412] width 1456 height 823
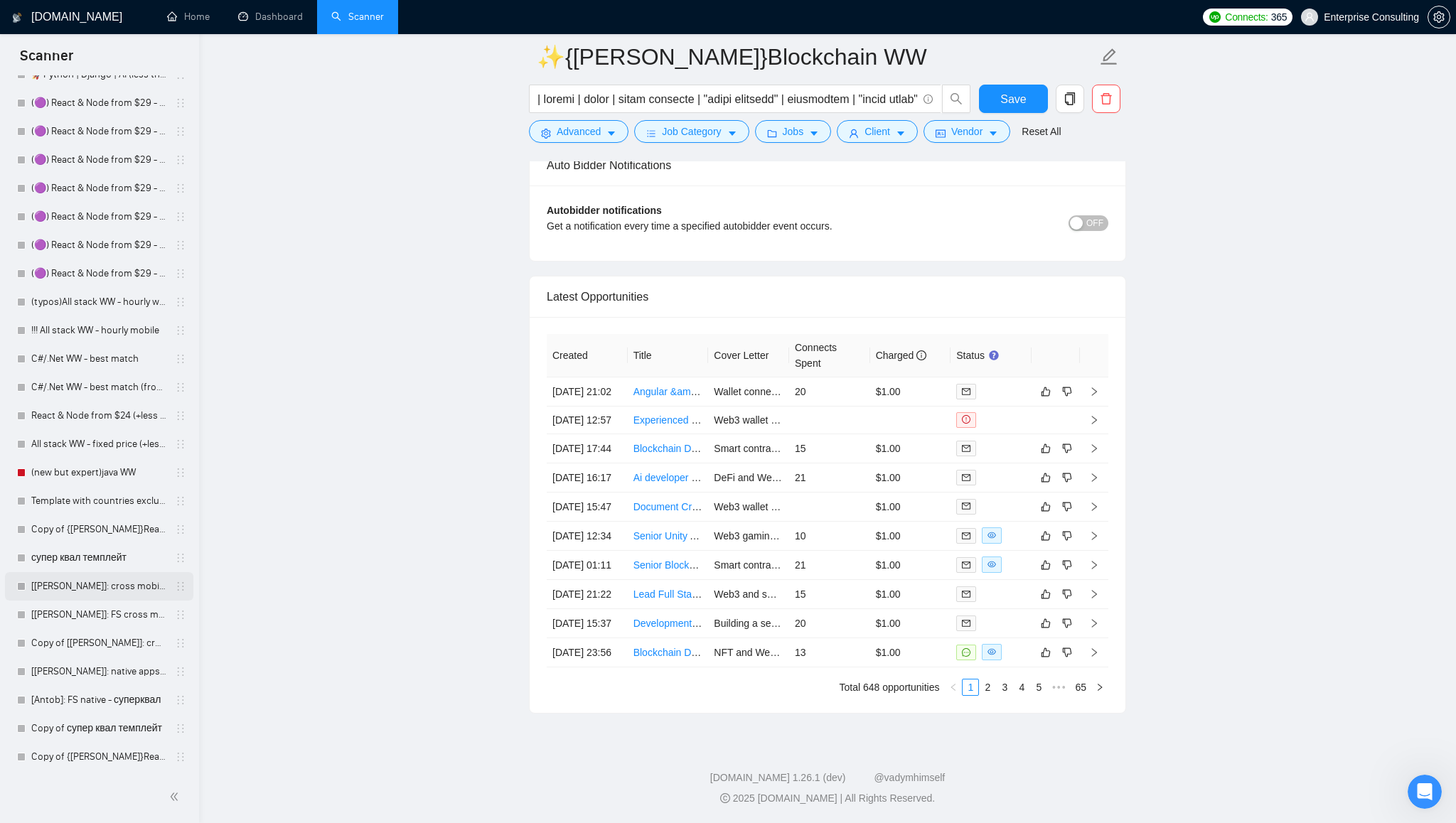
scroll to position [3495, 0]
click at [1095, 415] on icon "right" at bounding box center [1093, 420] width 10 height 10
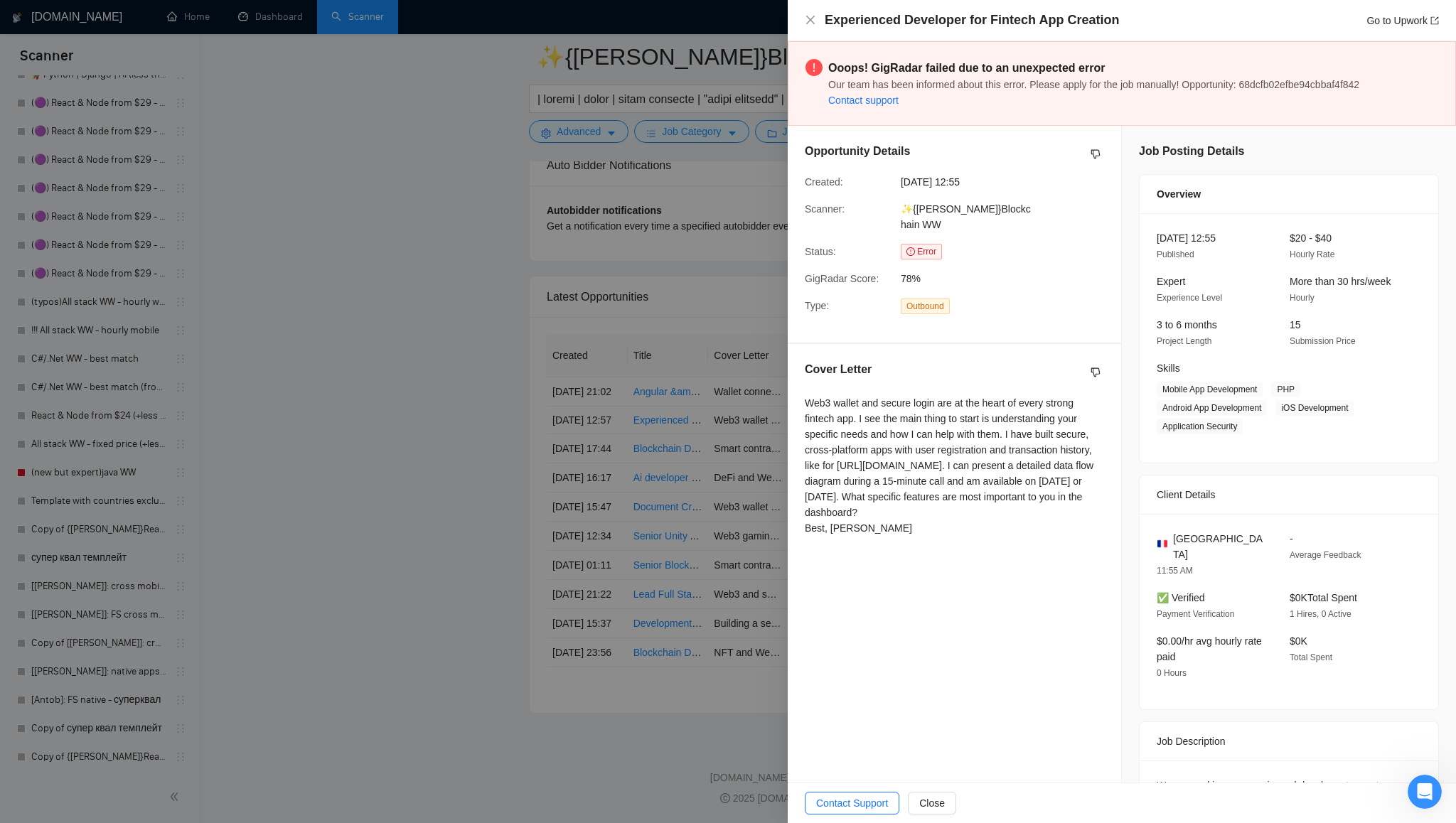
click at [349, 321] on div at bounding box center [728, 412] width 1456 height 823
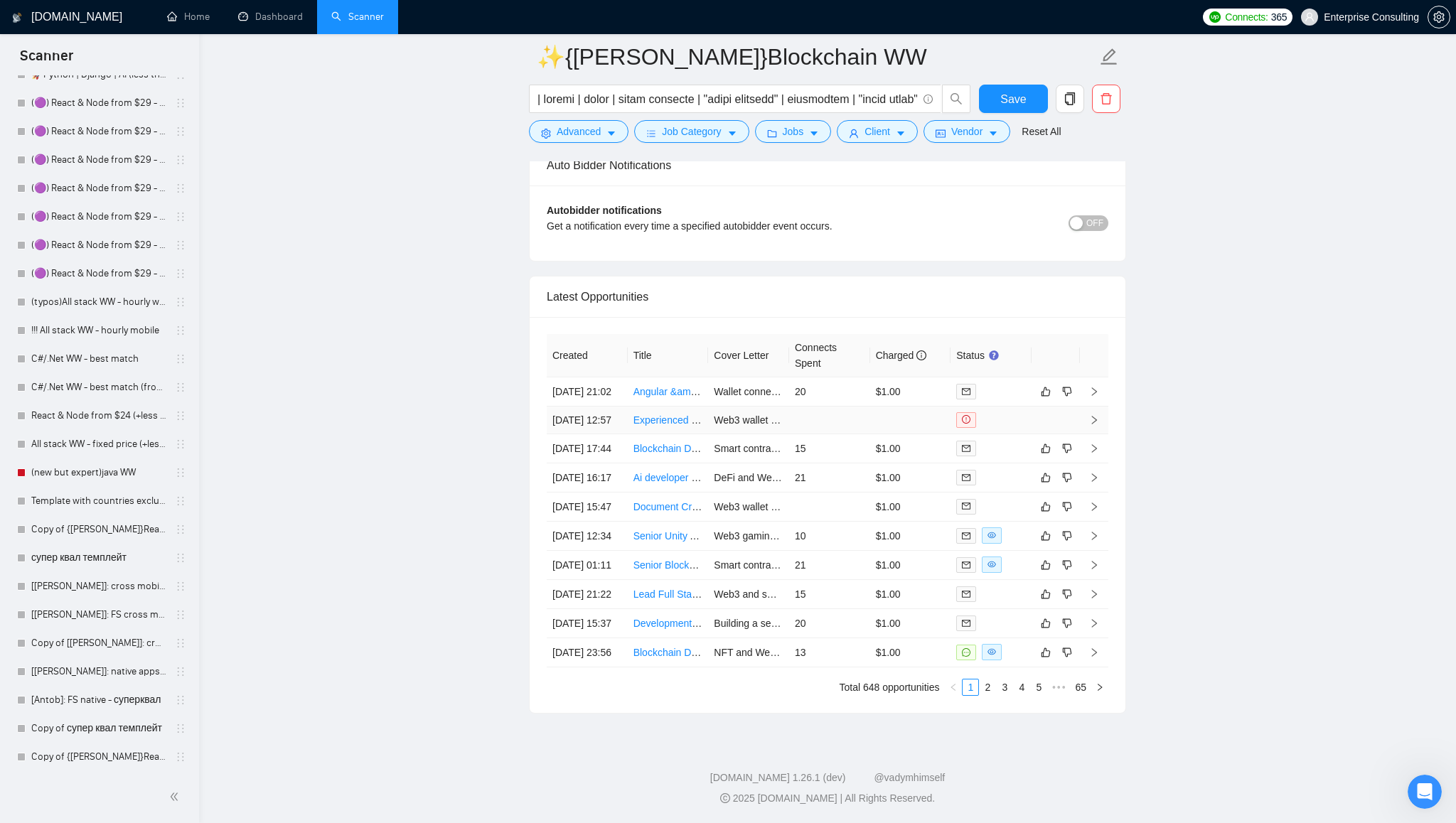
click at [1096, 415] on icon "right" at bounding box center [1093, 420] width 10 height 10
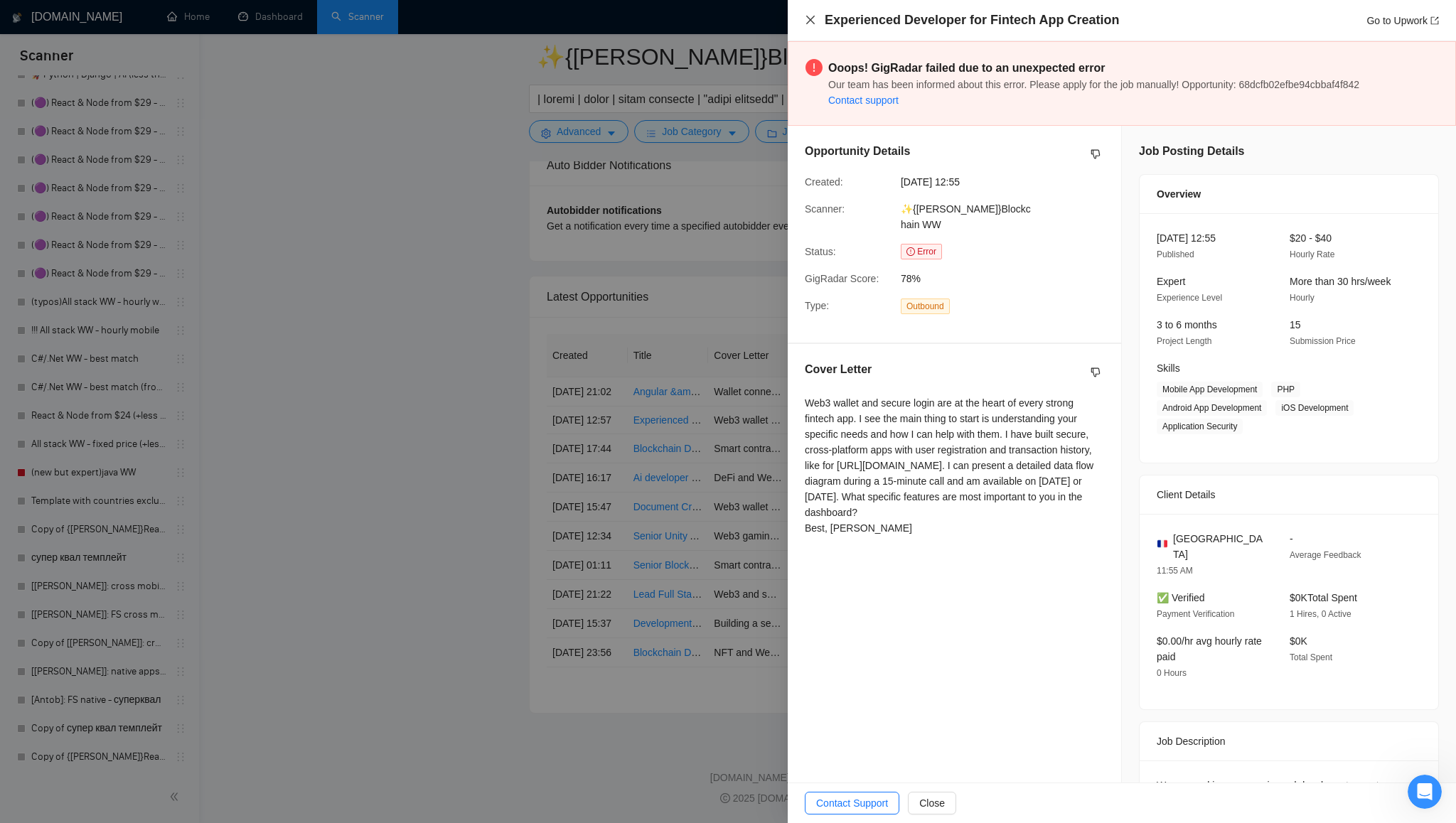
click at [810, 19] on icon "close" at bounding box center [810, 19] width 11 height 11
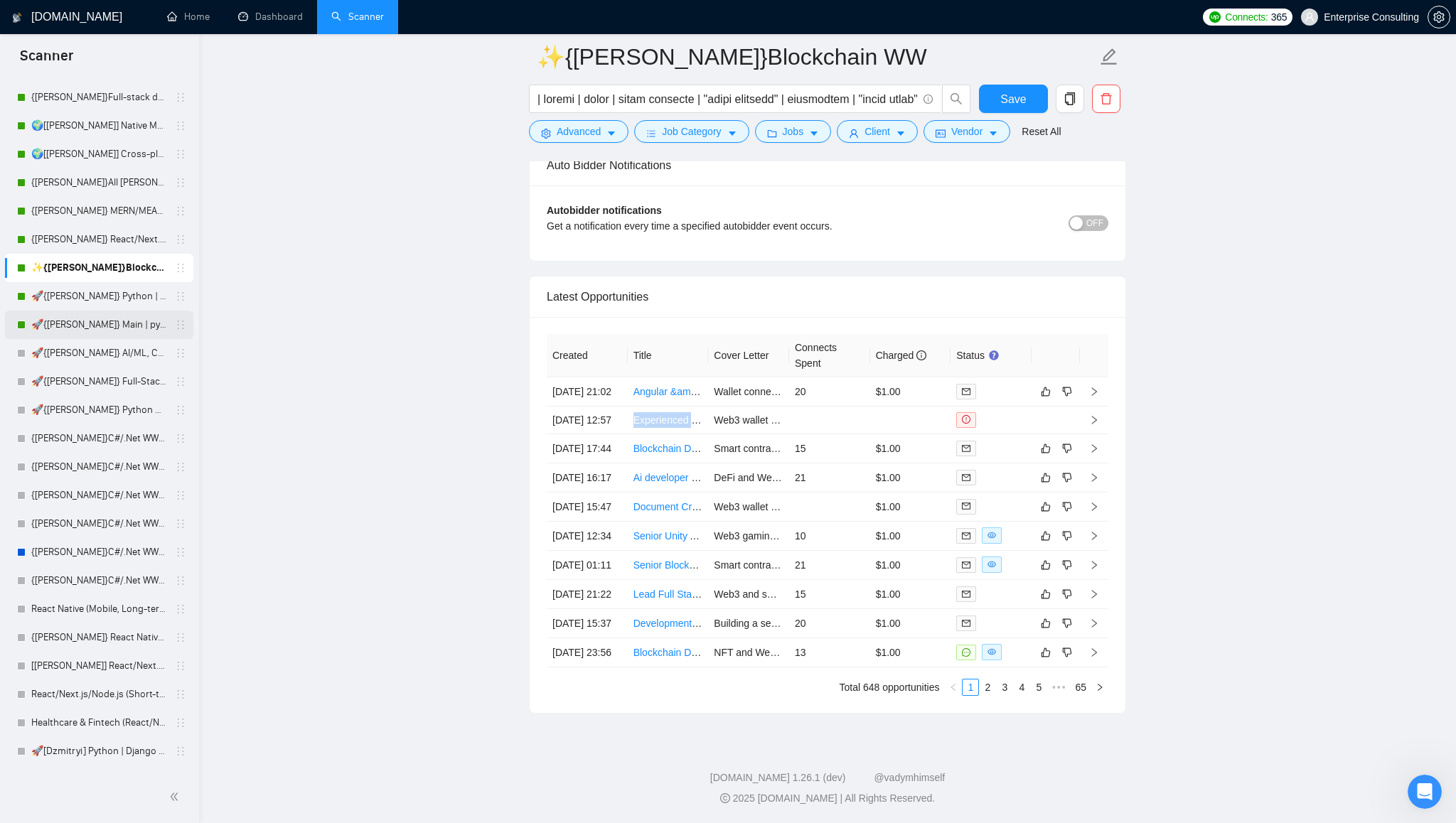
scroll to position [116, 0]
click at [906, 135] on icon "caret-down" at bounding box center [900, 133] width 10 height 10
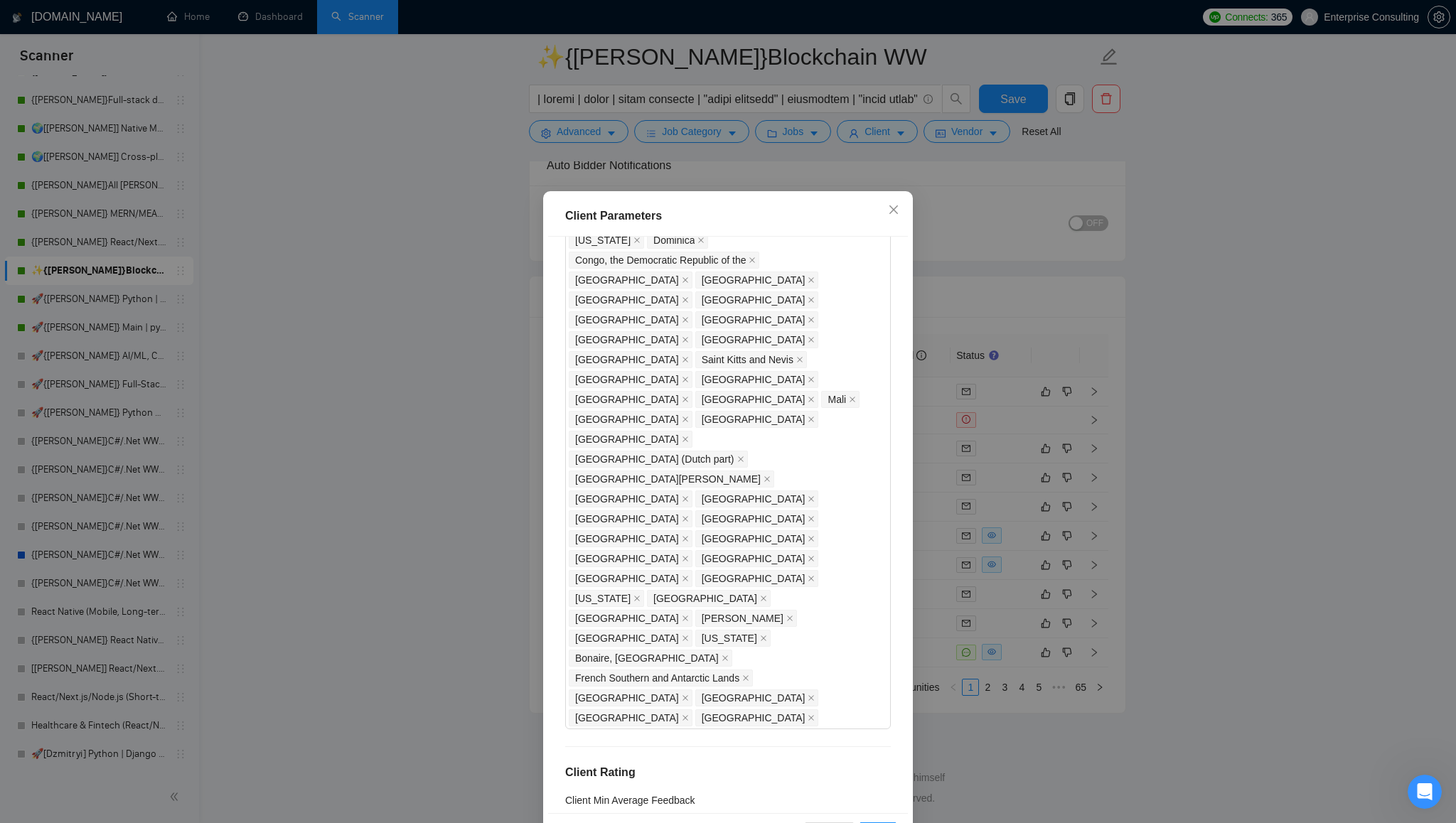
scroll to position [53, 0]
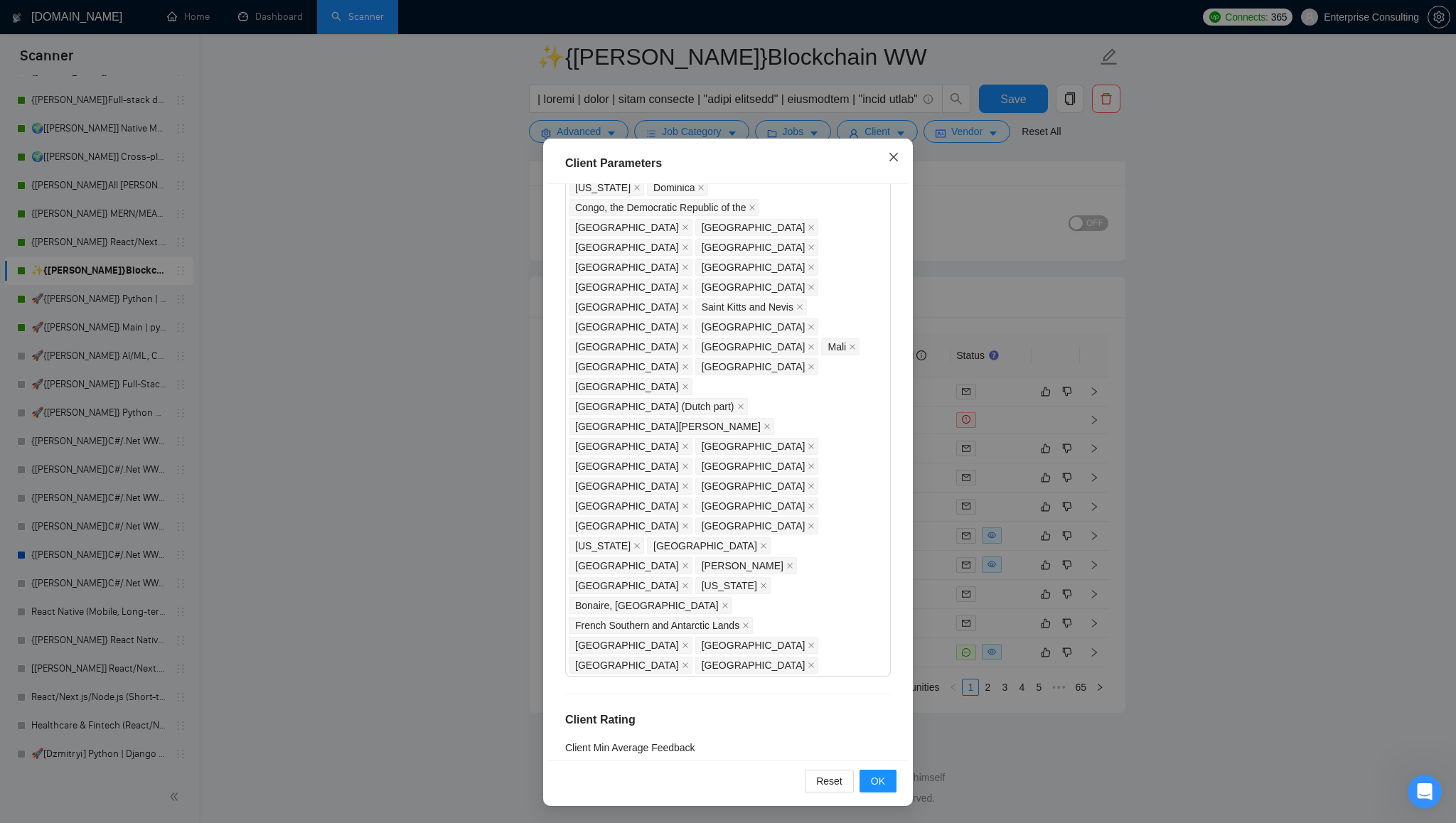
click at [897, 163] on icon "close" at bounding box center [894, 157] width 11 height 11
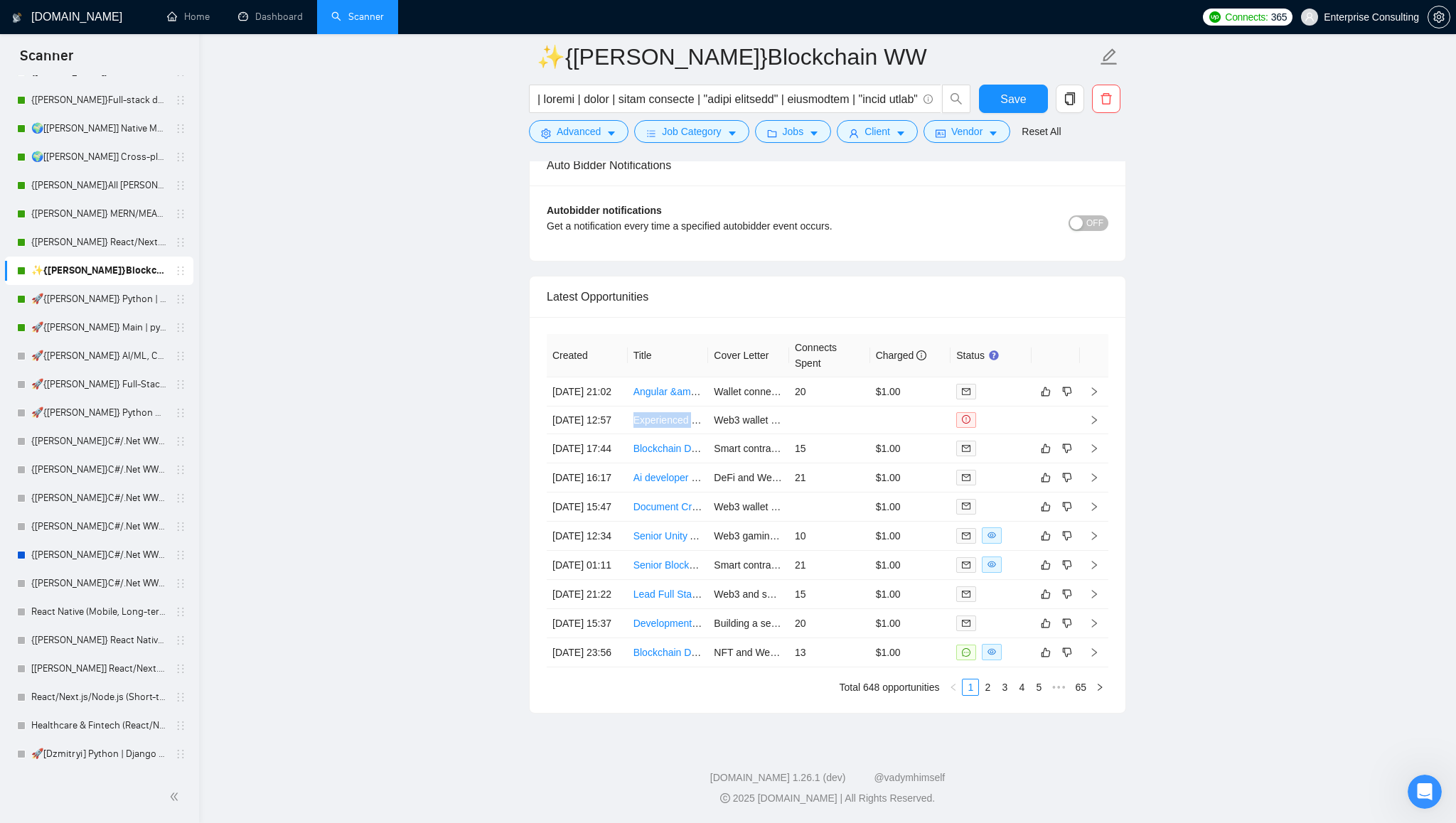
scroll to position [0, 0]
click at [906, 130] on icon "caret-down" at bounding box center [900, 133] width 10 height 10
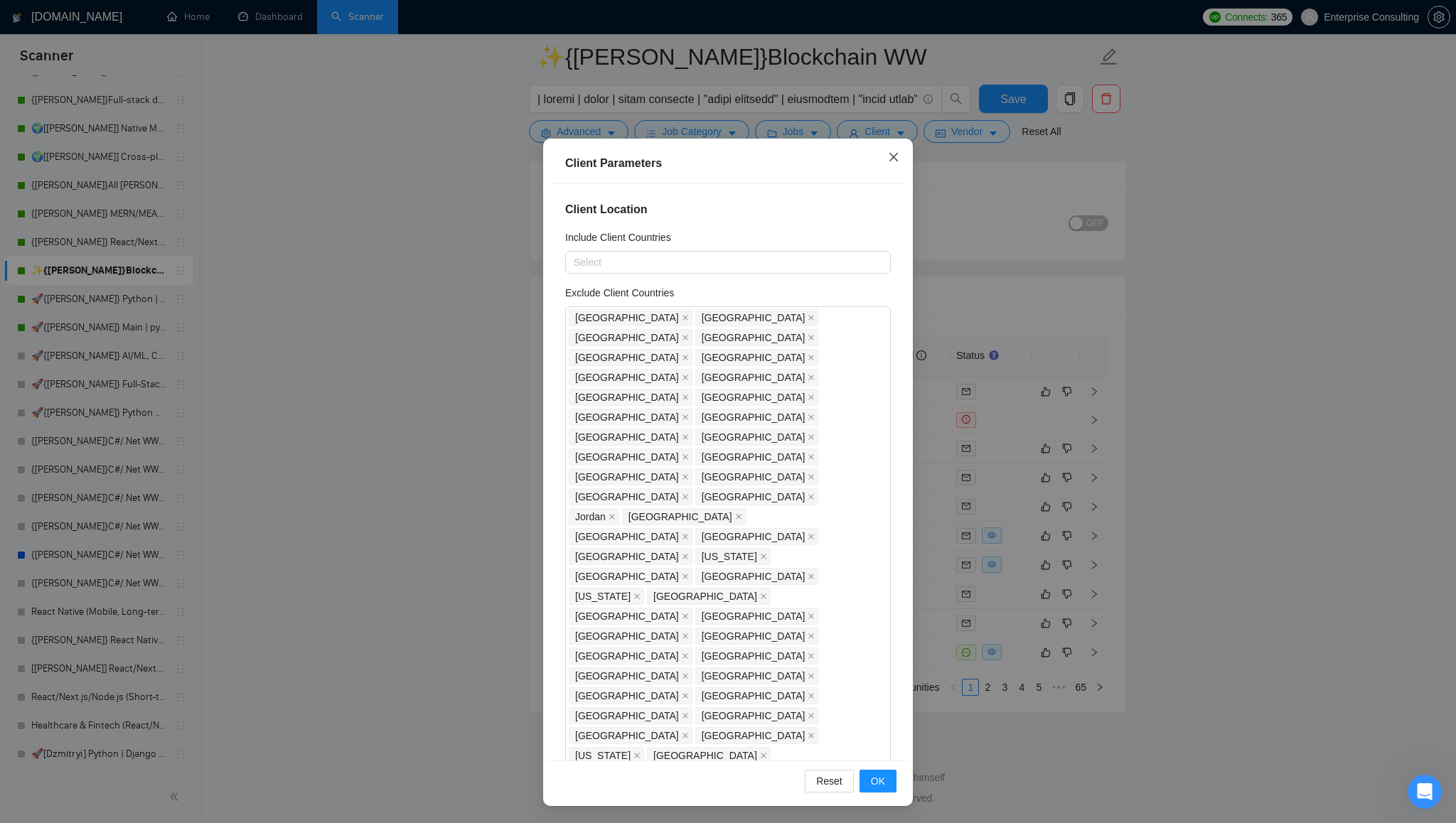
click at [896, 160] on icon "close" at bounding box center [893, 157] width 8 height 8
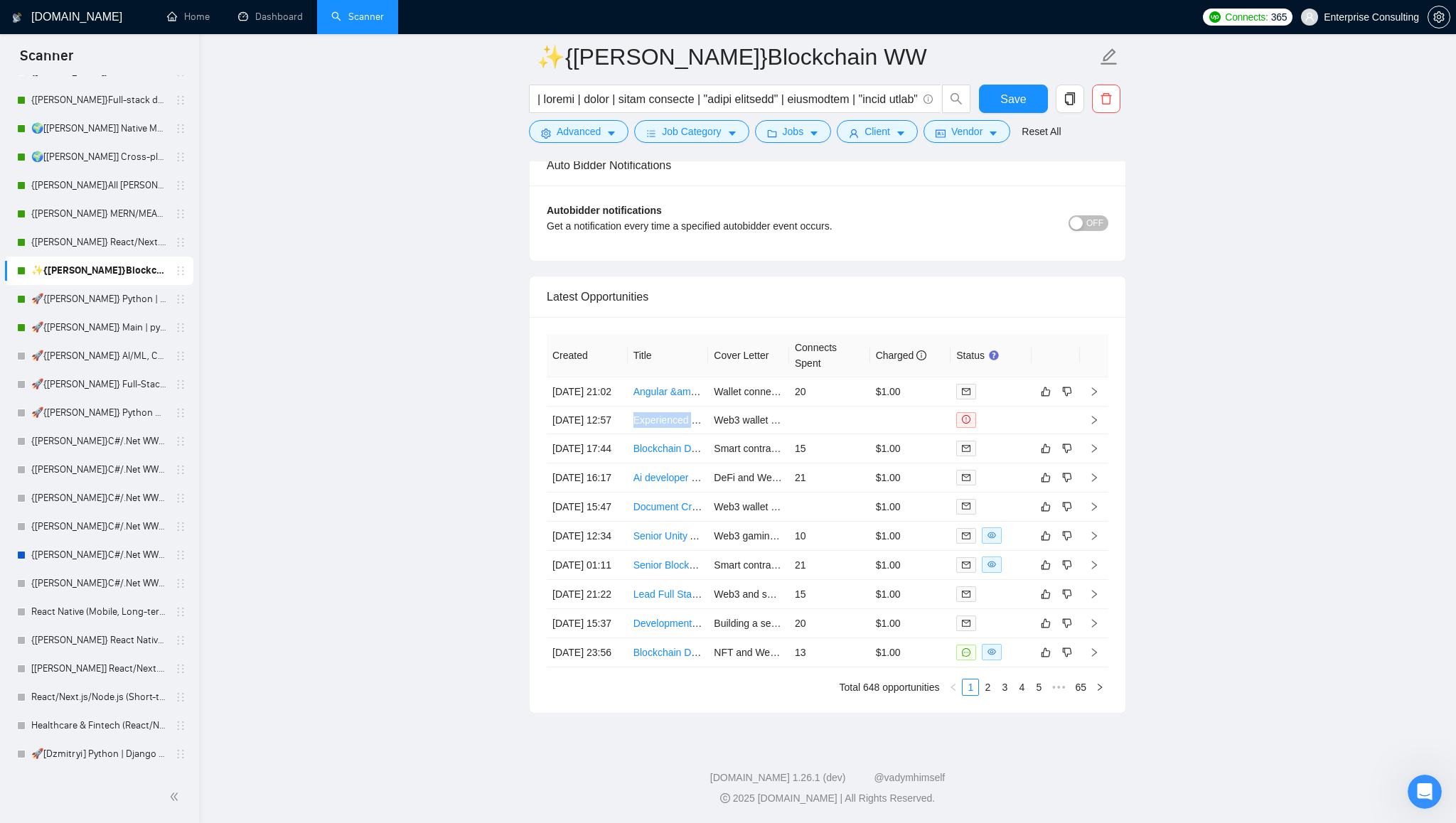
click at [1120, 317] on div "Created Title Cover Letter Connects Spent Charged Status [DATE] 21:02 Angular &…" at bounding box center [827, 514] width 596 height 396
drag, startPoint x: 1120, startPoint y: 299, endPoint x: 527, endPoint y: 267, distance: 593.9
click at [618, 101] on input "text" at bounding box center [727, 99] width 380 height 18
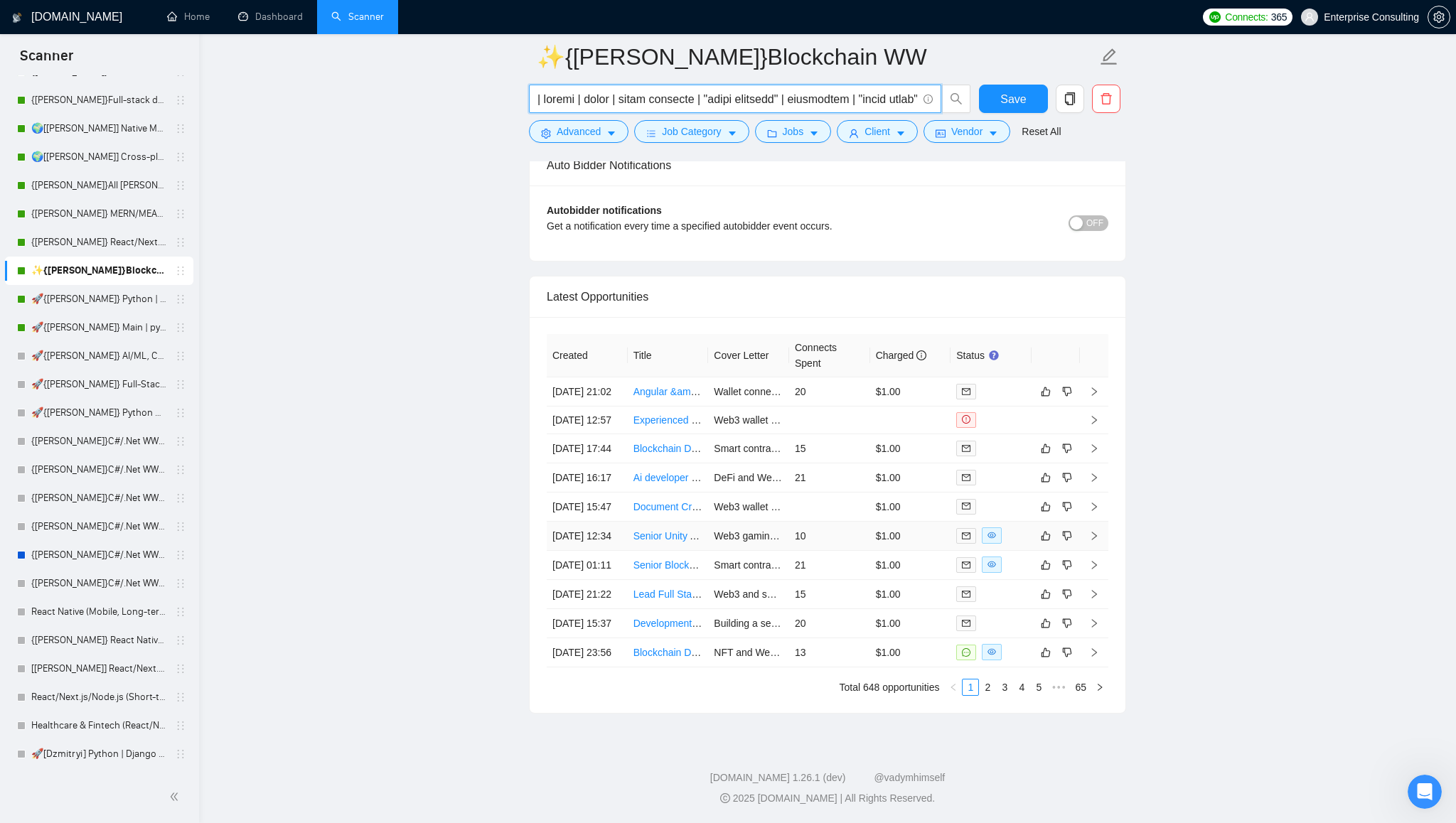
click at [1095, 531] on icon "right" at bounding box center [1093, 535] width 10 height 10
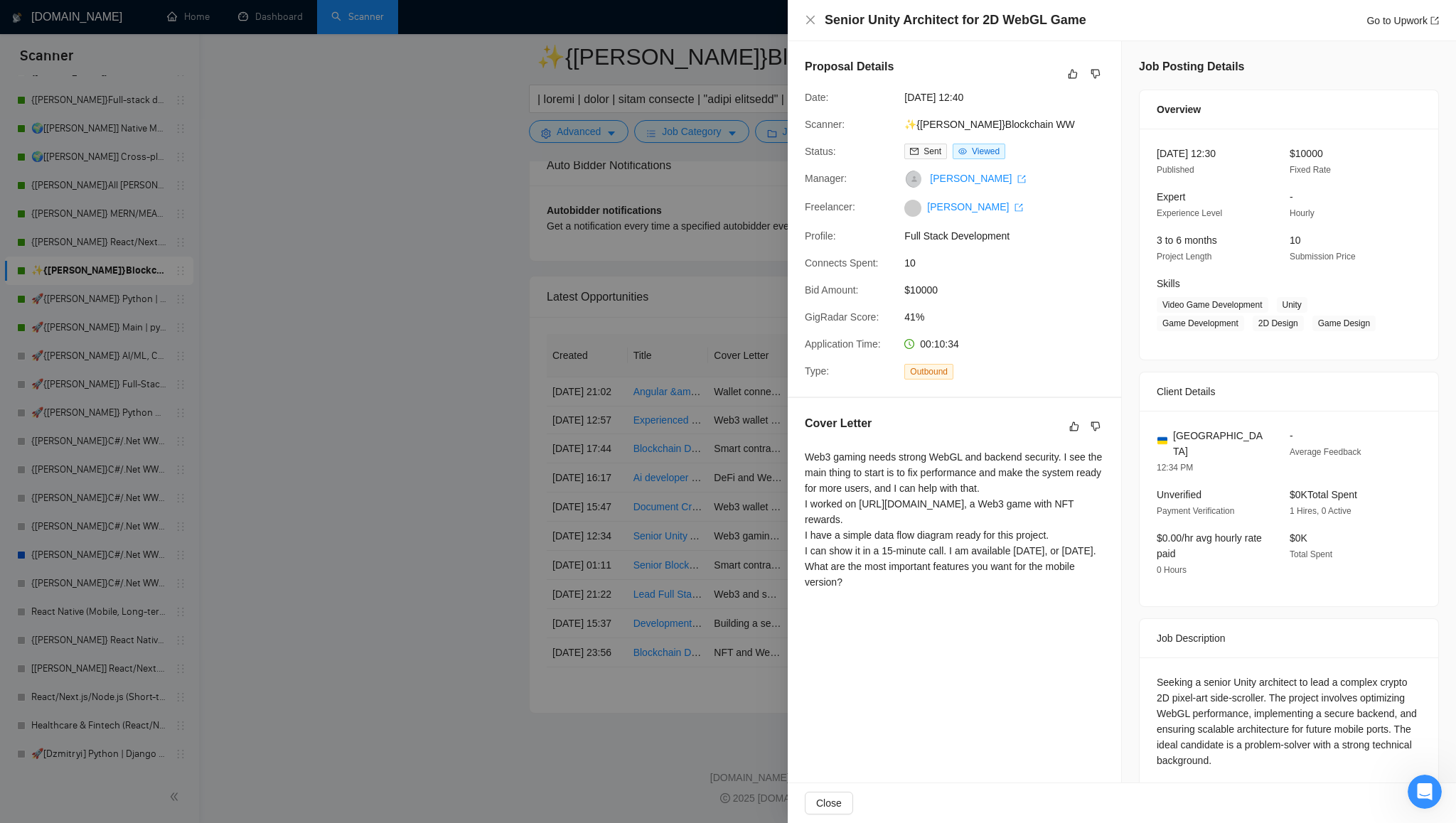
scroll to position [8, 0]
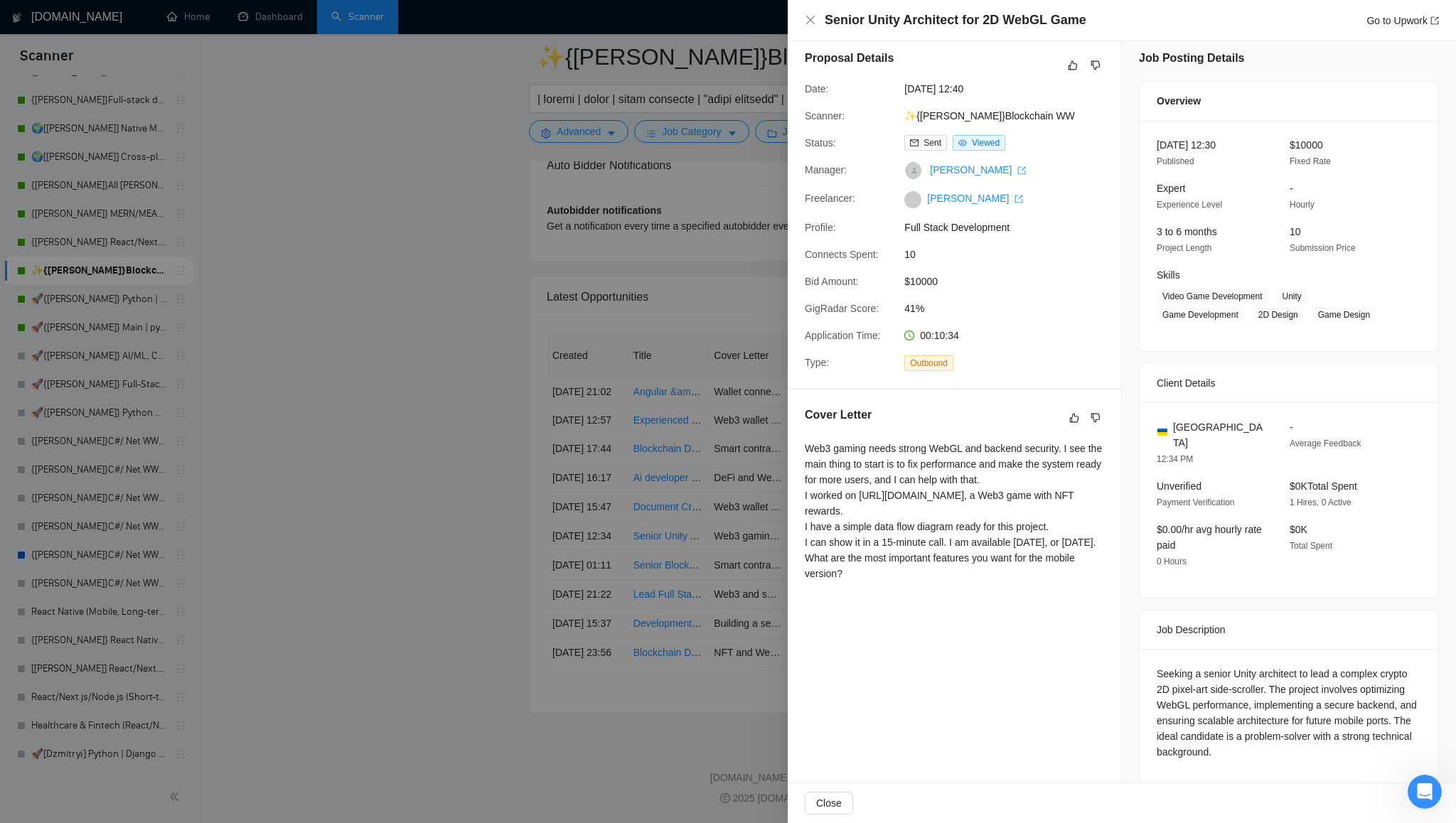
click at [1202, 666] on div "Seeking a senior Unity architect to lead a complex crypto 2D pixel-art side-scr…" at bounding box center [1289, 713] width 265 height 94
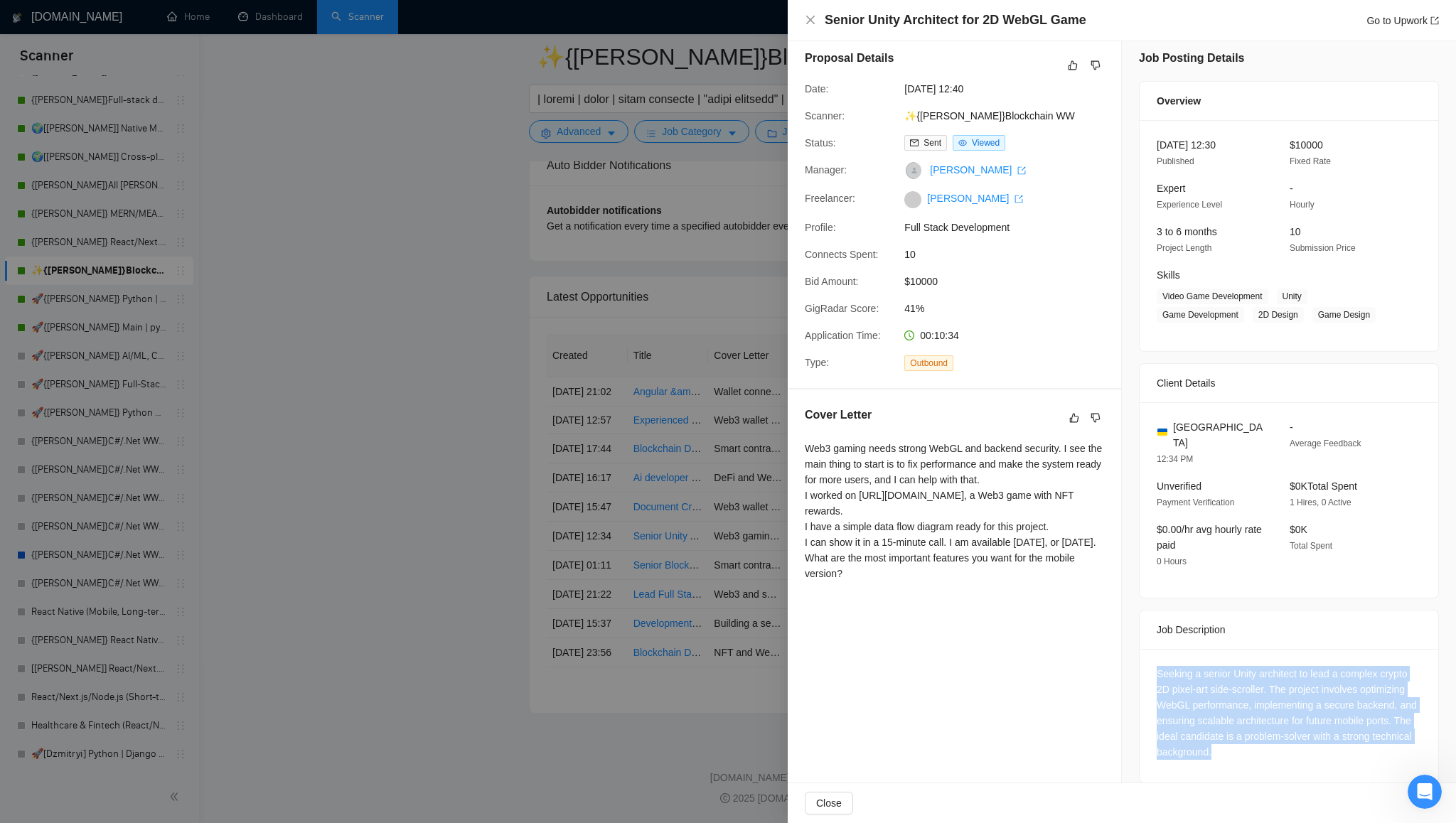
click at [1211, 674] on div "Seeking a senior Unity architect to lead a complex crypto 2D pixel-art side-scr…" at bounding box center [1289, 713] width 265 height 94
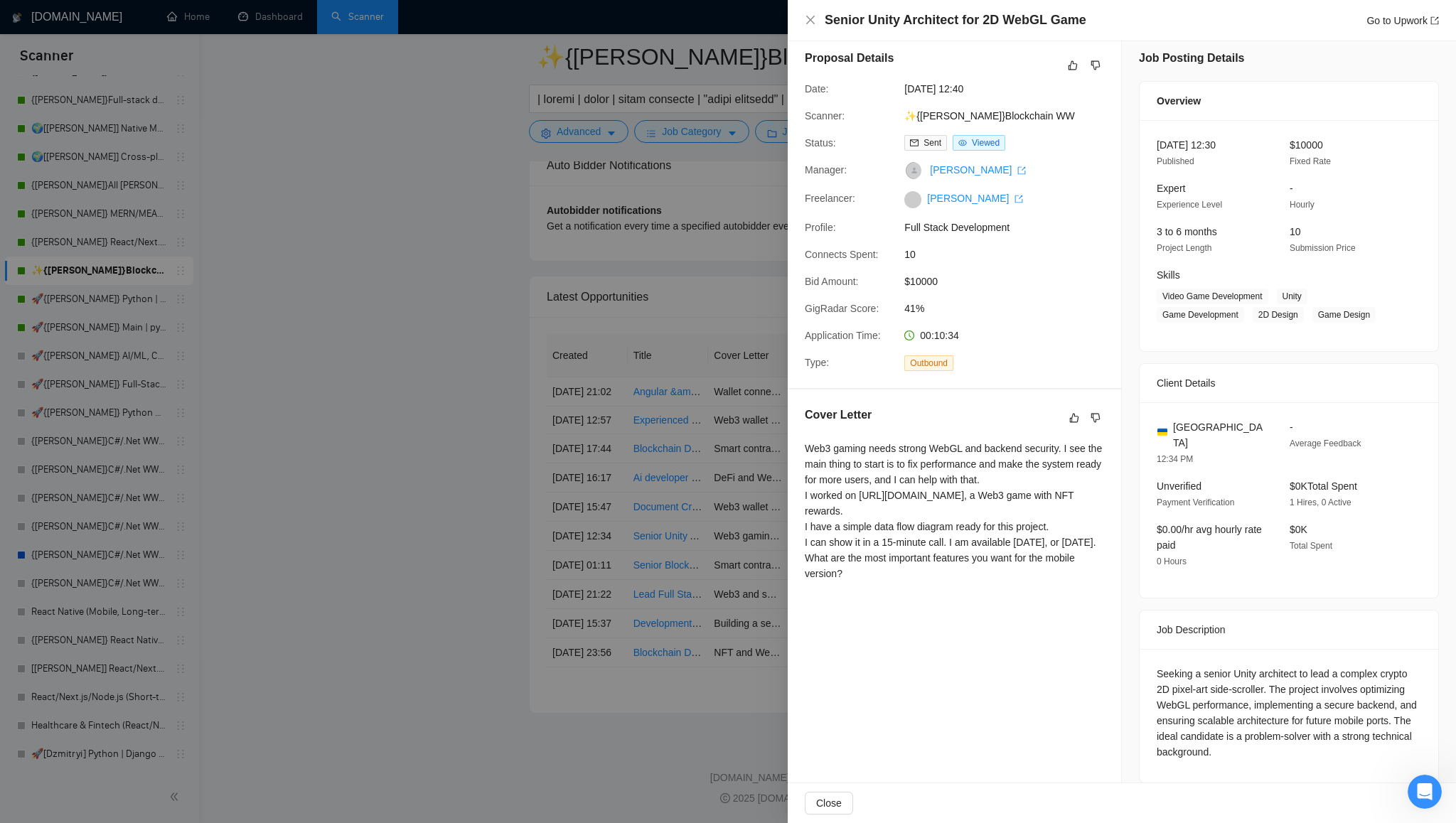
click at [1164, 666] on div "Seeking a senior Unity architect to lead a complex crypto 2D pixel-art side-scr…" at bounding box center [1289, 713] width 265 height 94
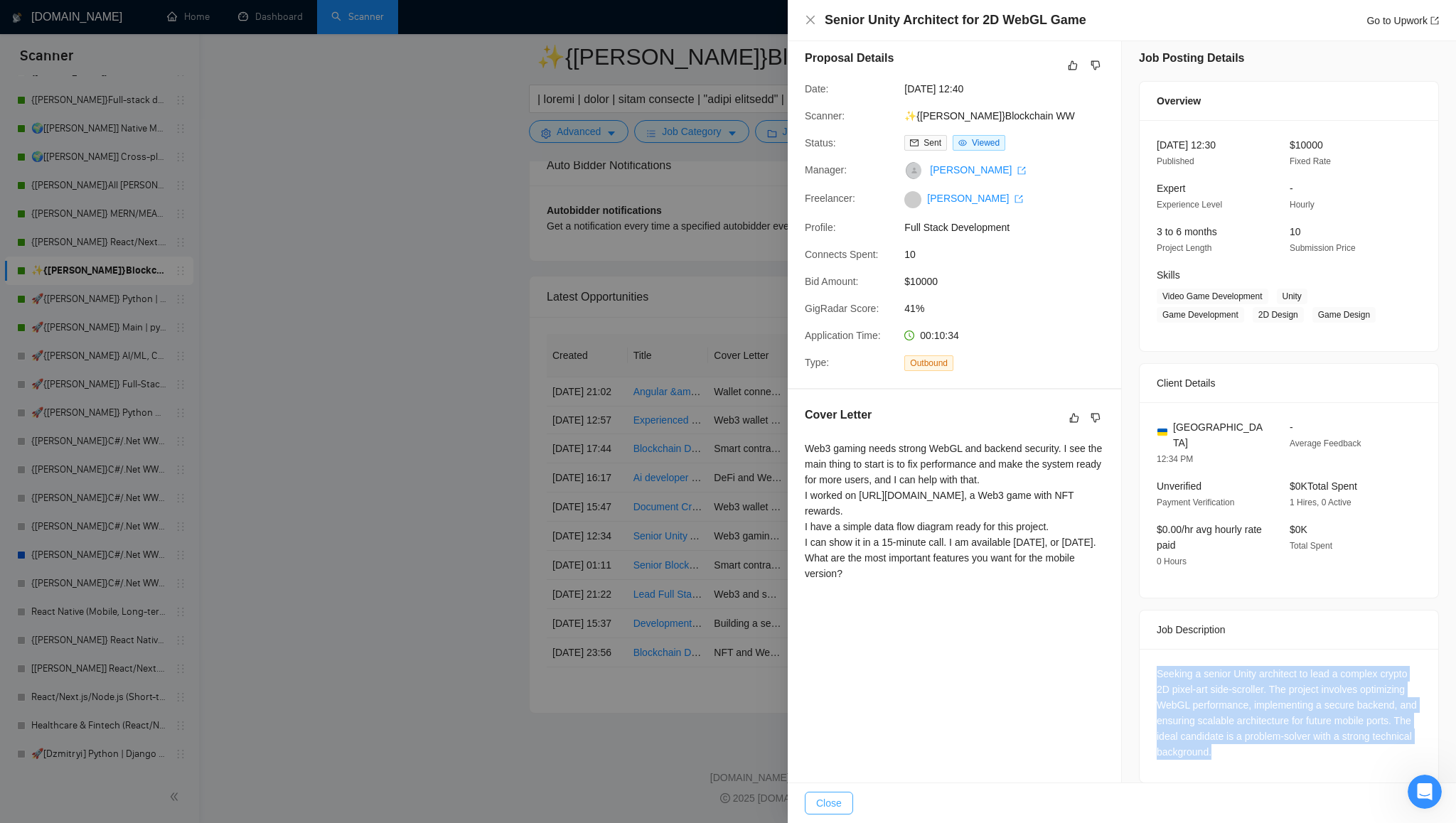
click at [830, 801] on span "Close" at bounding box center [829, 803] width 25 height 16
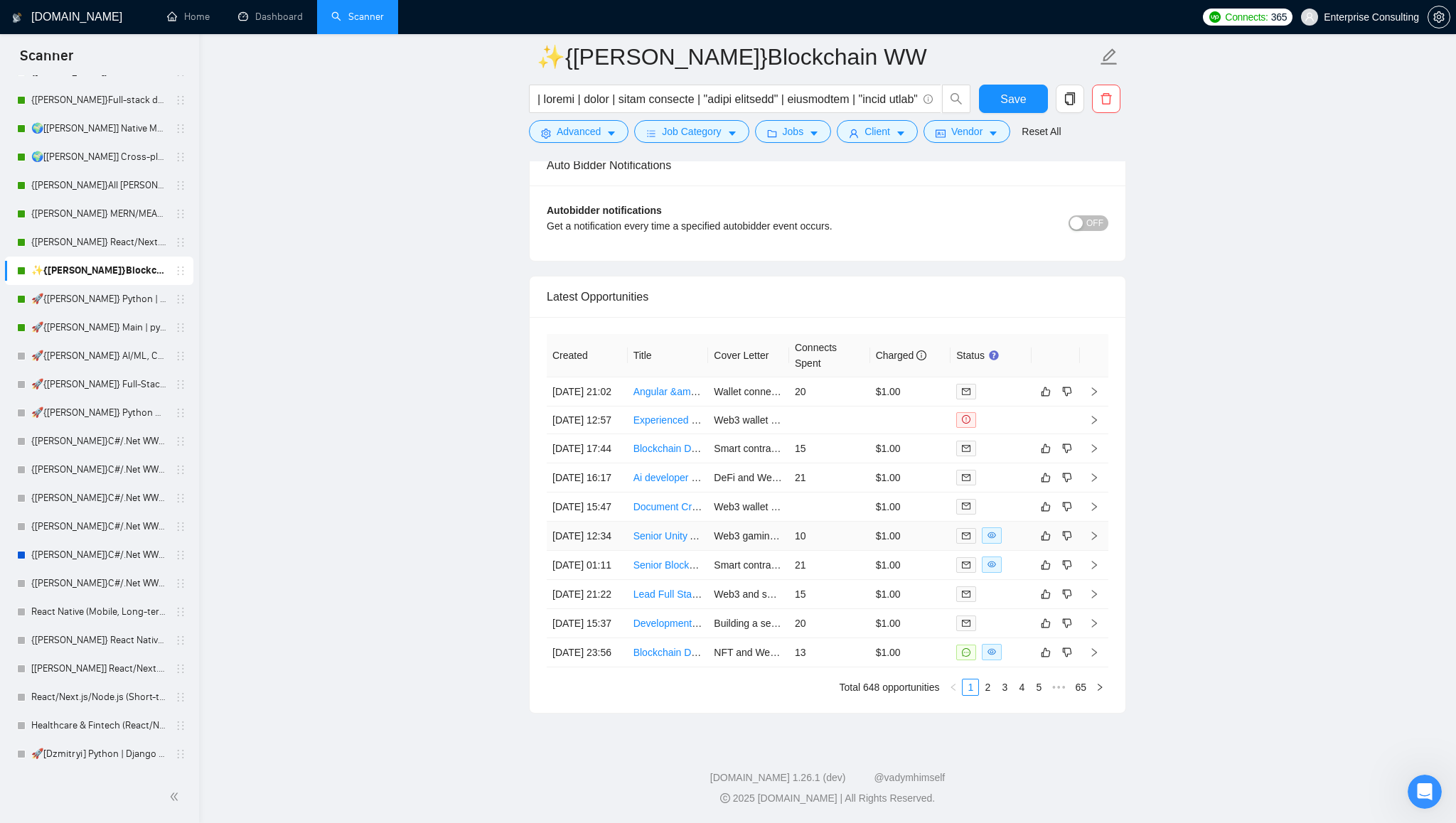
click at [1095, 532] on icon "right" at bounding box center [1094, 535] width 5 height 8
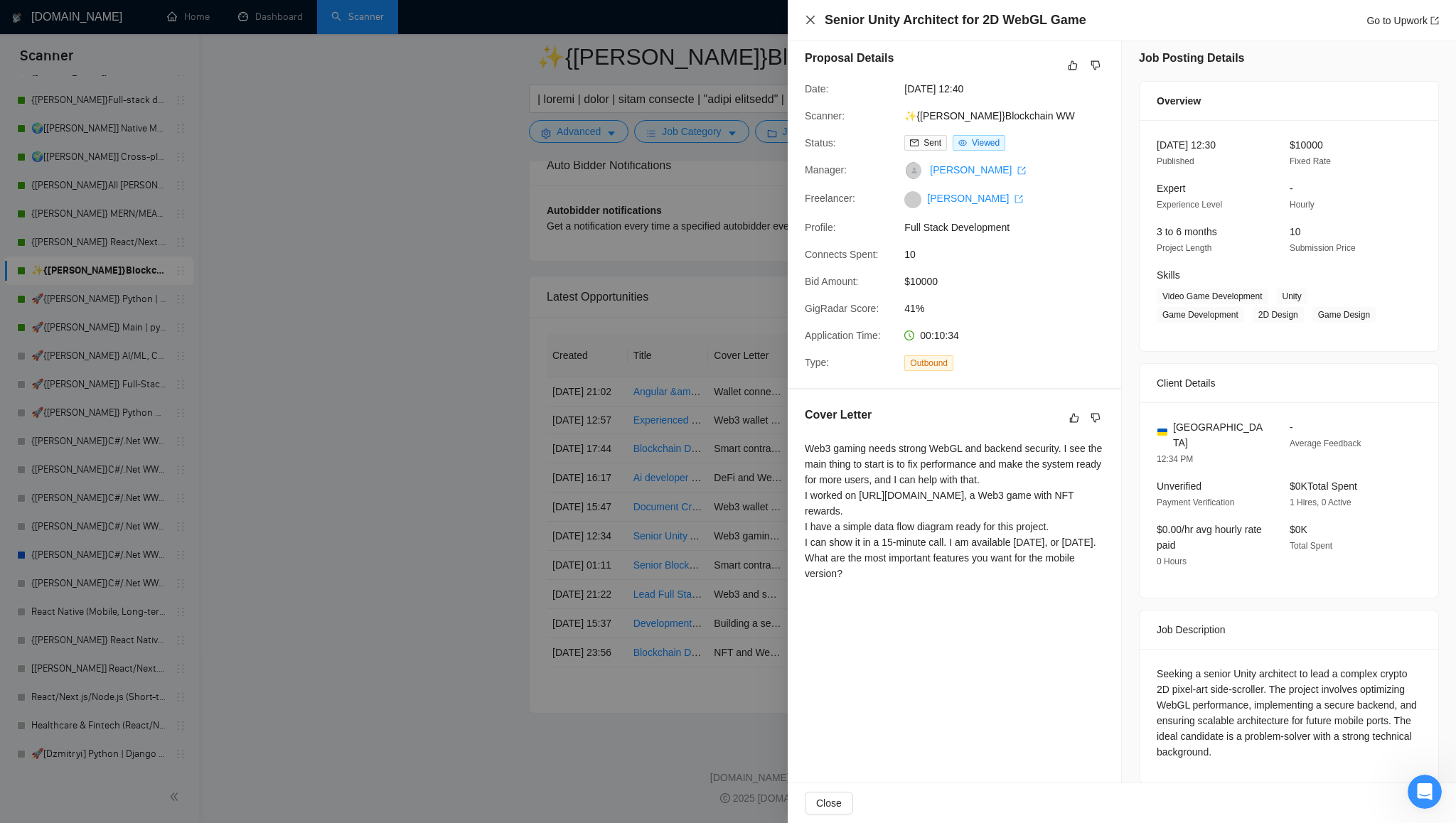
click at [812, 23] on icon "close" at bounding box center [810, 19] width 11 height 11
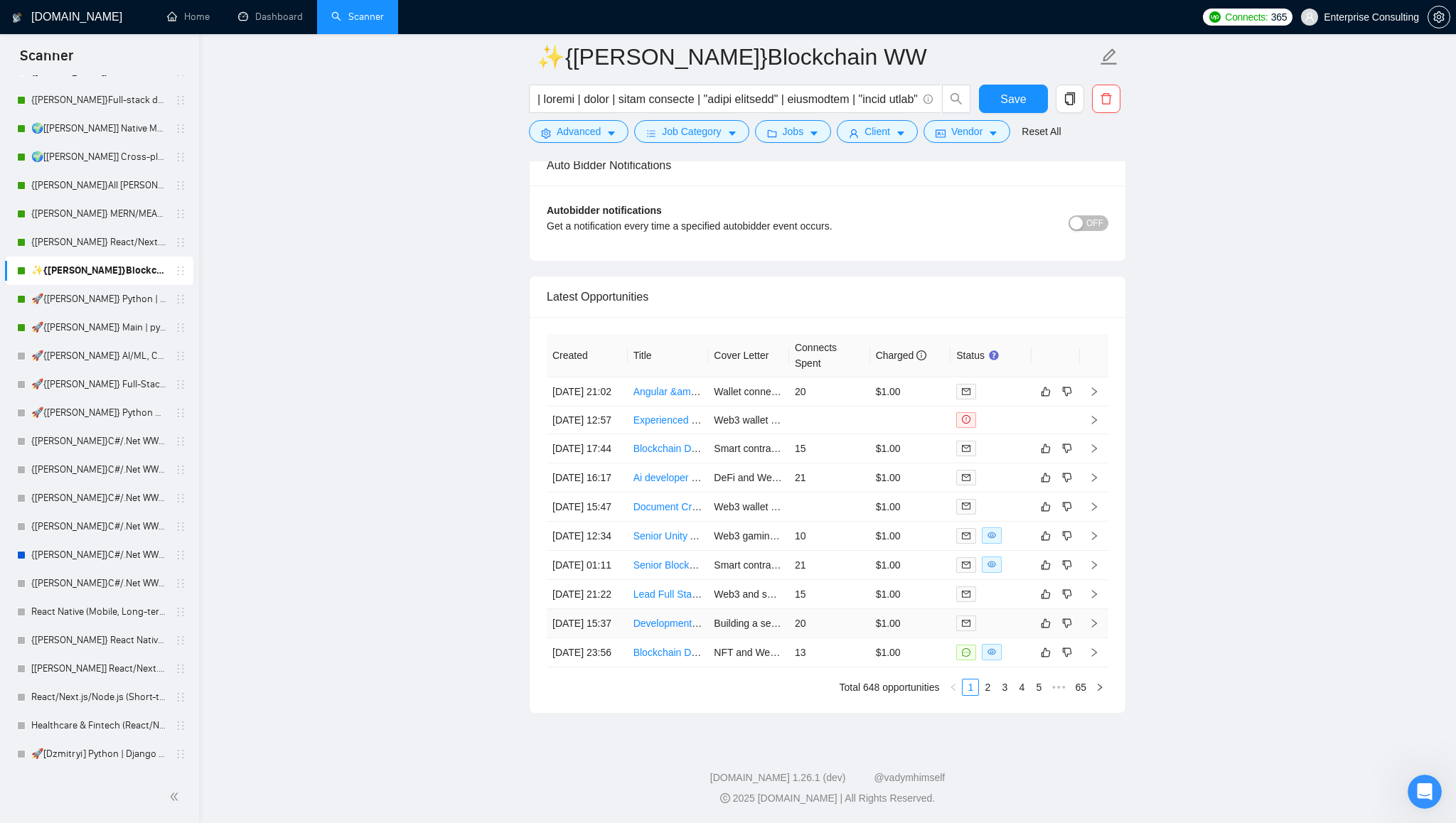
click at [1094, 619] on icon "right" at bounding box center [1094, 622] width 5 height 8
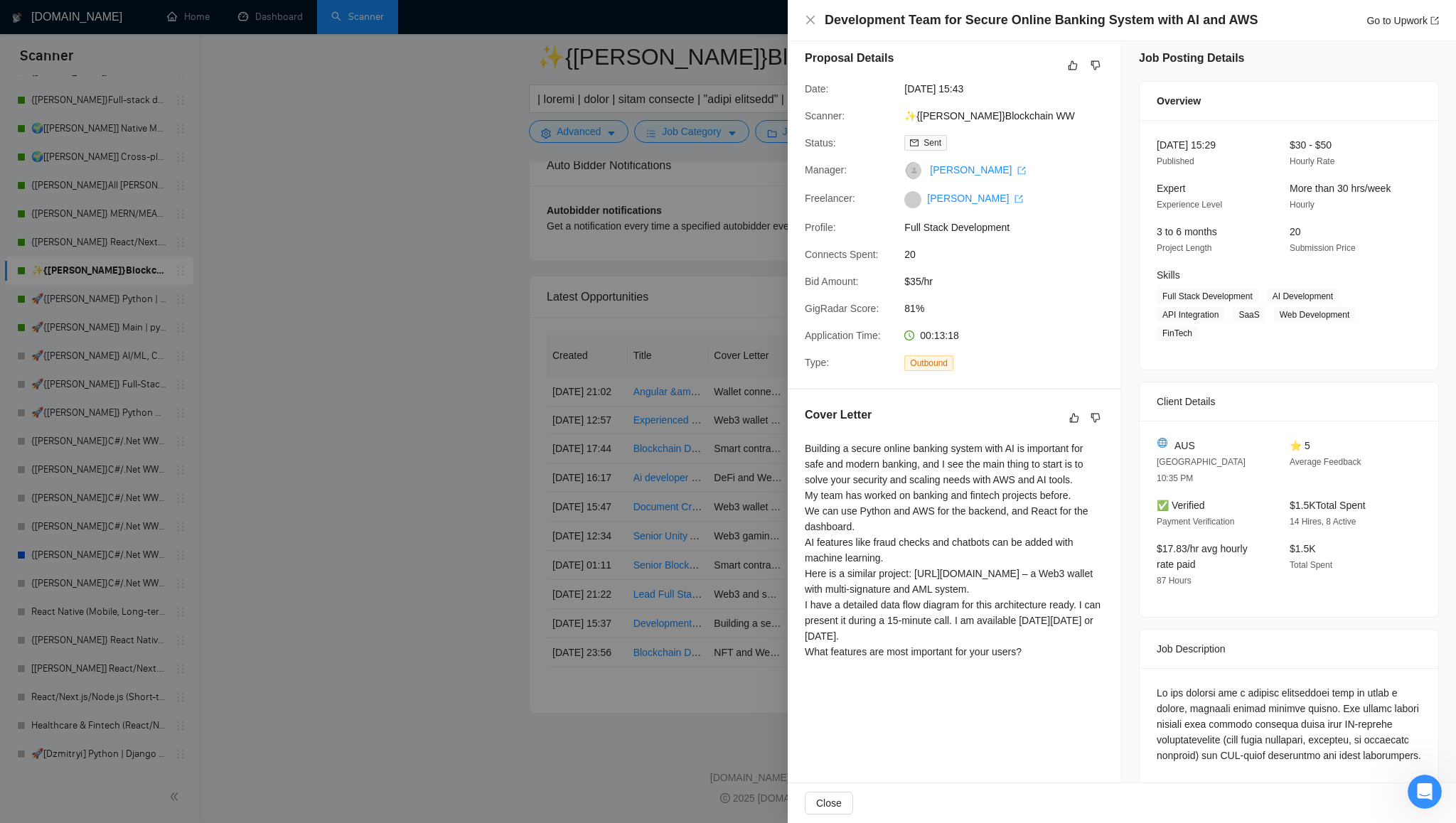
click at [1096, 560] on div "Building a secure online banking system with AI is important for safe and moder…" at bounding box center [954, 550] width 299 height 219
click at [516, 418] on div at bounding box center [728, 412] width 1456 height 823
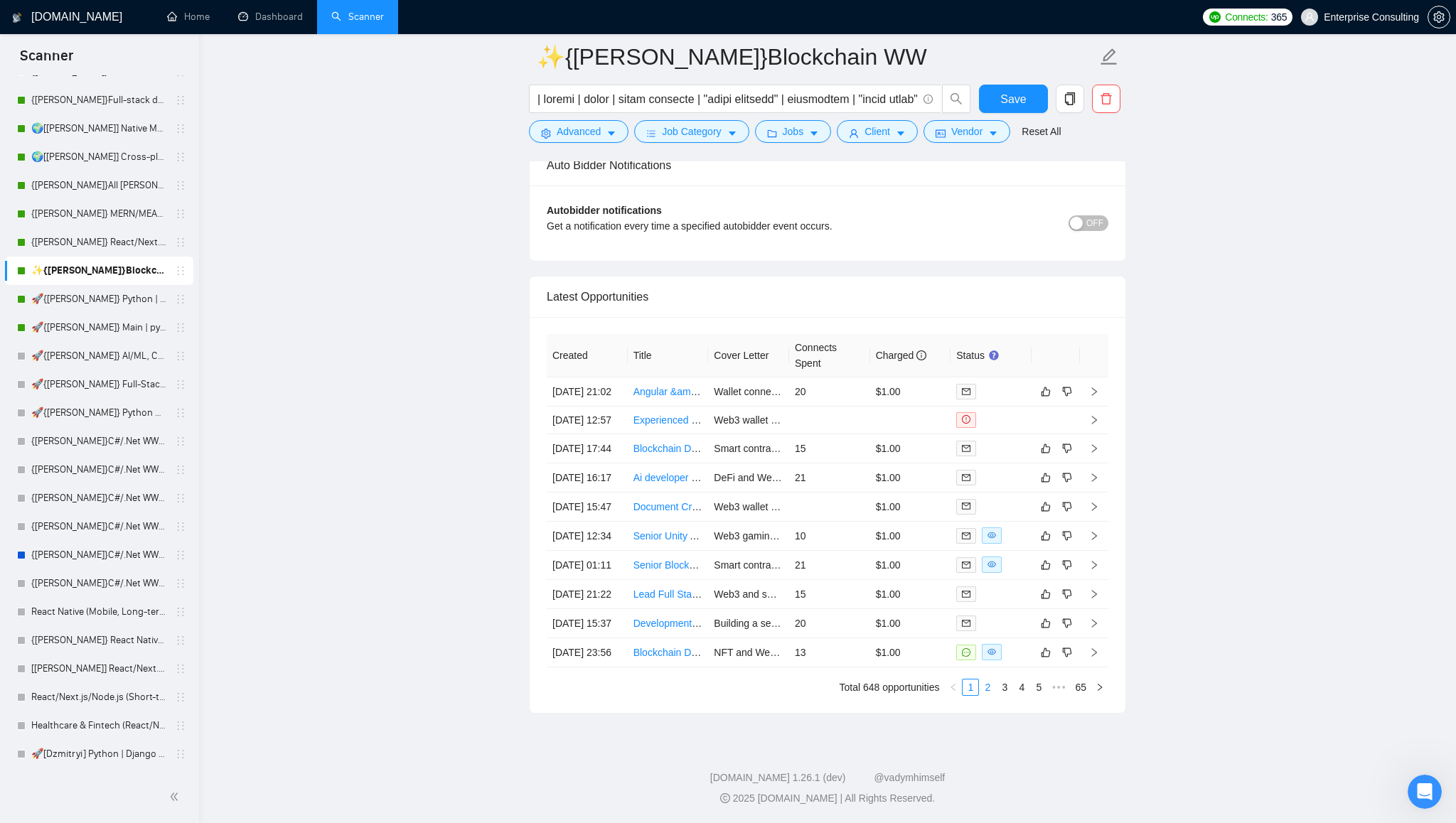
click at [988, 689] on link "2" at bounding box center [988, 687] width 16 height 16
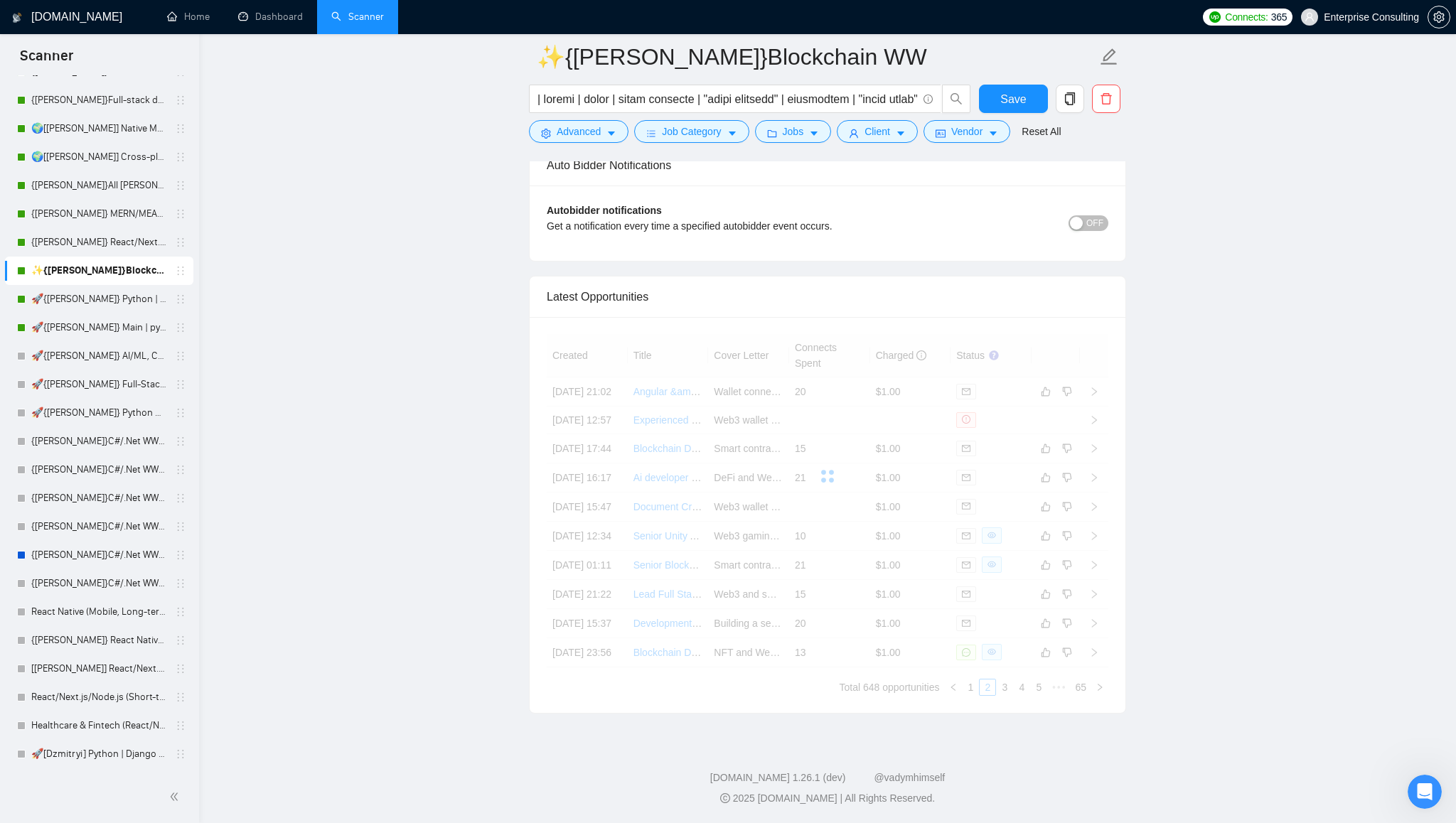
click at [971, 689] on div "Created Title Cover Letter Connects Spent Charged Status [DATE] 21:02 Angular &…" at bounding box center [827, 514] width 562 height 362
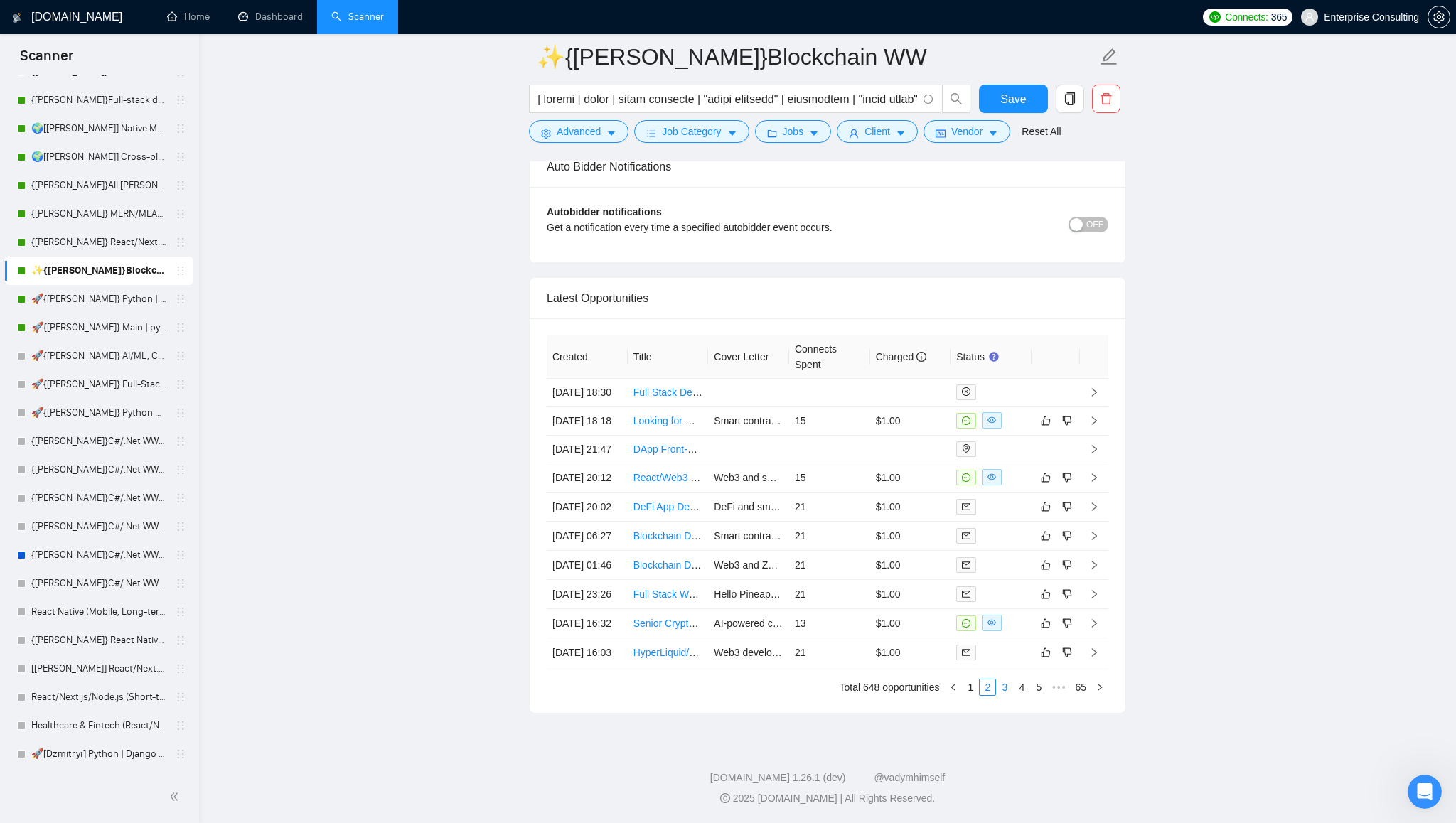
click at [1006, 690] on link "3" at bounding box center [1004, 687] width 16 height 16
click at [986, 691] on link "2" at bounding box center [988, 687] width 16 height 16
click at [961, 615] on span at bounding box center [966, 622] width 20 height 16
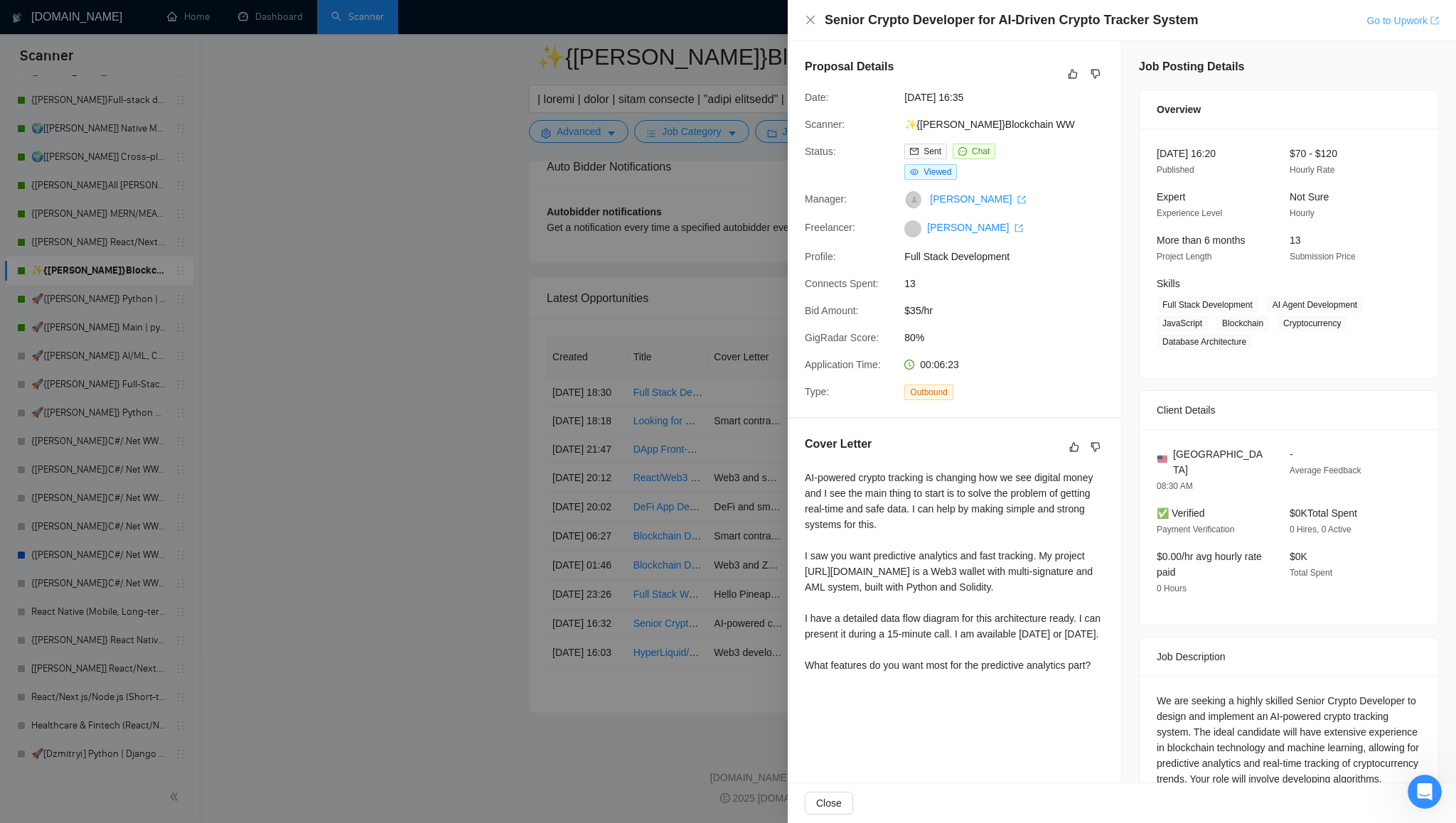
click at [1387, 21] on link "Go to Upwork" at bounding box center [1402, 20] width 72 height 11
click at [810, 23] on icon "close" at bounding box center [810, 19] width 11 height 11
